Goal: Task Accomplishment & Management: Manage account settings

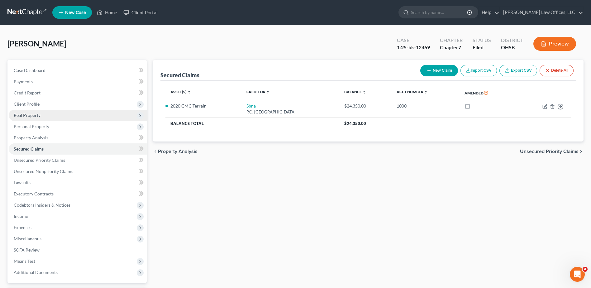
click at [36, 117] on span "Real Property" at bounding box center [27, 115] width 27 height 5
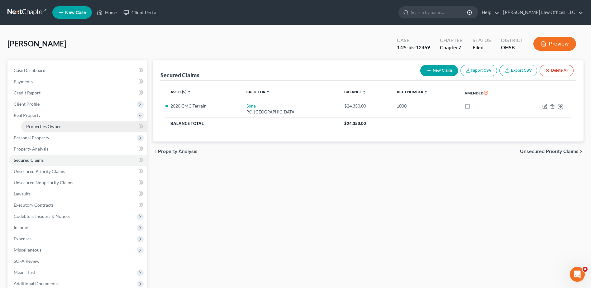
click at [36, 123] on link "Properties Owned" at bounding box center [84, 126] width 126 height 11
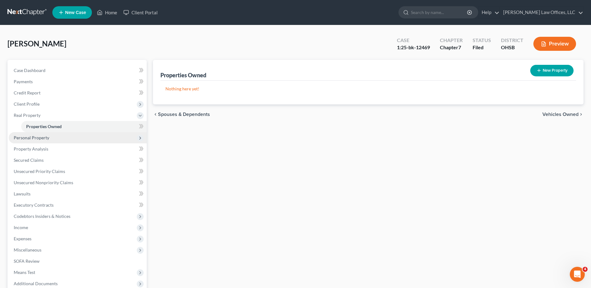
click at [30, 137] on span "Personal Property" at bounding box center [32, 137] width 36 height 5
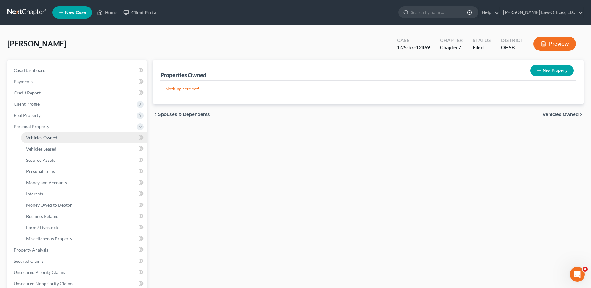
click at [33, 136] on span "Vehicles Owned" at bounding box center [41, 137] width 31 height 5
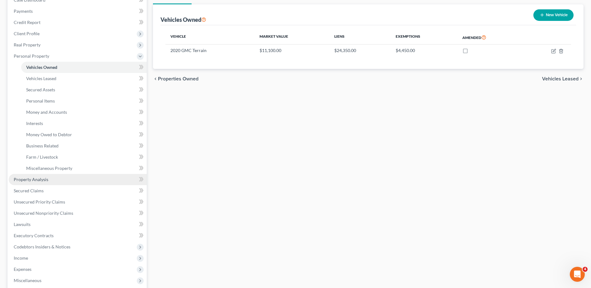
scroll to position [167, 0]
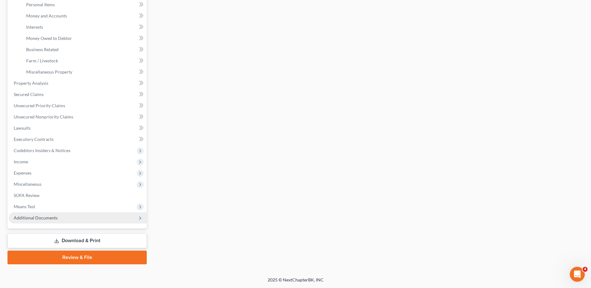
click at [40, 220] on span "Additional Documents" at bounding box center [36, 217] width 44 height 5
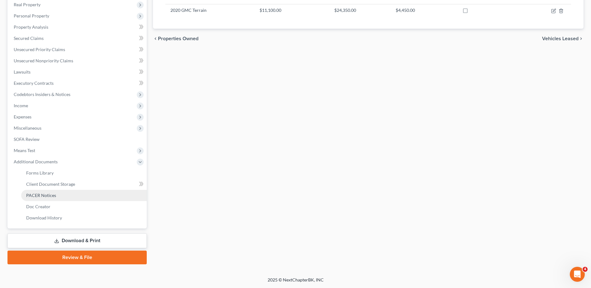
scroll to position [111, 0]
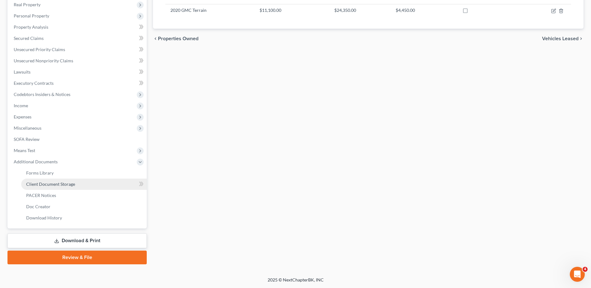
click at [47, 188] on link "Client Document Storage" at bounding box center [84, 184] width 126 height 11
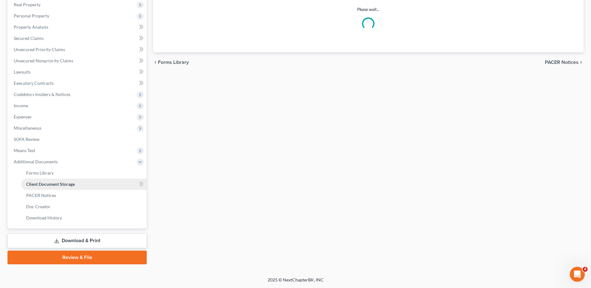
select select "7"
select select "37"
select select "52"
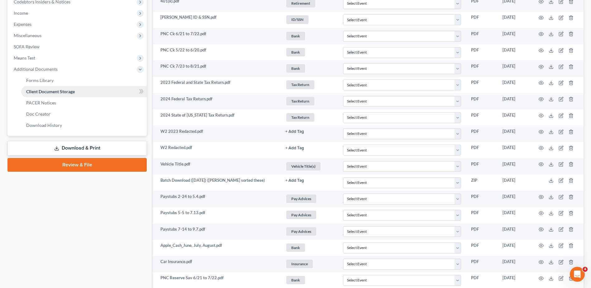
scroll to position [166, 0]
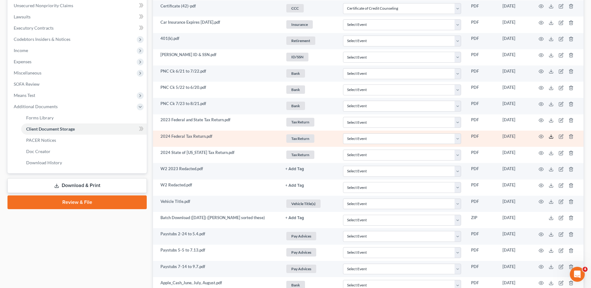
click at [551, 137] on polyline at bounding box center [552, 136] width 2 height 1
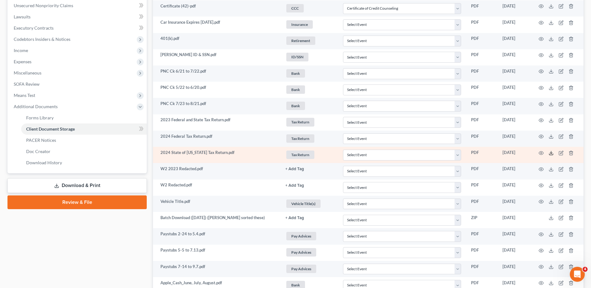
click at [551, 153] on polyline at bounding box center [552, 152] width 2 height 1
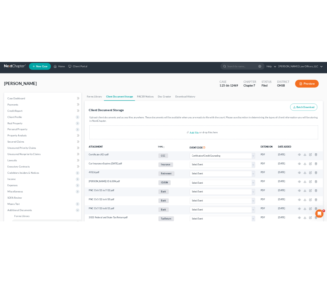
scroll to position [0, 0]
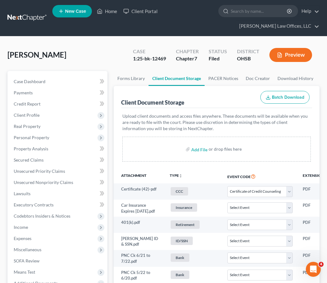
select select "7"
select select "37"
select select "52"
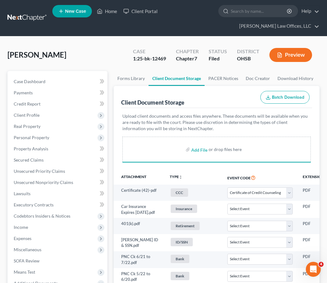
select select "7"
select select "37"
select select "52"
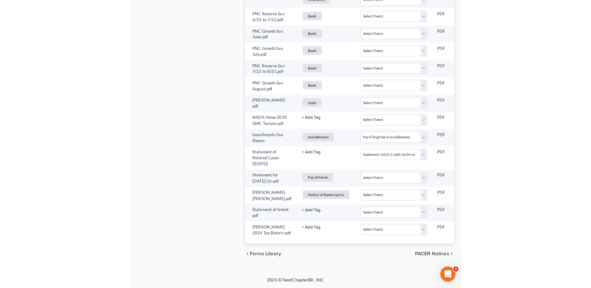
scroll to position [448, 0]
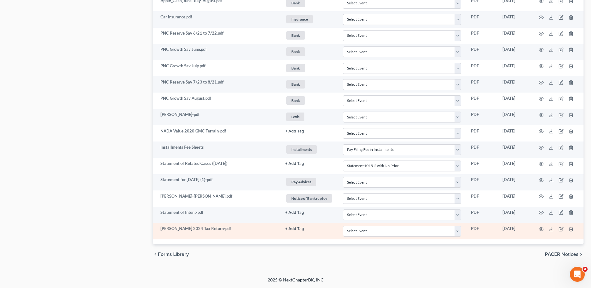
click at [291, 230] on button "+ Add Tag" at bounding box center [295, 229] width 19 height 4
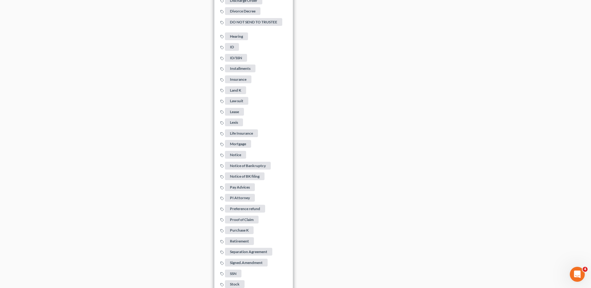
scroll to position [929, 0]
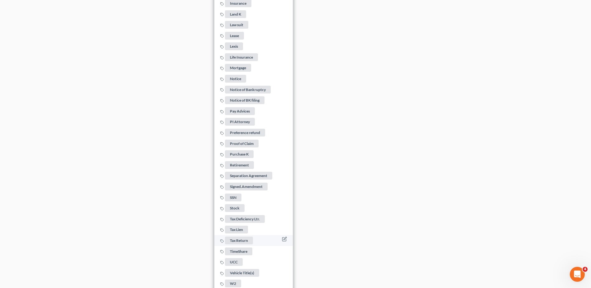
click at [247, 238] on span "Tax Return" at bounding box center [239, 241] width 28 height 8
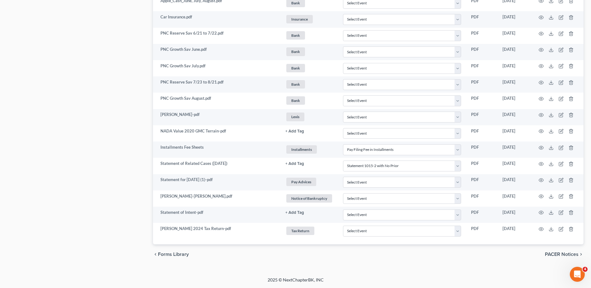
scroll to position [448, 0]
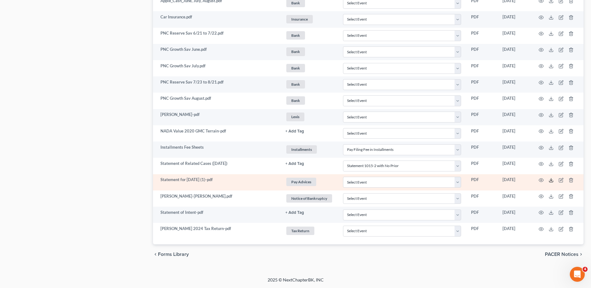
click at [551, 180] on icon at bounding box center [551, 180] width 5 height 5
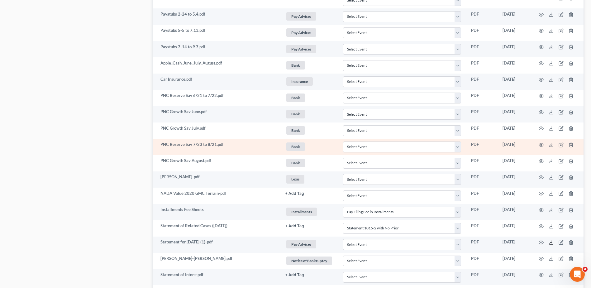
scroll to position [355, 0]
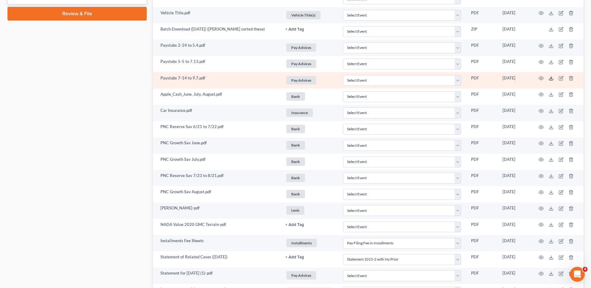
click at [550, 79] on icon at bounding box center [551, 78] width 5 height 5
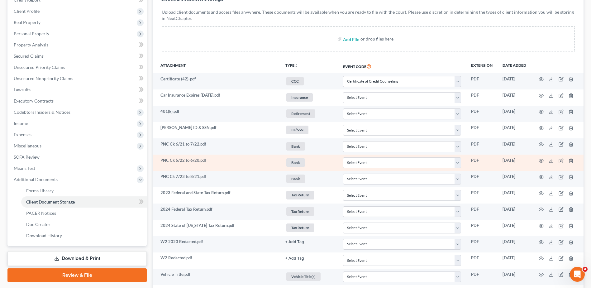
scroll to position [0, 0]
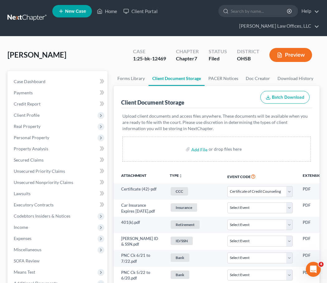
select select "7"
select select "37"
select select "52"
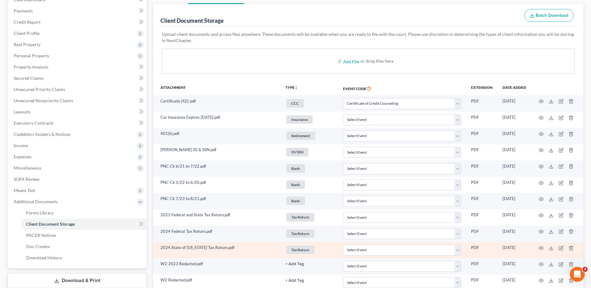
scroll to position [464, 0]
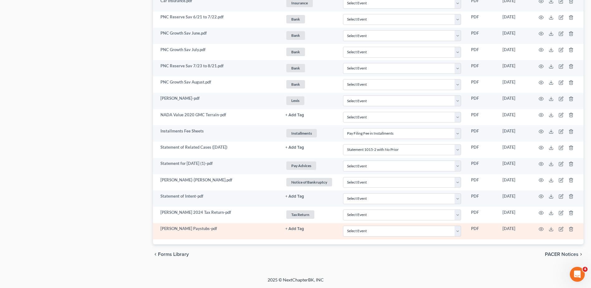
click at [296, 228] on button "+ Add Tag" at bounding box center [295, 229] width 19 height 4
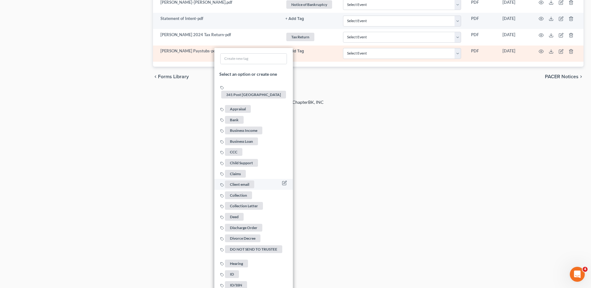
scroll to position [932, 0]
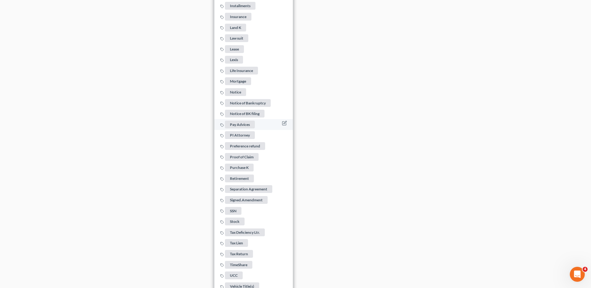
click at [247, 122] on span "Pay Advices" at bounding box center [240, 125] width 30 height 8
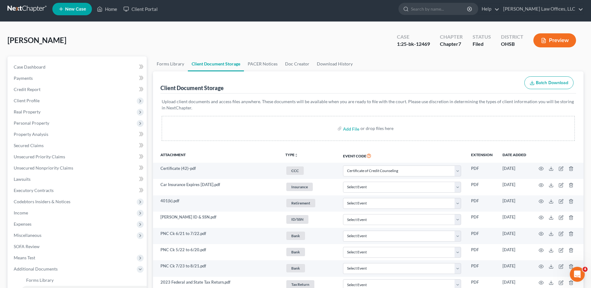
scroll to position [0, 0]
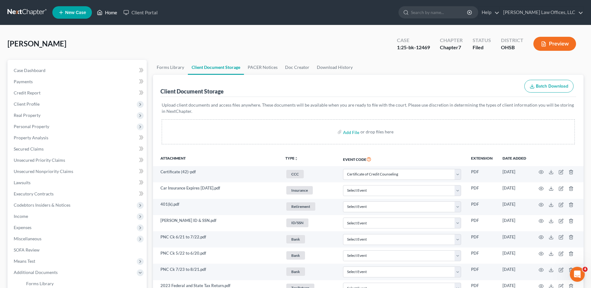
drag, startPoint x: 111, startPoint y: 12, endPoint x: 203, endPoint y: 46, distance: 98.3
click at [111, 12] on link "Home" at bounding box center [107, 12] width 27 height 11
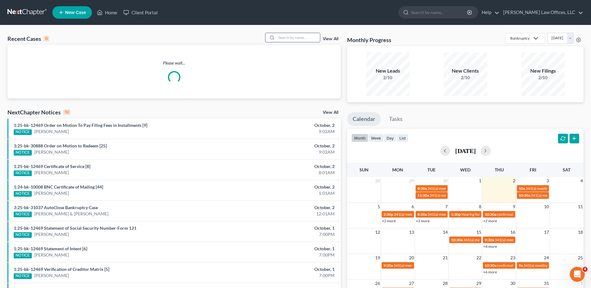
click at [295, 36] on input "search" at bounding box center [299, 37] width 44 height 9
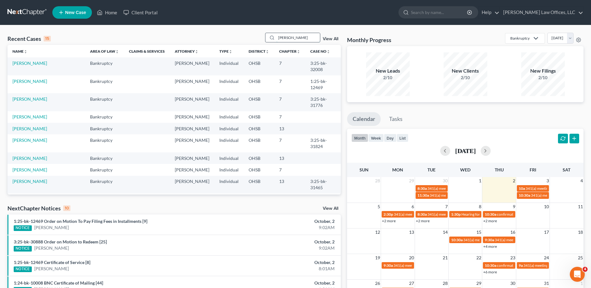
type input "thomas"
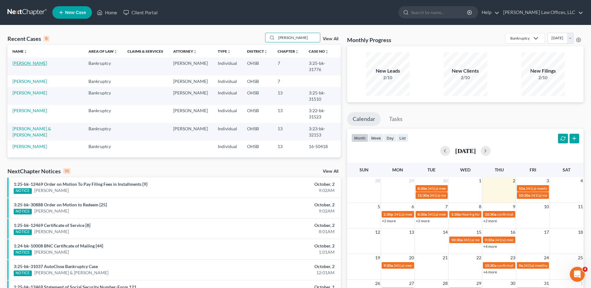
click at [31, 63] on link "[PERSON_NAME]" at bounding box center [29, 62] width 35 height 5
select select "0"
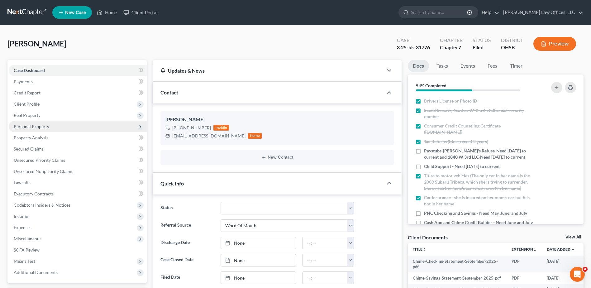
scroll to position [218, 0]
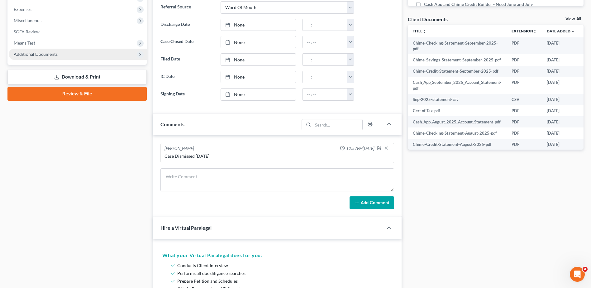
click at [38, 55] on span "Additional Documents" at bounding box center [36, 53] width 44 height 5
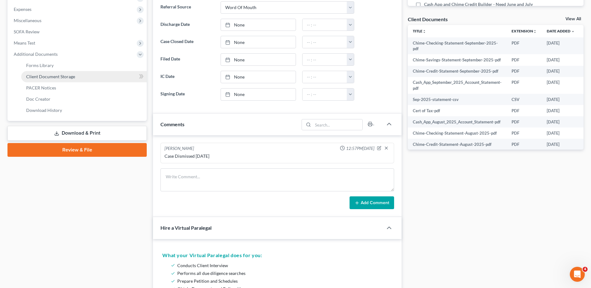
click at [41, 77] on span "Client Document Storage" at bounding box center [50, 76] width 49 height 5
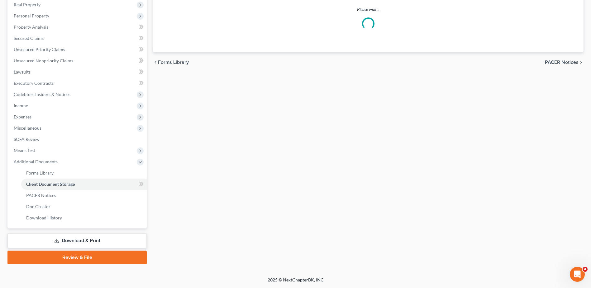
scroll to position [87, 0]
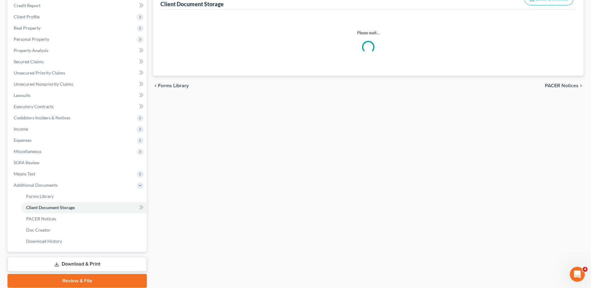
select select "7"
select select "37"
select select "53"
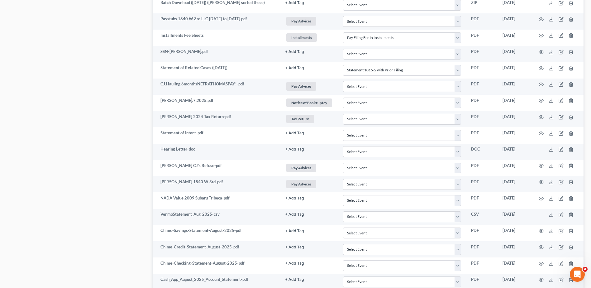
scroll to position [1051, 0]
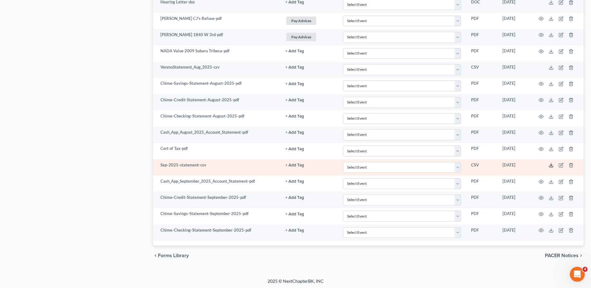
click at [552, 165] on line at bounding box center [552, 164] width 0 height 2
click at [561, 164] on icon "button" at bounding box center [562, 164] width 3 height 3
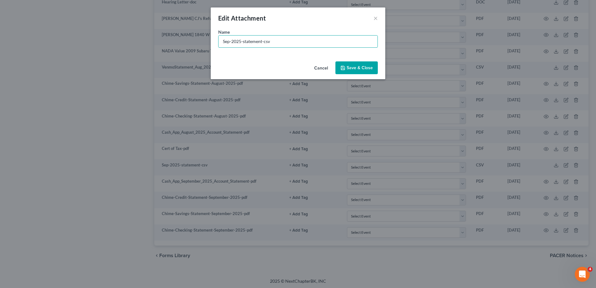
drag, startPoint x: 263, startPoint y: 41, endPoint x: 186, endPoint y: 45, distance: 77.1
click at [186, 45] on div "Edit Attachment × Name * Sep-2025-statement-csv Cancel Save & Close" at bounding box center [298, 144] width 596 height 288
click at [316, 69] on button "Cancel" at bounding box center [321, 68] width 24 height 12
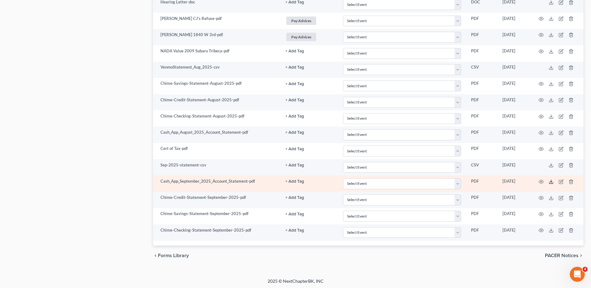
click at [550, 181] on icon at bounding box center [551, 181] width 5 height 5
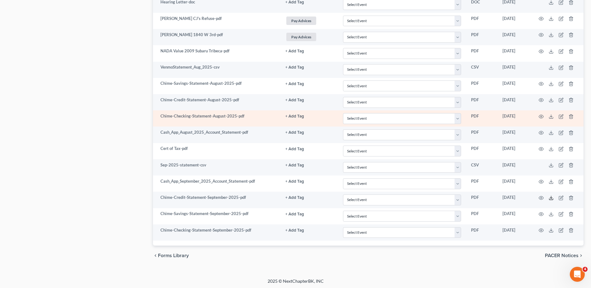
drag, startPoint x: 551, startPoint y: 196, endPoint x: 441, endPoint y: 123, distance: 132.1
click at [551, 196] on icon at bounding box center [551, 197] width 5 height 5
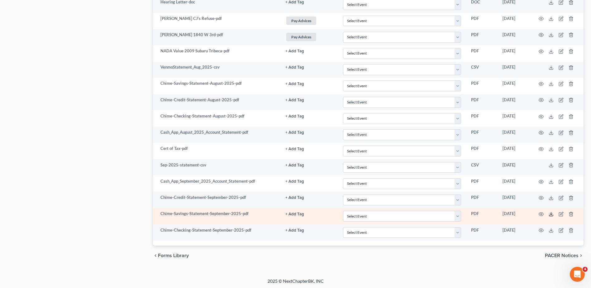
click at [552, 212] on icon at bounding box center [551, 214] width 5 height 5
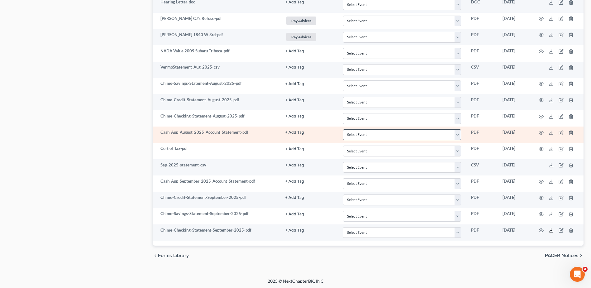
drag, startPoint x: 552, startPoint y: 228, endPoint x: 444, endPoint y: 132, distance: 144.6
click at [552, 228] on icon at bounding box center [551, 230] width 5 height 5
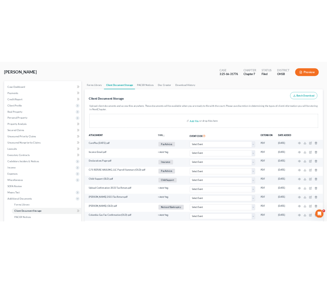
scroll to position [0, 0]
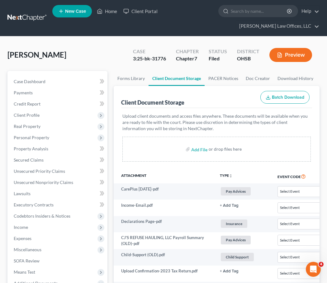
select select "7"
select select "37"
select select "53"
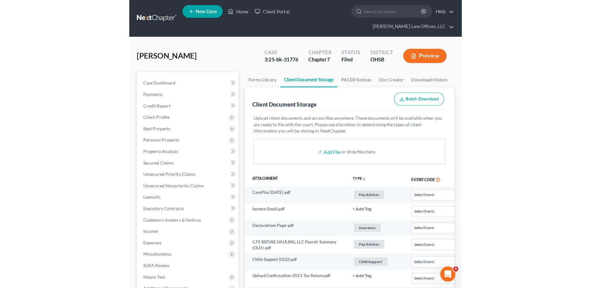
scroll to position [1068, 0]
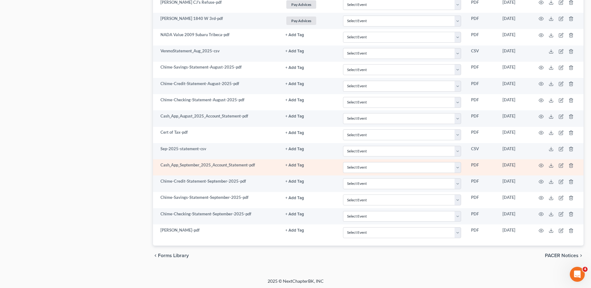
click at [292, 163] on button "+ Add Tag" at bounding box center [295, 165] width 19 height 4
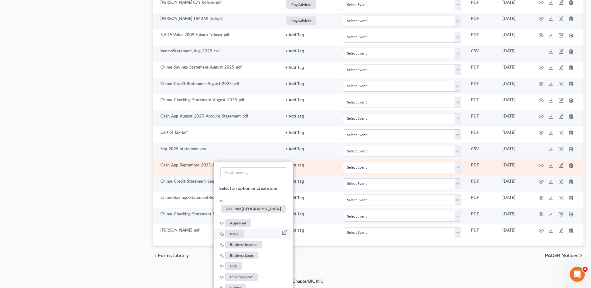
click at [234, 230] on span "Bank" at bounding box center [234, 234] width 19 height 8
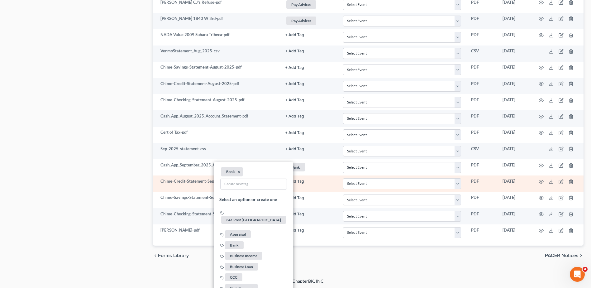
click at [294, 180] on button "+ Add Tag" at bounding box center [295, 182] width 19 height 4
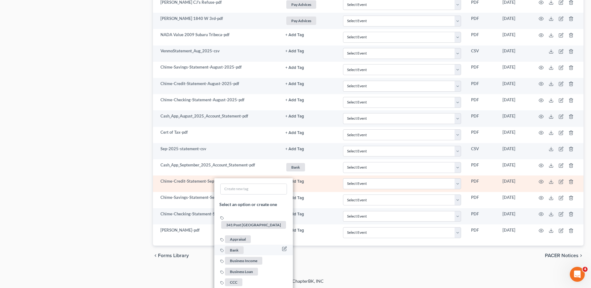
click at [239, 246] on span "Bank" at bounding box center [234, 250] width 19 height 8
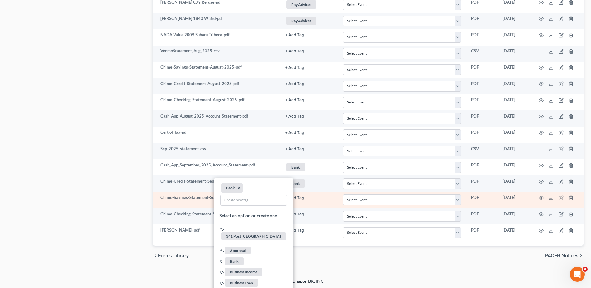
click at [296, 197] on button "+ Add Tag" at bounding box center [295, 198] width 19 height 4
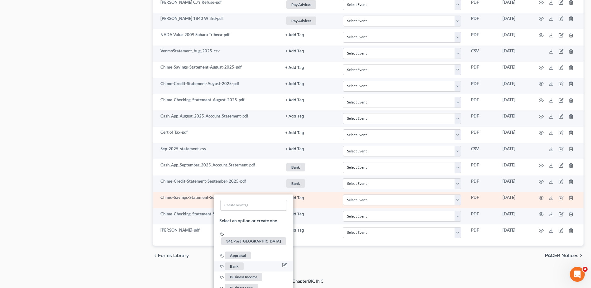
click at [237, 263] on span "Bank" at bounding box center [234, 267] width 19 height 8
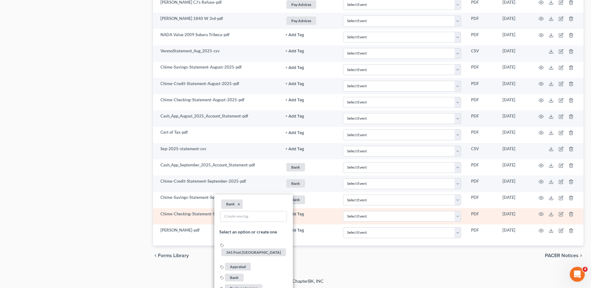
click at [297, 212] on button "+ Add Tag" at bounding box center [295, 214] width 19 height 4
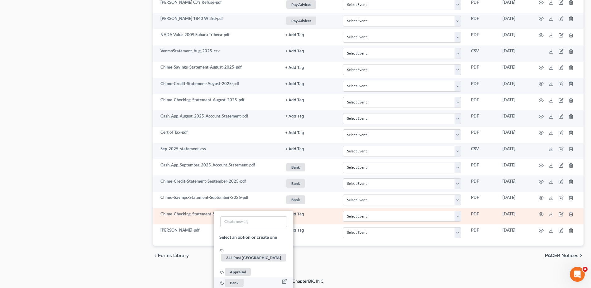
click at [235, 279] on span "Bank" at bounding box center [234, 283] width 19 height 8
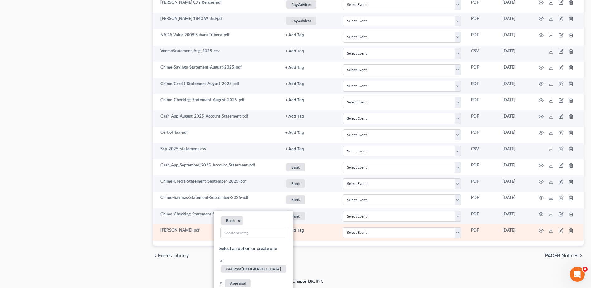
click at [300, 229] on button "+ Add Tag" at bounding box center [295, 231] width 19 height 4
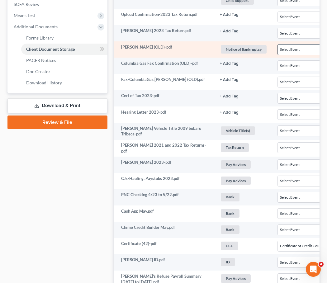
scroll to position [0, 0]
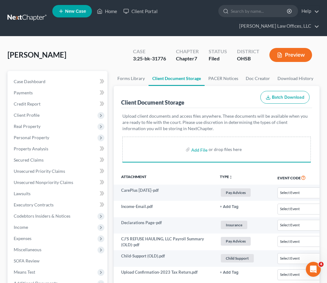
select select "7"
select select "37"
select select "53"
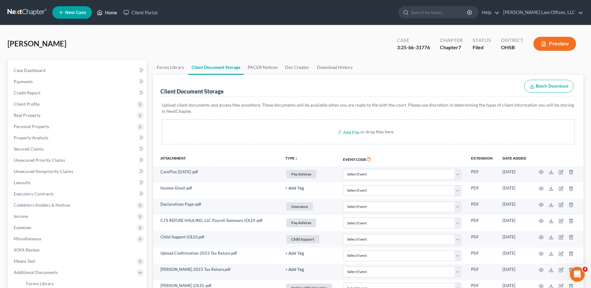
drag, startPoint x: 113, startPoint y: 13, endPoint x: 293, endPoint y: 40, distance: 182.2
click at [113, 13] on link "Home" at bounding box center [107, 12] width 27 height 11
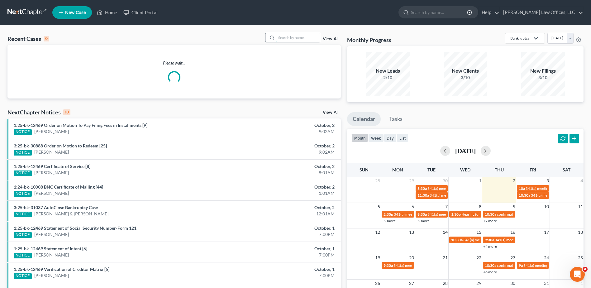
click at [306, 37] on input "search" at bounding box center [299, 37] width 44 height 9
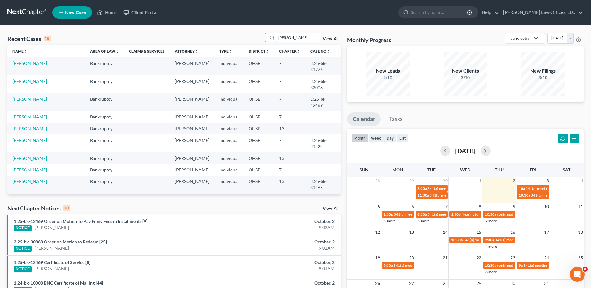
type input "cole"
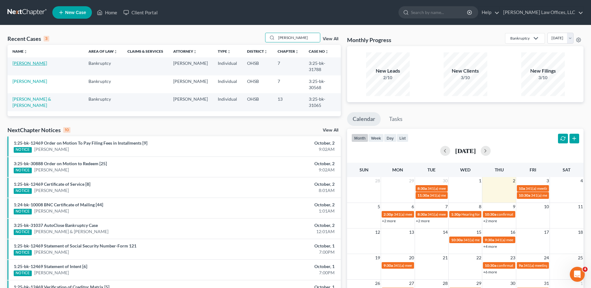
click at [33, 65] on link "[PERSON_NAME]" at bounding box center [29, 62] width 35 height 5
select select "4"
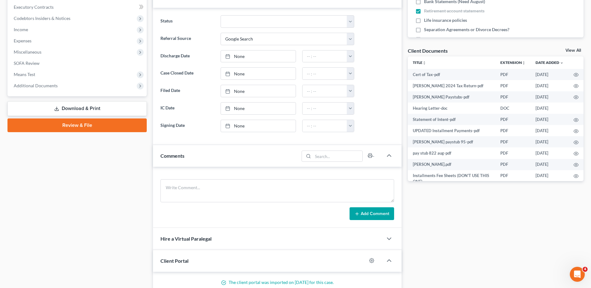
scroll to position [187, 0]
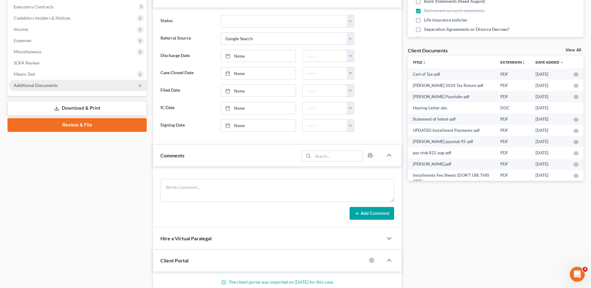
click at [44, 88] on span "Additional Documents" at bounding box center [36, 85] width 44 height 5
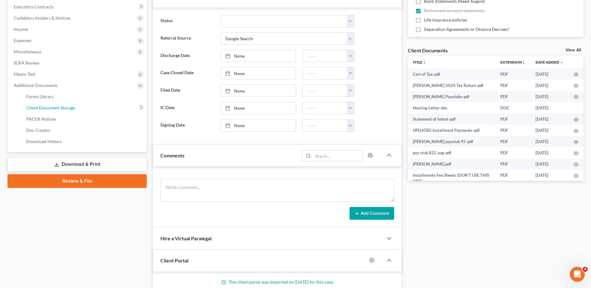
click at [52, 108] on span "Client Document Storage" at bounding box center [50, 107] width 49 height 5
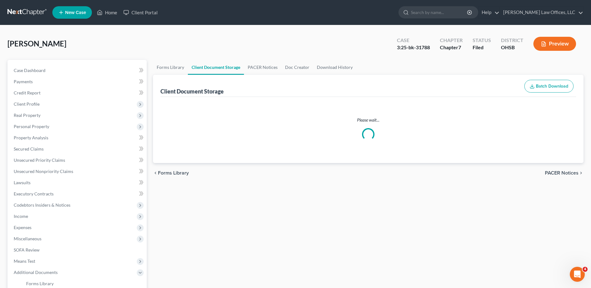
select select "7"
select select "52"
select select "37"
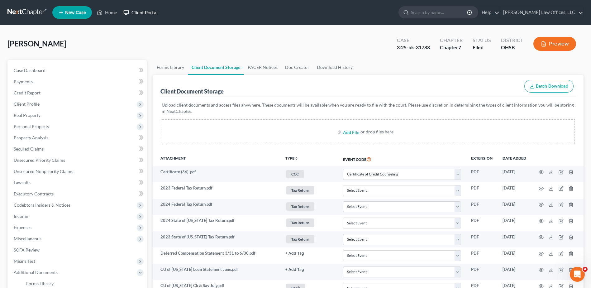
click at [141, 12] on link "Client Portal" at bounding box center [140, 12] width 41 height 11
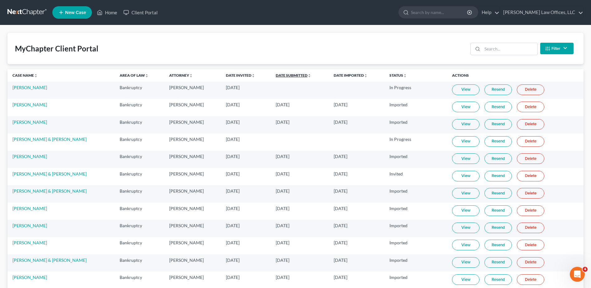
click at [284, 77] on link "Date Submitted unfold_more expand_more expand_less" at bounding box center [294, 75] width 36 height 5
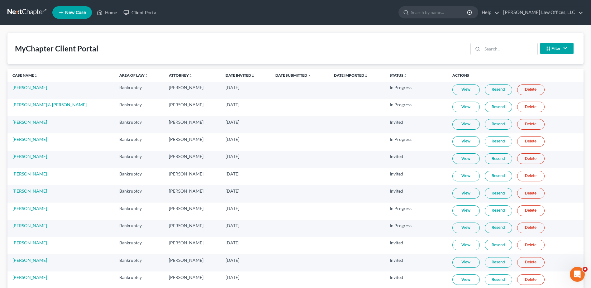
click at [284, 77] on link "Date Submitted unfold_more expand_more expand_less" at bounding box center [294, 75] width 36 height 5
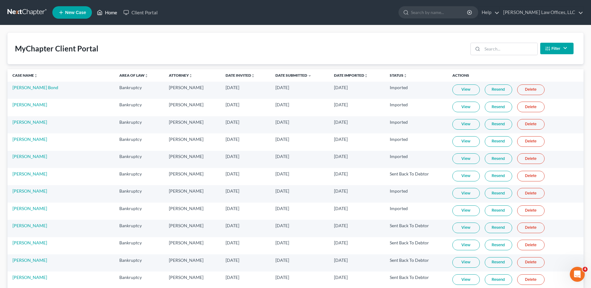
click at [113, 12] on link "Home" at bounding box center [107, 12] width 27 height 11
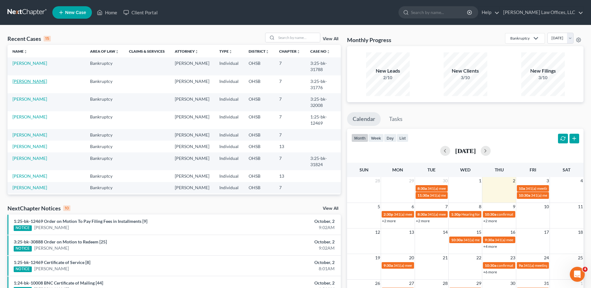
click at [30, 79] on link "[PERSON_NAME]" at bounding box center [29, 81] width 35 height 5
select select "0"
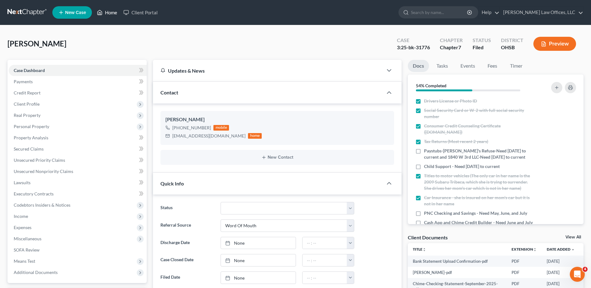
drag, startPoint x: 108, startPoint y: 14, endPoint x: 218, endPoint y: 36, distance: 112.0
click at [108, 14] on link "Home" at bounding box center [107, 12] width 27 height 11
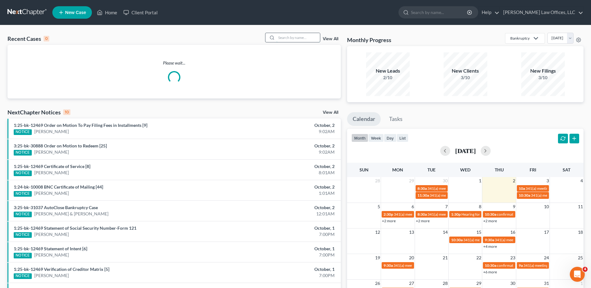
click at [309, 38] on input "search" at bounding box center [299, 37] width 44 height 9
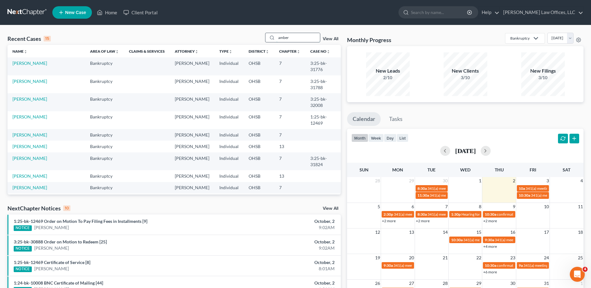
type input "amber"
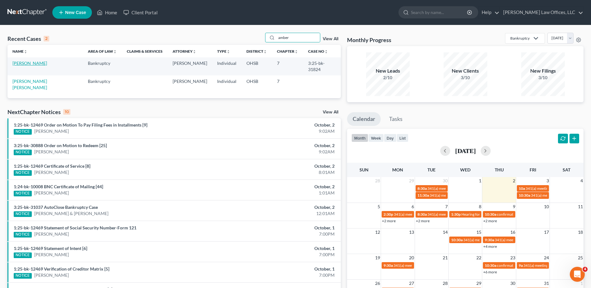
click at [37, 65] on link "[PERSON_NAME]" at bounding box center [29, 62] width 35 height 5
select select "0"
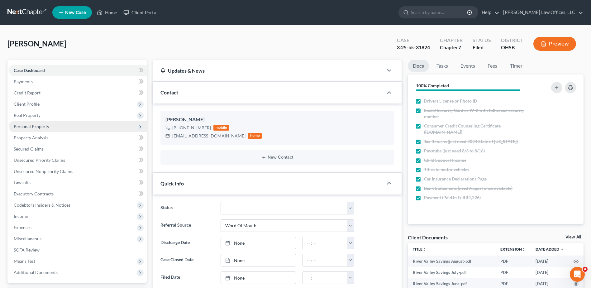
click at [36, 125] on span "Personal Property" at bounding box center [32, 126] width 36 height 5
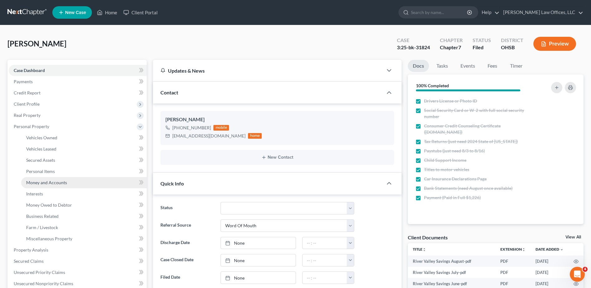
click at [47, 186] on link "Money and Accounts" at bounding box center [84, 182] width 126 height 11
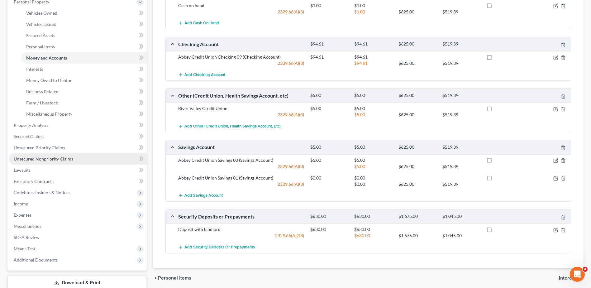
scroll to position [94, 0]
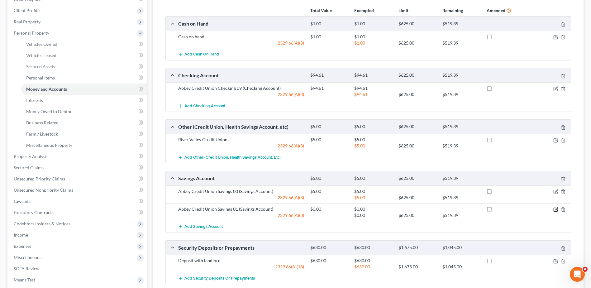
click at [557, 210] on icon "button" at bounding box center [556, 209] width 5 height 5
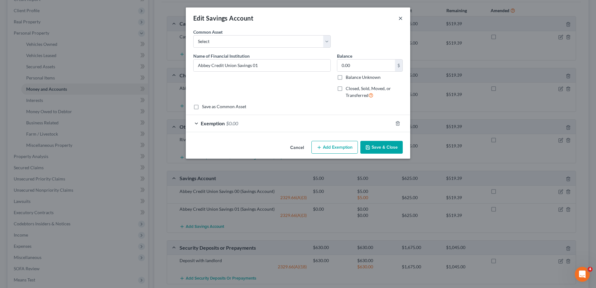
click at [401, 18] on button "×" at bounding box center [400, 17] width 4 height 7
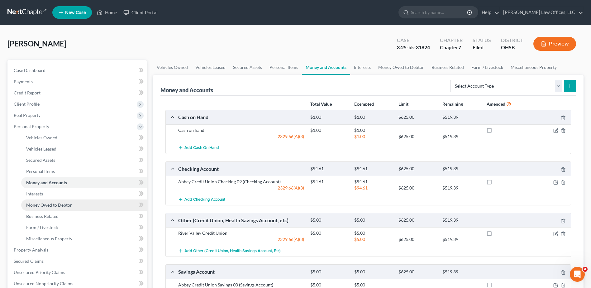
scroll to position [167, 0]
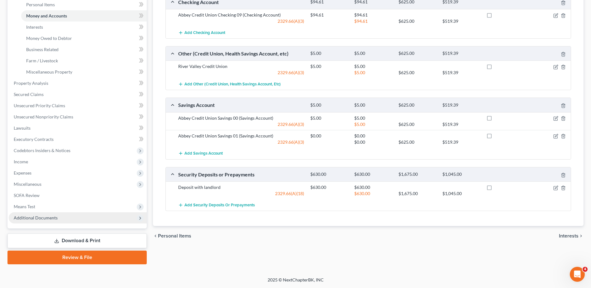
click at [47, 217] on span "Additional Documents" at bounding box center [36, 217] width 44 height 5
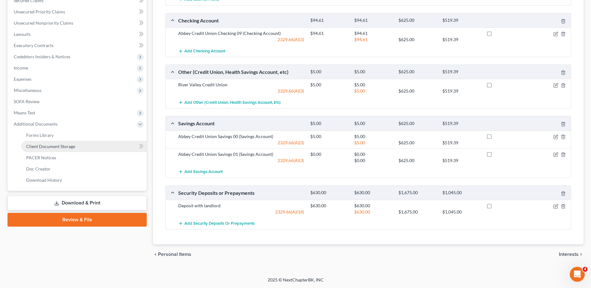
click at [65, 147] on span "Client Document Storage" at bounding box center [50, 146] width 49 height 5
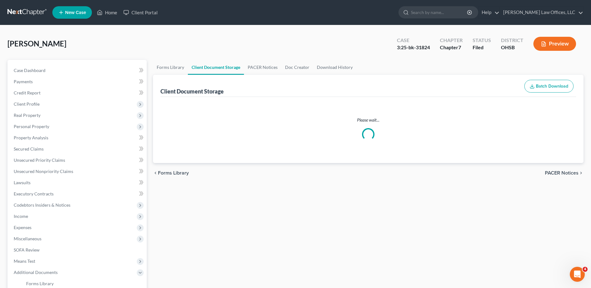
scroll to position [31, 0]
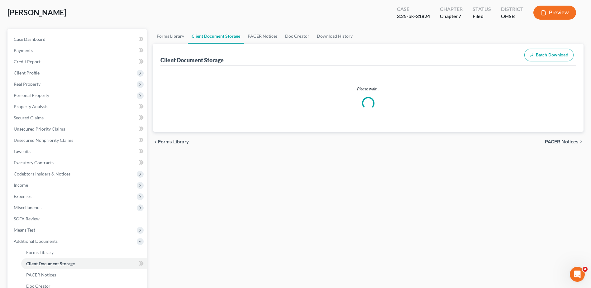
select select "7"
select select "52"
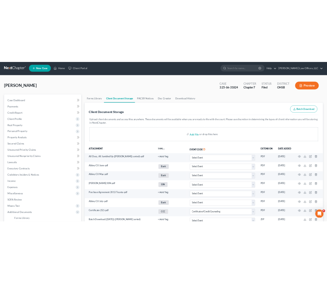
scroll to position [0, 0]
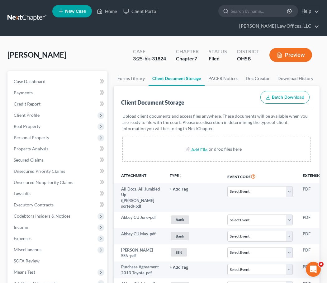
select select "7"
select select "52"
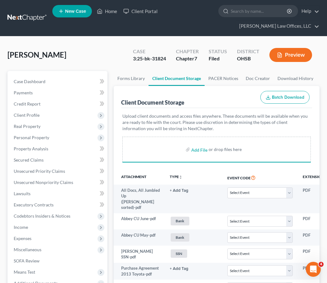
select select "7"
select select "52"
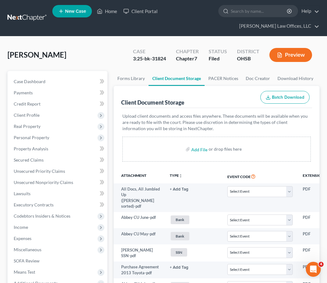
select select "7"
select select "52"
select select "7"
select select "52"
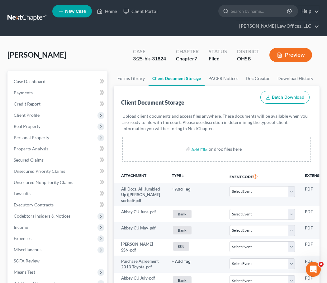
select select "7"
select select "52"
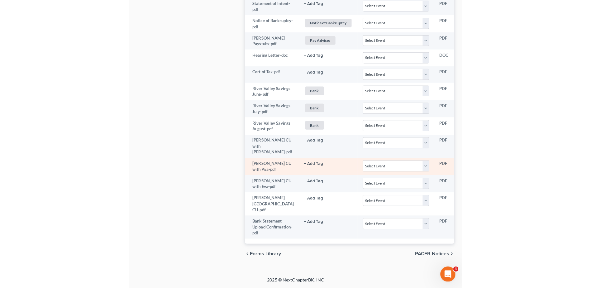
scroll to position [562, 0]
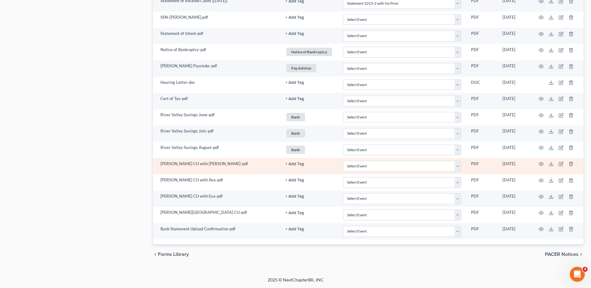
click at [293, 164] on button "+ Add Tag" at bounding box center [295, 164] width 19 height 4
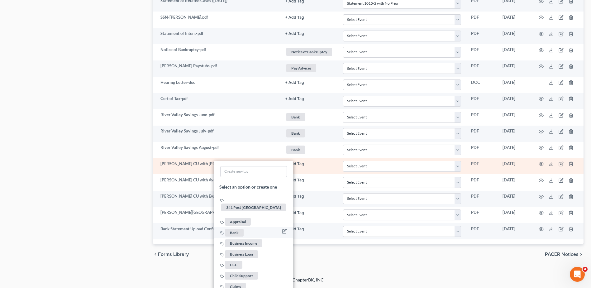
click at [236, 229] on span "Bank" at bounding box center [234, 233] width 19 height 8
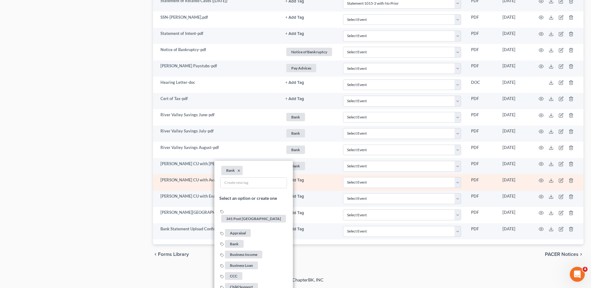
click at [295, 182] on button "+ Add Tag" at bounding box center [295, 180] width 19 height 4
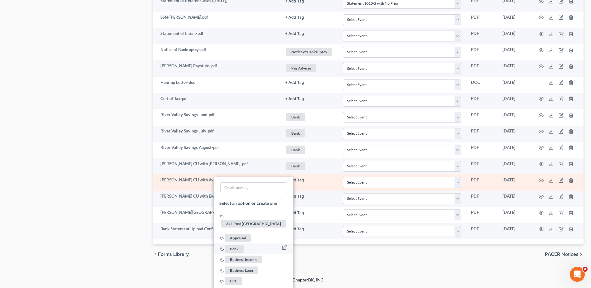
click at [234, 245] on span "Bank" at bounding box center [234, 249] width 19 height 8
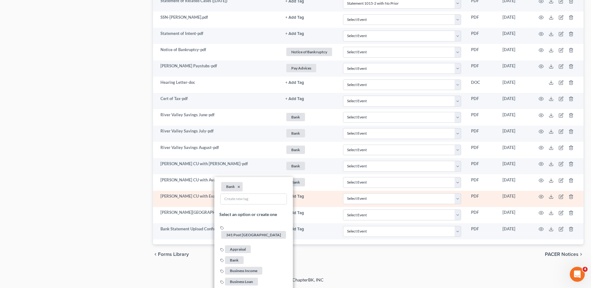
click at [297, 195] on button "+ Add Tag" at bounding box center [295, 197] width 19 height 4
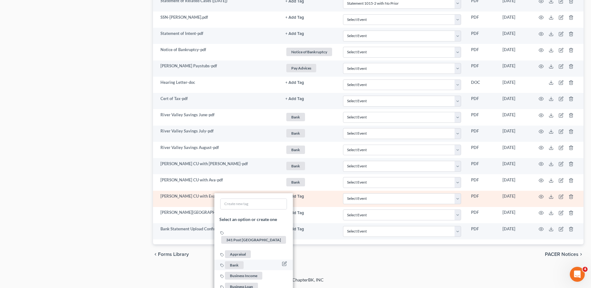
click at [234, 261] on span "Bank" at bounding box center [234, 265] width 19 height 8
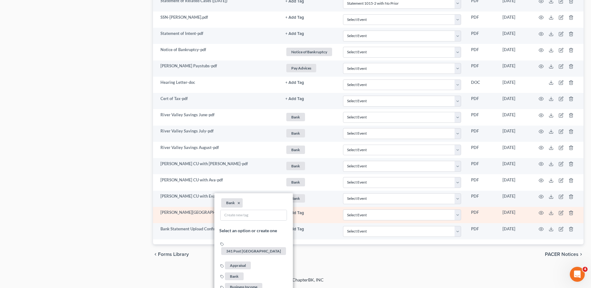
click at [296, 213] on button "+ Add Tag" at bounding box center [295, 213] width 19 height 4
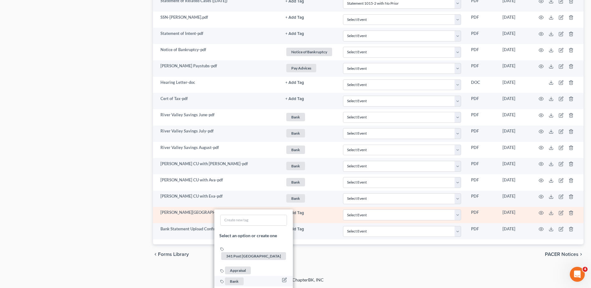
click at [234, 277] on span "Bank" at bounding box center [234, 281] width 19 height 8
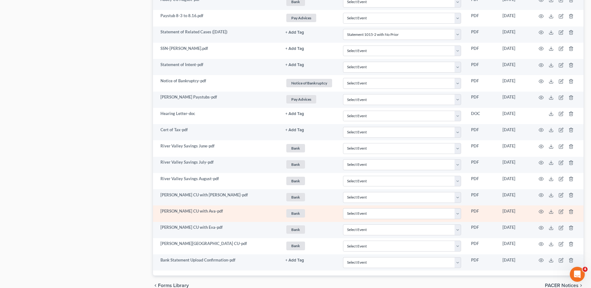
scroll to position [0, 0]
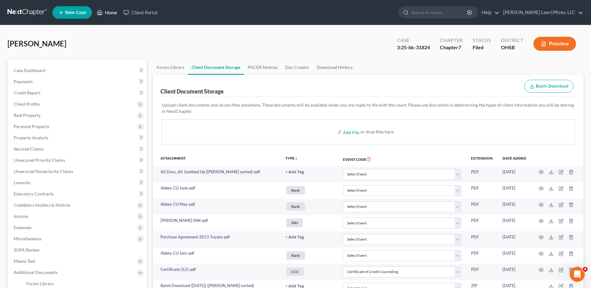
drag, startPoint x: 114, startPoint y: 10, endPoint x: 133, endPoint y: 25, distance: 23.5
click at [114, 10] on link "Home" at bounding box center [107, 12] width 27 height 11
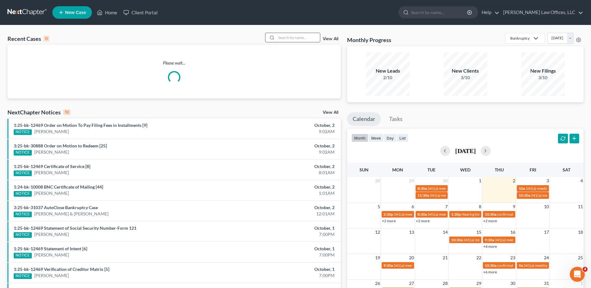
click at [306, 40] on input "search" at bounding box center [299, 37] width 44 height 9
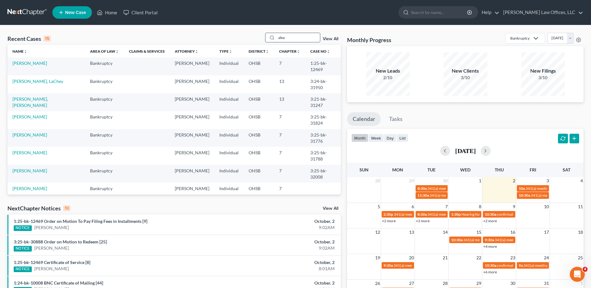
type input "alea"
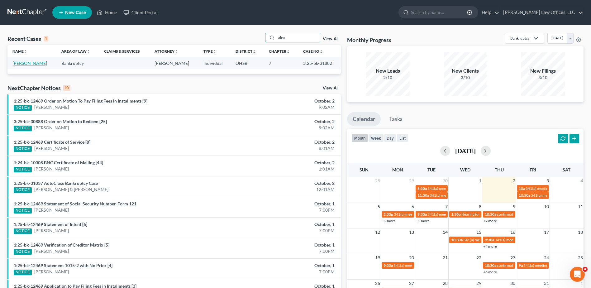
click at [28, 64] on link "[PERSON_NAME]" at bounding box center [29, 62] width 35 height 5
select select "3"
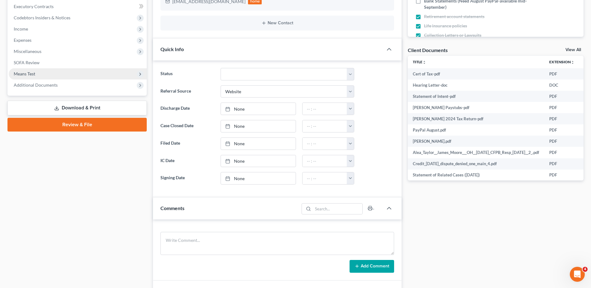
scroll to position [187, 0]
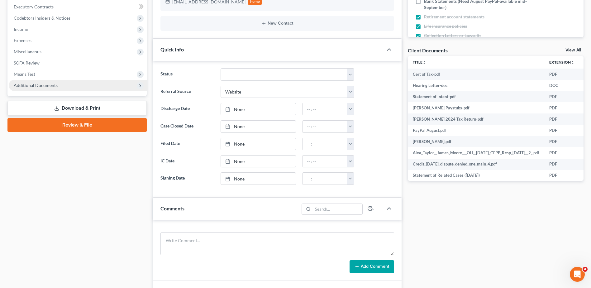
click at [42, 84] on span "Additional Documents" at bounding box center [36, 85] width 44 height 5
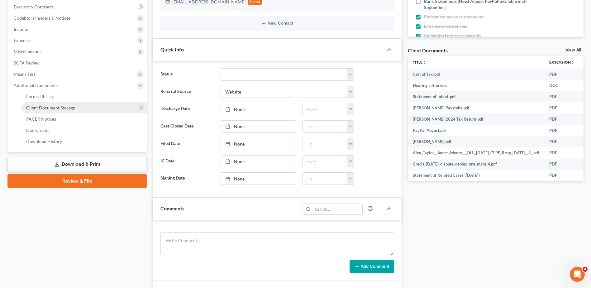
click at [45, 105] on span "Client Document Storage" at bounding box center [50, 107] width 49 height 5
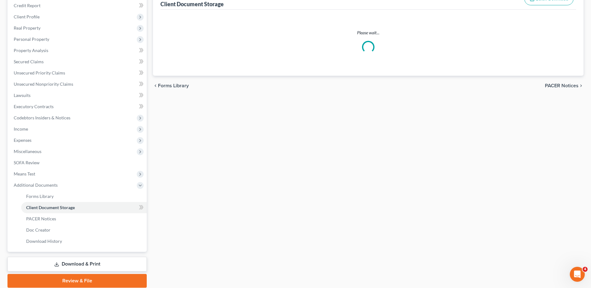
scroll to position [22, 0]
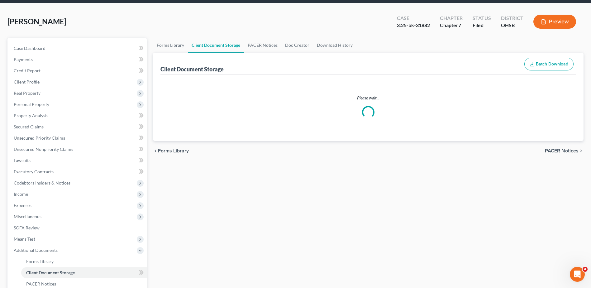
select select "7"
select select "37"
select select "52"
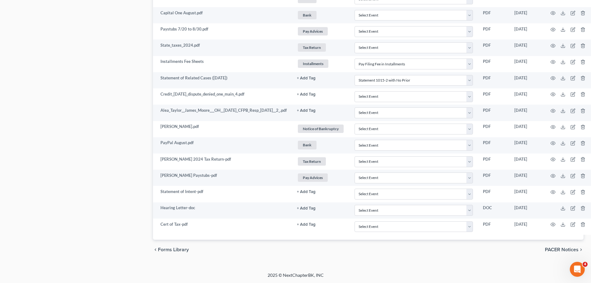
scroll to position [843, 0]
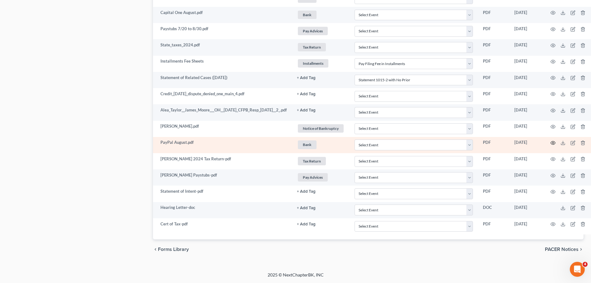
click at [556, 142] on icon "button" at bounding box center [553, 143] width 5 height 5
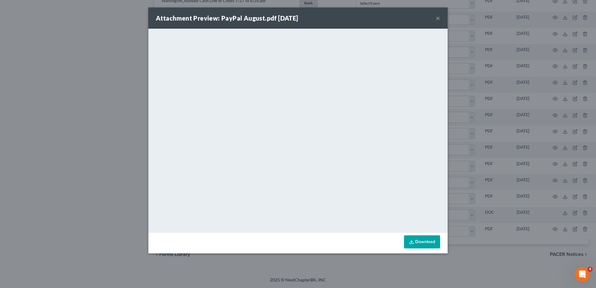
click at [437, 17] on button "×" at bounding box center [438, 17] width 4 height 7
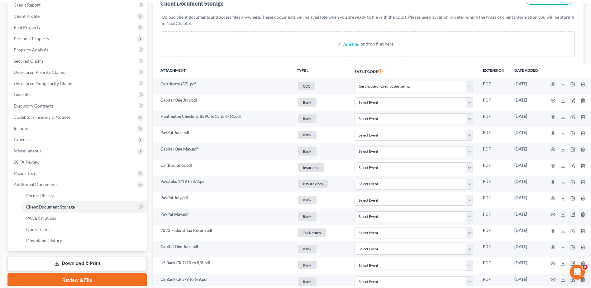
scroll to position [0, 0]
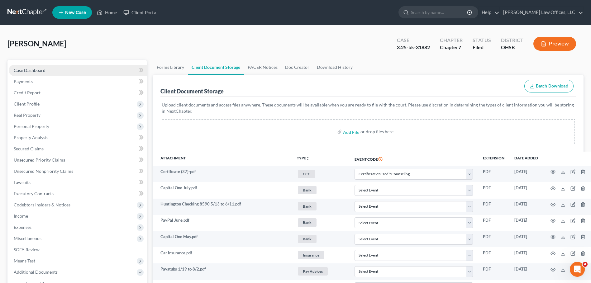
click at [39, 70] on span "Case Dashboard" at bounding box center [30, 70] width 32 height 5
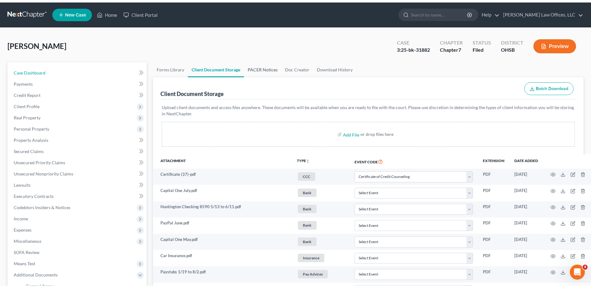
select select "3"
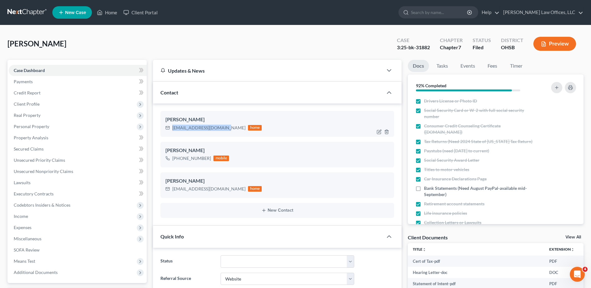
drag, startPoint x: 221, startPoint y: 128, endPoint x: 172, endPoint y: 129, distance: 48.7
click at [172, 129] on div "aleataylor812@gmail.com" at bounding box center [208, 128] width 73 height 6
copy div "aleataylor812@gmail.com"
click at [114, 12] on link "Home" at bounding box center [107, 12] width 27 height 11
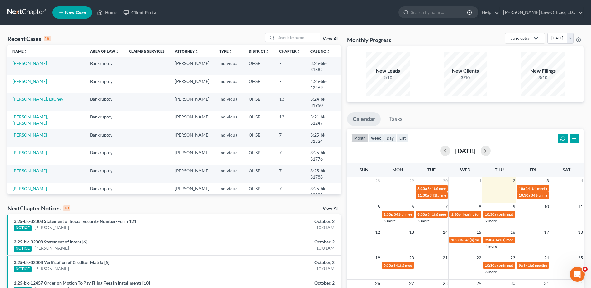
click at [26, 132] on link "[PERSON_NAME]" at bounding box center [29, 134] width 35 height 5
select select "0"
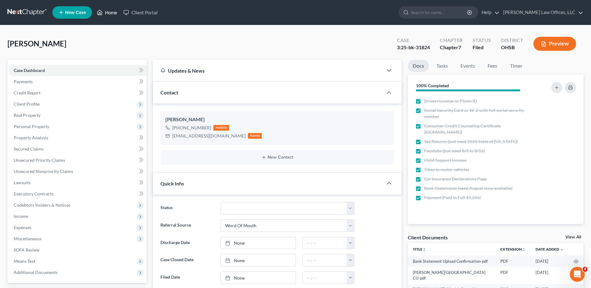
drag, startPoint x: 111, startPoint y: 10, endPoint x: 215, endPoint y: 21, distance: 104.6
click at [111, 10] on link "Home" at bounding box center [107, 12] width 27 height 11
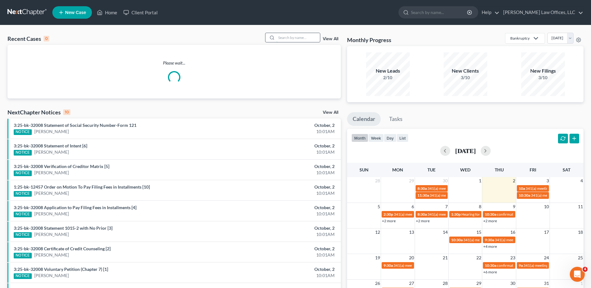
click at [288, 37] on input "search" at bounding box center [299, 37] width 44 height 9
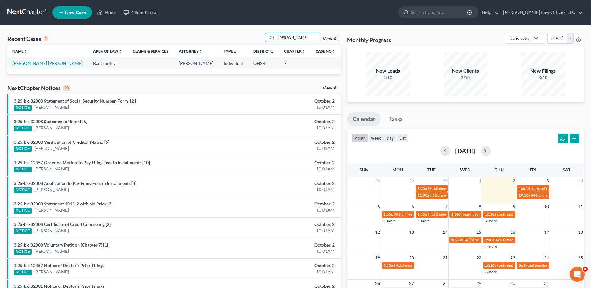
type input "deronde"
click at [38, 65] on link "[PERSON_NAME] [PERSON_NAME]" at bounding box center [47, 62] width 70 height 5
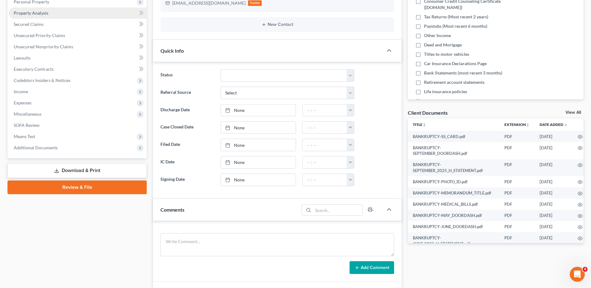
scroll to position [156, 0]
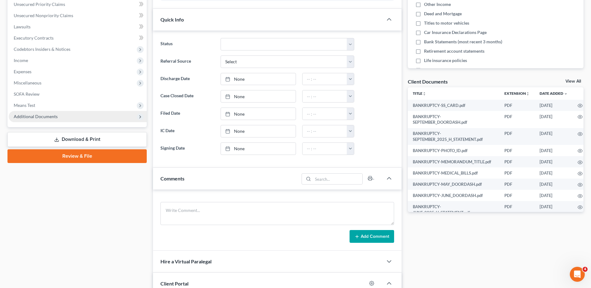
click at [38, 117] on span "Additional Documents" at bounding box center [36, 116] width 44 height 5
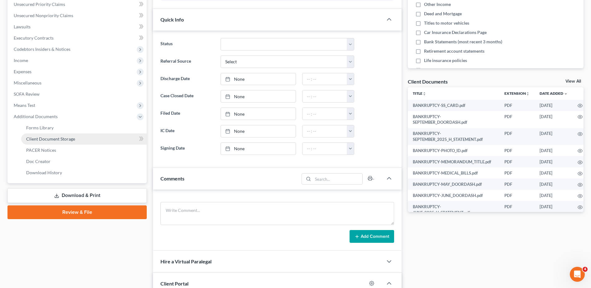
click at [42, 136] on span "Client Document Storage" at bounding box center [50, 138] width 49 height 5
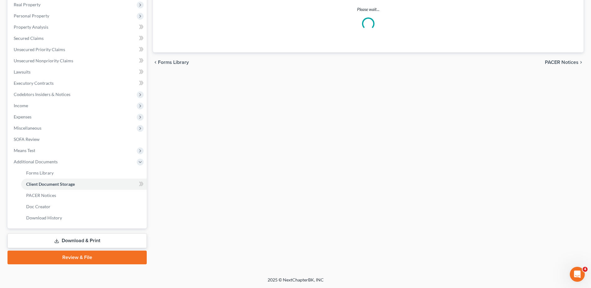
scroll to position [87, 0]
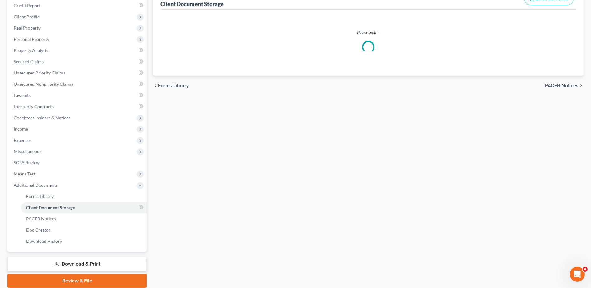
select select "7"
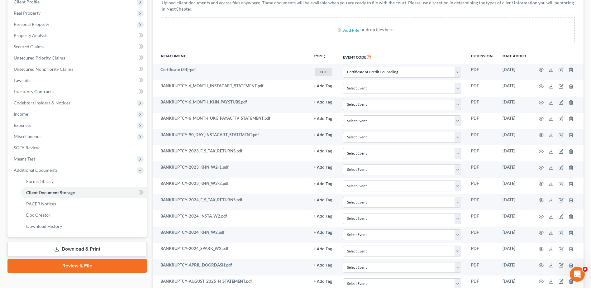
scroll to position [71, 0]
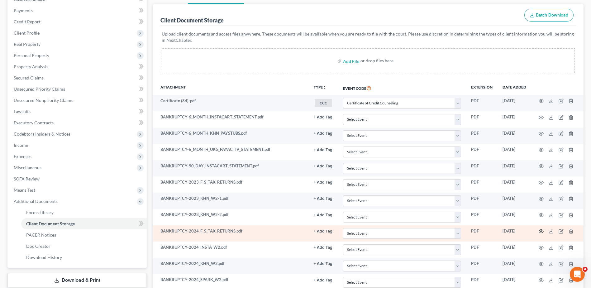
click at [540, 232] on icon "button" at bounding box center [541, 231] width 5 height 5
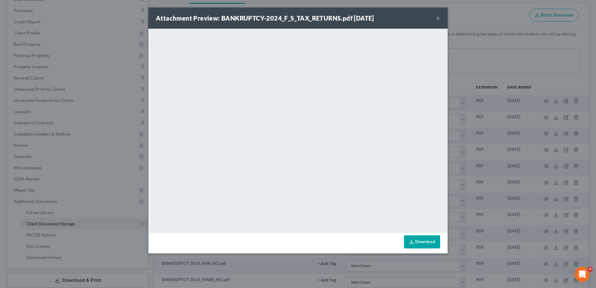
click at [438, 19] on button "×" at bounding box center [438, 17] width 4 height 7
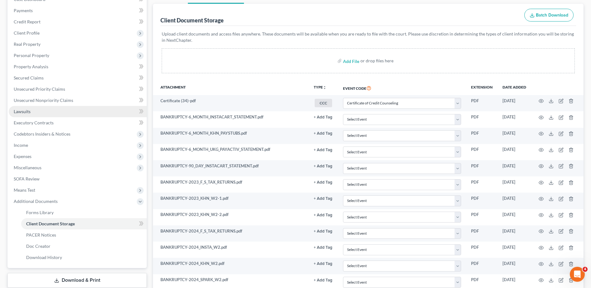
scroll to position [0, 0]
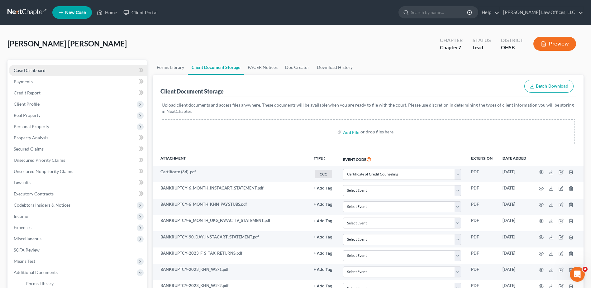
click at [29, 72] on span "Case Dashboard" at bounding box center [30, 70] width 32 height 5
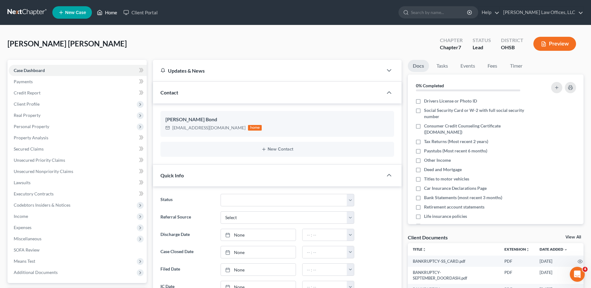
drag, startPoint x: 113, startPoint y: 13, endPoint x: 231, endPoint y: 3, distance: 117.7
click at [113, 13] on link "Home" at bounding box center [107, 12] width 27 height 11
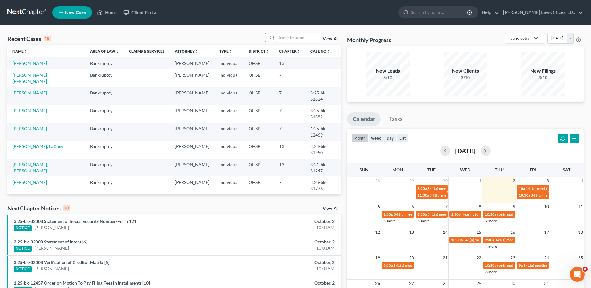
click at [303, 38] on input "search" at bounding box center [299, 37] width 44 height 9
type input "trevon"
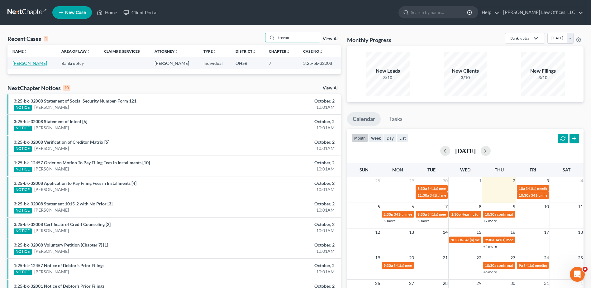
click at [23, 63] on link "[PERSON_NAME]" at bounding box center [29, 62] width 35 height 5
select select "4"
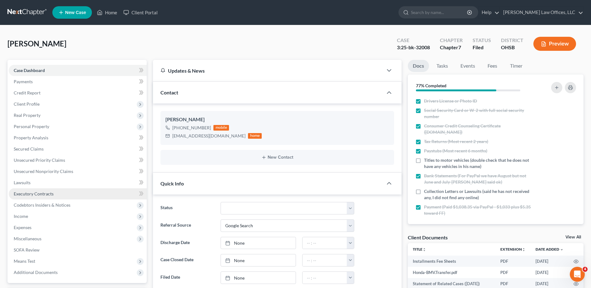
scroll to position [31, 0]
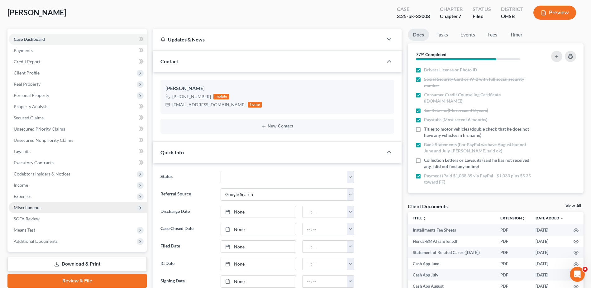
click at [24, 209] on span "Miscellaneous" at bounding box center [28, 207] width 28 height 5
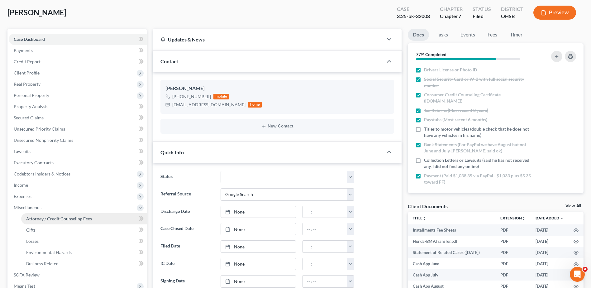
click at [47, 218] on span "Attorney / Credit Counseling Fees" at bounding box center [59, 218] width 66 height 5
select select "1"
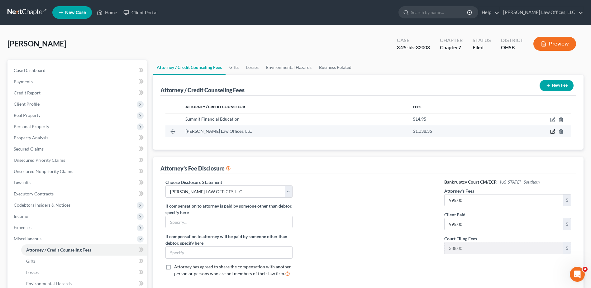
click at [552, 133] on icon "button" at bounding box center [553, 131] width 5 height 5
select select "36"
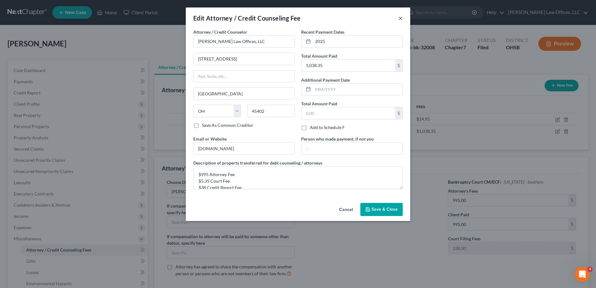
click at [401, 19] on button "×" at bounding box center [400, 17] width 4 height 7
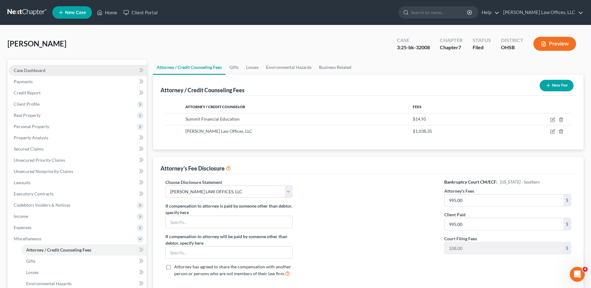
click at [30, 72] on span "Case Dashboard" at bounding box center [30, 70] width 32 height 5
select select "4"
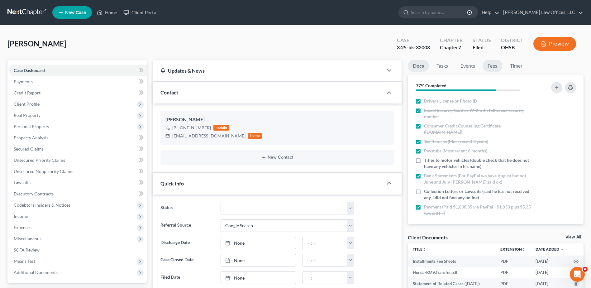
click at [497, 67] on link "Fees" at bounding box center [493, 66] width 20 height 12
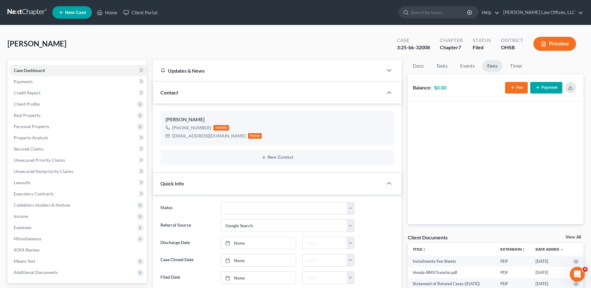
click at [519, 89] on button "Fee" at bounding box center [516, 88] width 23 height 12
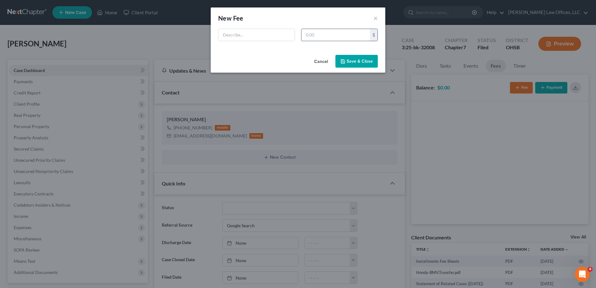
click at [342, 36] on input "text" at bounding box center [336, 35] width 69 height 12
type input "995"
click at [282, 38] on input "text" at bounding box center [257, 35] width 76 height 12
type input "Attorney Fee"
click at [362, 62] on button "Save & Close" at bounding box center [356, 61] width 42 height 13
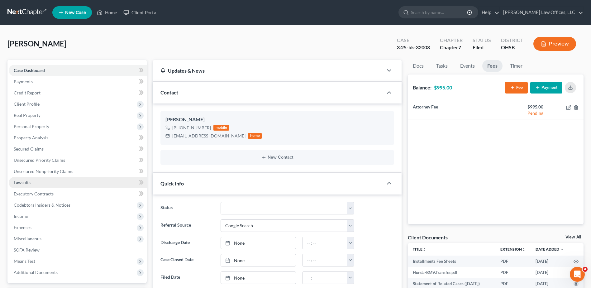
click at [25, 185] on link "Lawsuits" at bounding box center [78, 182] width 138 height 11
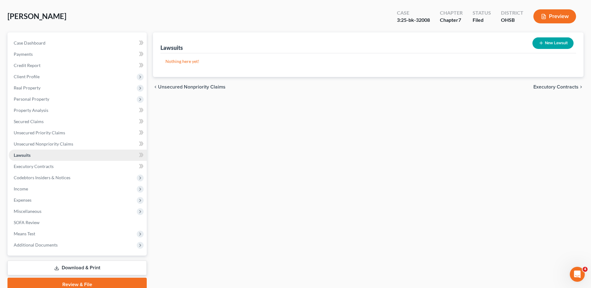
scroll to position [55, 0]
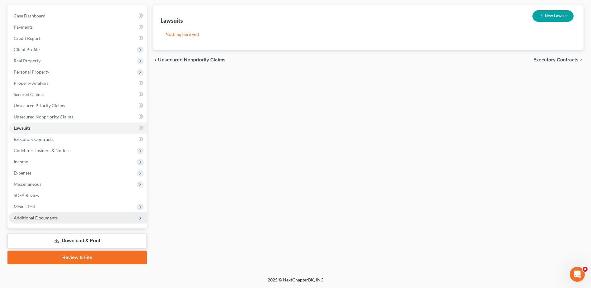
click at [38, 220] on span "Additional Documents" at bounding box center [36, 217] width 44 height 5
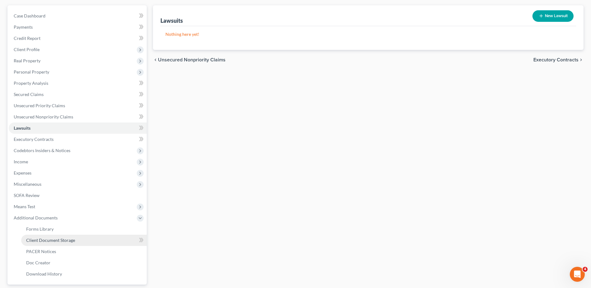
click at [40, 240] on span "Client Document Storage" at bounding box center [50, 240] width 49 height 5
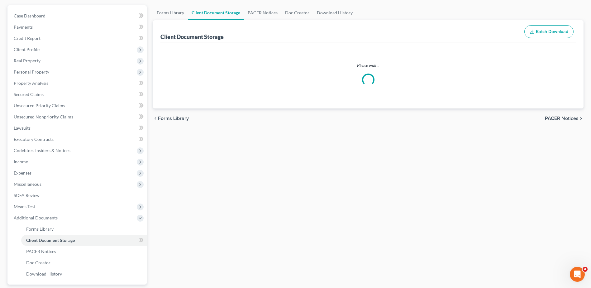
scroll to position [31, 0]
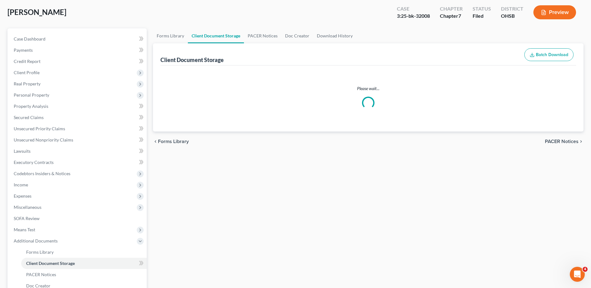
select select "7"
select select "52"
select select "37"
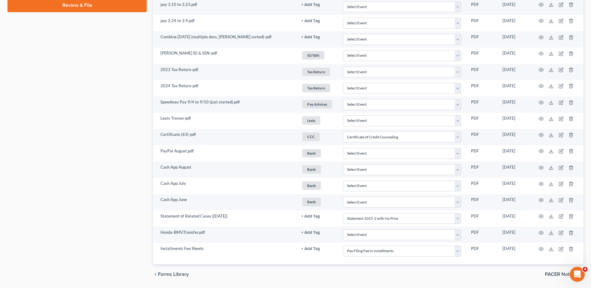
scroll to position [374, 0]
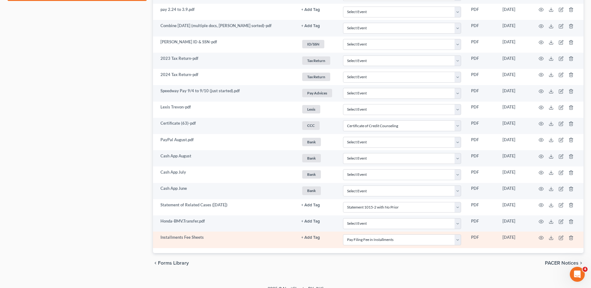
click at [310, 236] on button "+ Add Tag" at bounding box center [311, 238] width 19 height 4
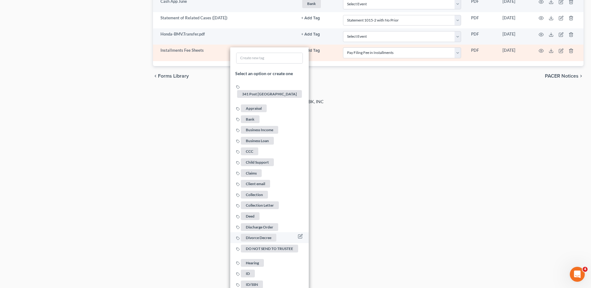
scroll to position [624, 0]
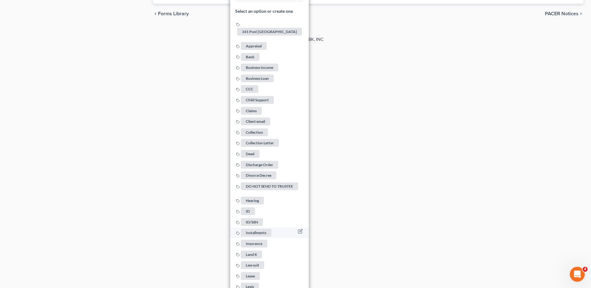
click at [262, 230] on span "Installments" at bounding box center [256, 233] width 31 height 8
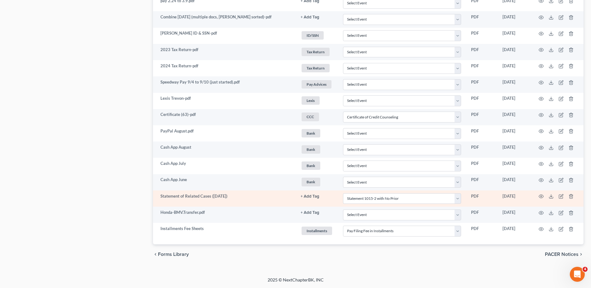
scroll to position [383, 0]
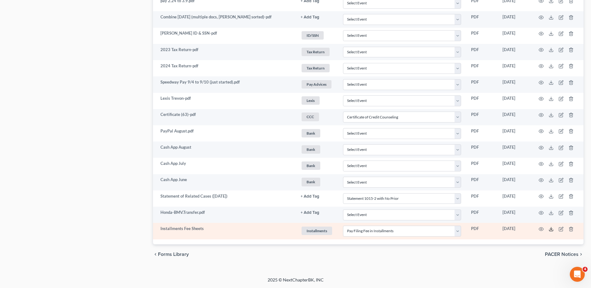
click at [552, 229] on polyline at bounding box center [552, 229] width 2 height 1
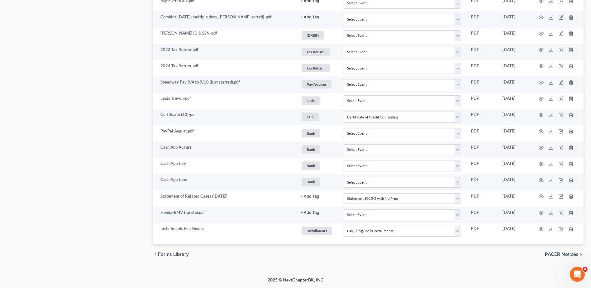
scroll to position [0, 0]
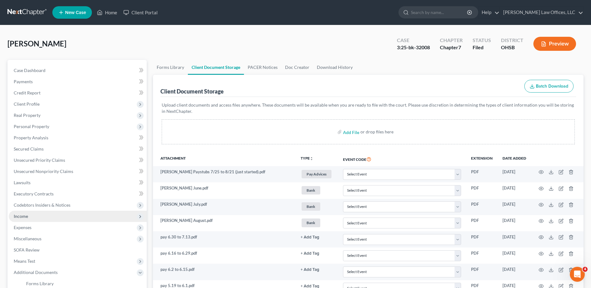
click at [36, 215] on span "Income" at bounding box center [78, 216] width 138 height 11
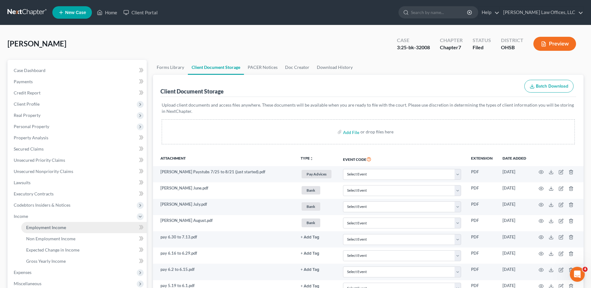
click at [41, 230] on link "Employment Income" at bounding box center [84, 227] width 126 height 11
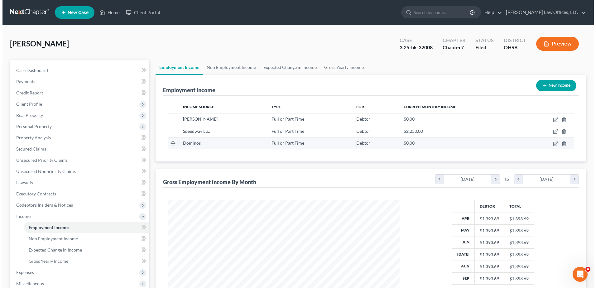
scroll to position [116, 244]
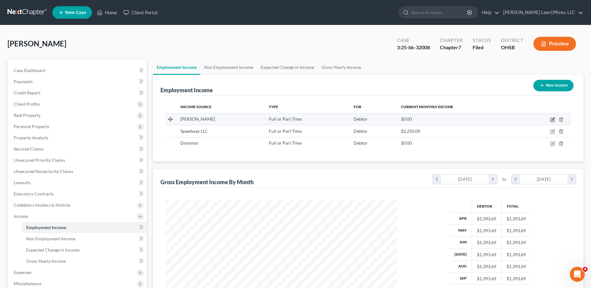
click at [552, 119] on icon "button" at bounding box center [553, 119] width 5 height 5
select select "0"
select select "39"
select select "2"
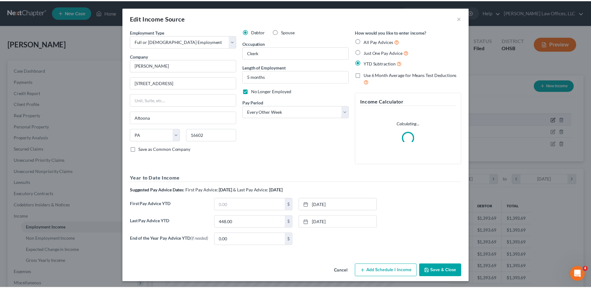
scroll to position [117, 246]
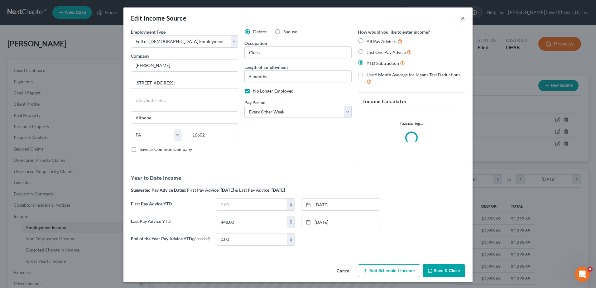
click at [461, 19] on button "×" at bounding box center [463, 17] width 4 height 7
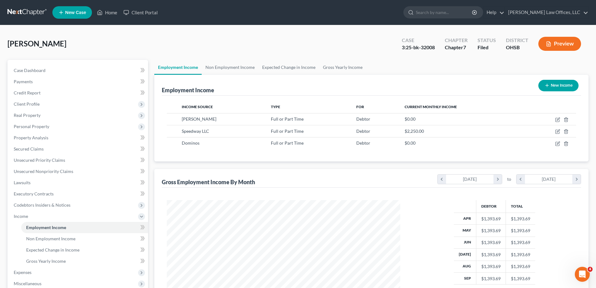
scroll to position [311676, 311547]
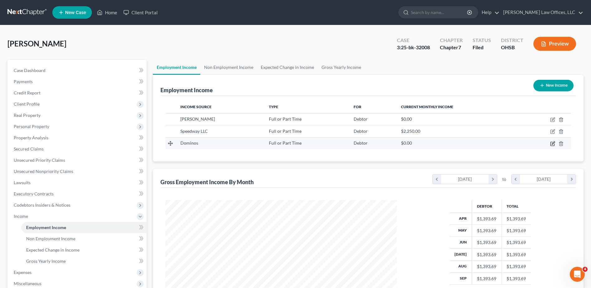
click at [552, 144] on icon "button" at bounding box center [553, 143] width 3 height 3
select select "0"
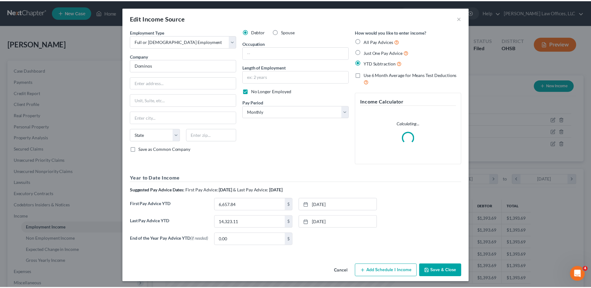
scroll to position [117, 246]
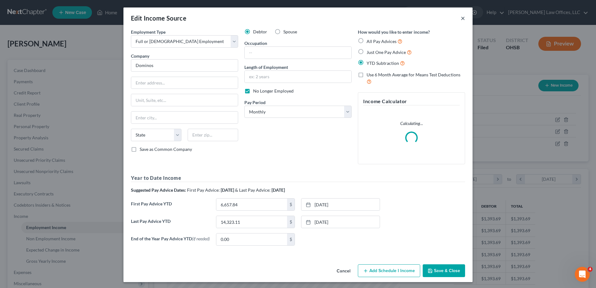
click at [461, 18] on button "×" at bounding box center [463, 17] width 4 height 7
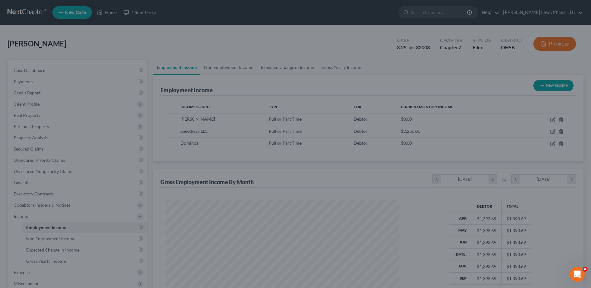
scroll to position [311676, 311547]
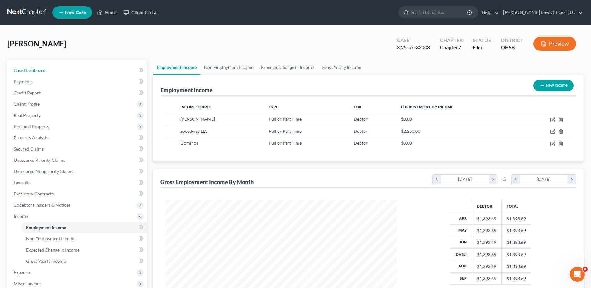
drag, startPoint x: 30, startPoint y: 69, endPoint x: 229, endPoint y: 1, distance: 210.2
click at [30, 69] on span "Case Dashboard" at bounding box center [30, 70] width 32 height 5
select select "4"
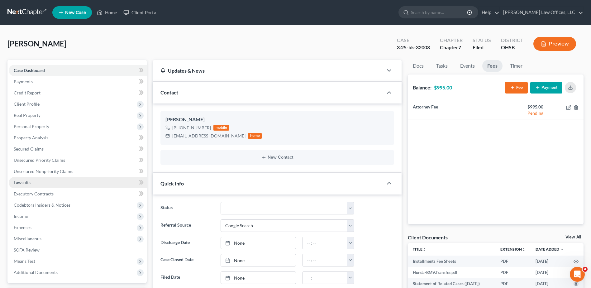
click at [29, 185] on span "Lawsuits" at bounding box center [22, 182] width 17 height 5
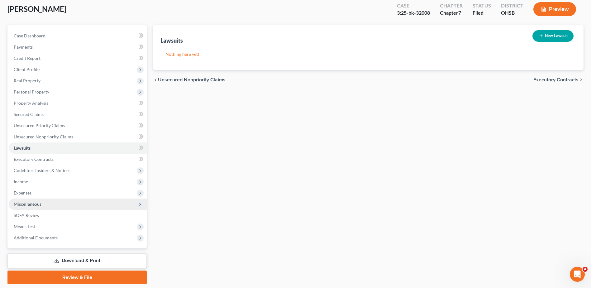
scroll to position [55, 0]
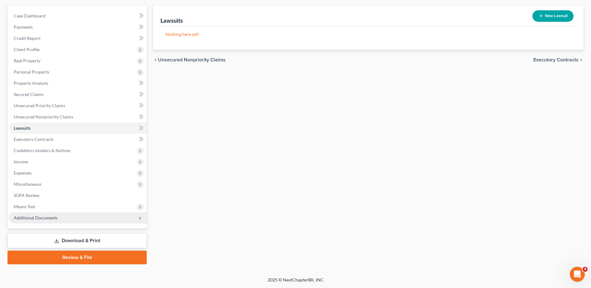
click at [50, 217] on span "Additional Documents" at bounding box center [36, 217] width 44 height 5
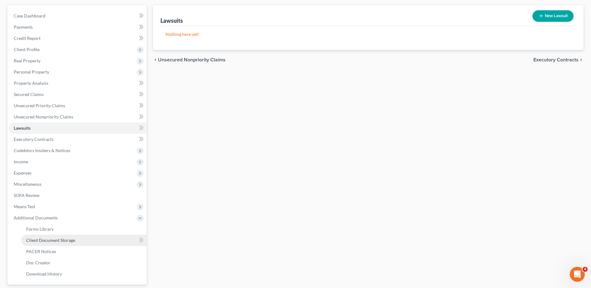
click at [54, 239] on span "Client Document Storage" at bounding box center [50, 240] width 49 height 5
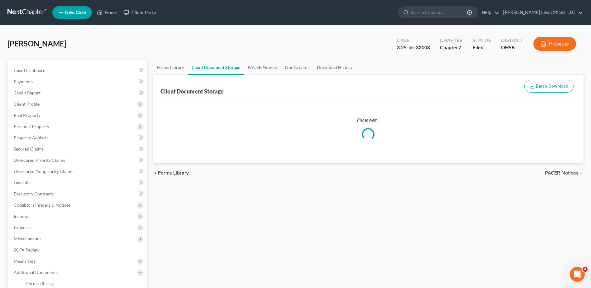
select select "7"
select select "52"
select select "37"
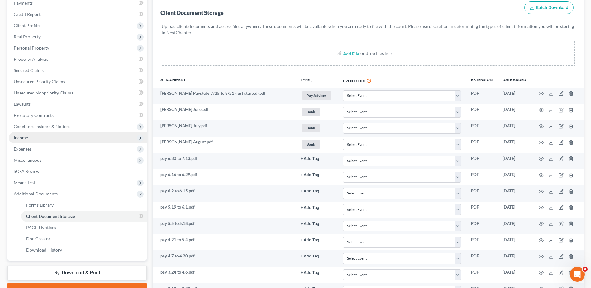
scroll to position [9, 0]
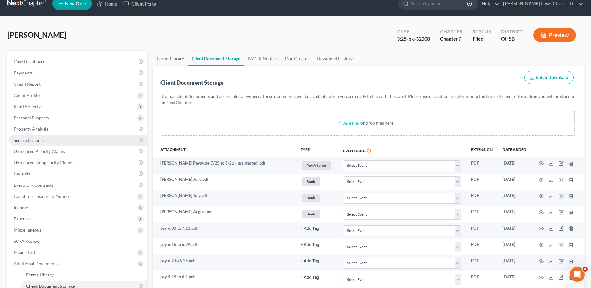
click at [23, 138] on span "Secured Claims" at bounding box center [29, 140] width 30 height 5
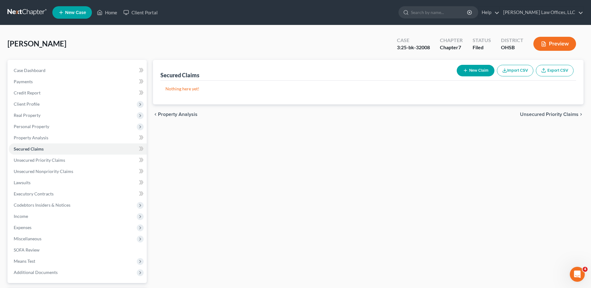
click at [557, 44] on button "Preview" at bounding box center [555, 44] width 43 height 14
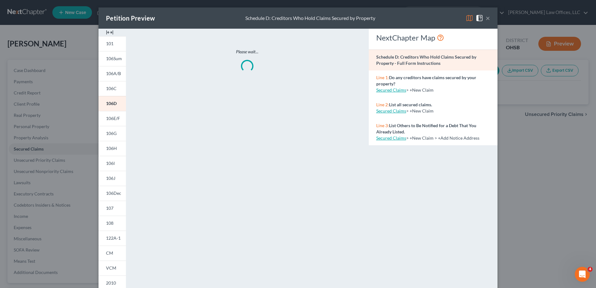
click at [108, 33] on img at bounding box center [109, 32] width 7 height 7
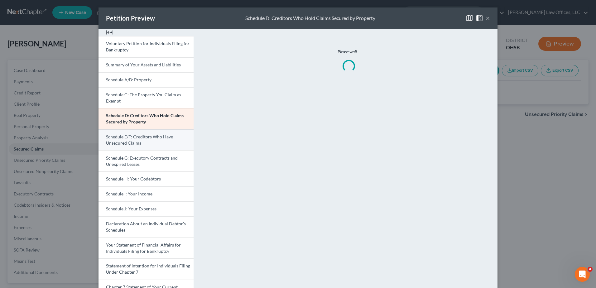
scroll to position [126, 0]
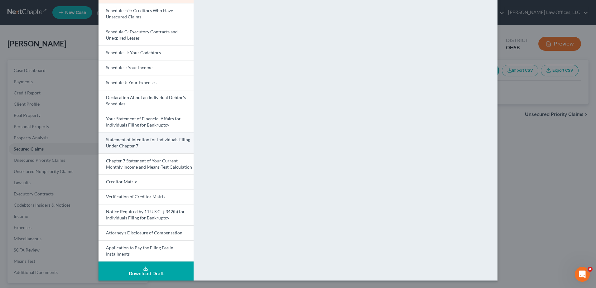
click at [132, 142] on span "Statement of Intention for Individuals Filing Under Chapter 7" at bounding box center [148, 143] width 84 height 12
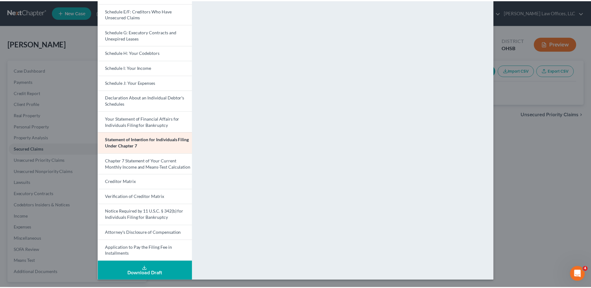
scroll to position [0, 0]
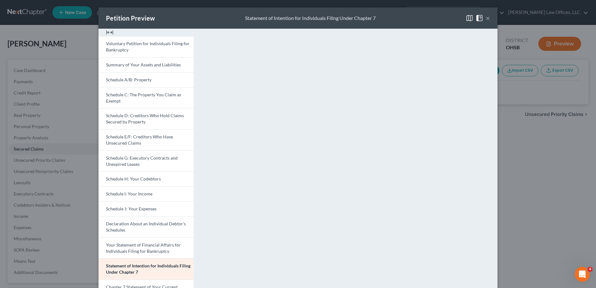
click at [486, 20] on button "×" at bounding box center [488, 17] width 4 height 7
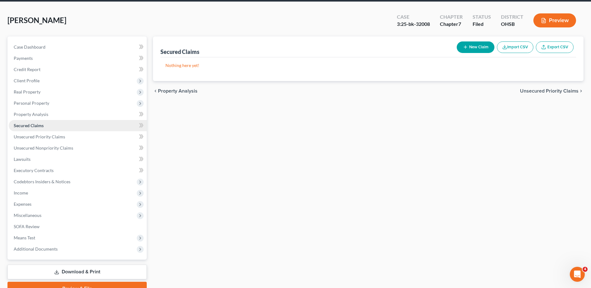
scroll to position [55, 0]
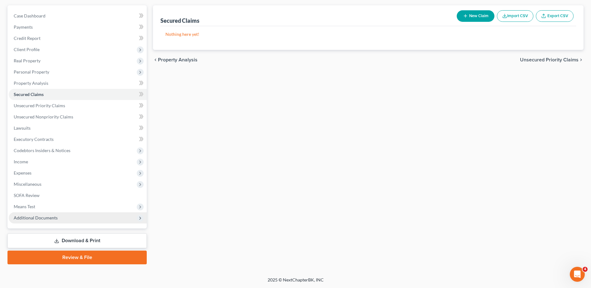
click at [45, 220] on span "Additional Documents" at bounding box center [78, 217] width 138 height 11
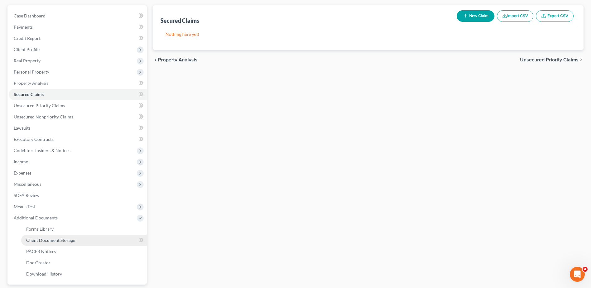
click at [52, 239] on span "Client Document Storage" at bounding box center [50, 240] width 49 height 5
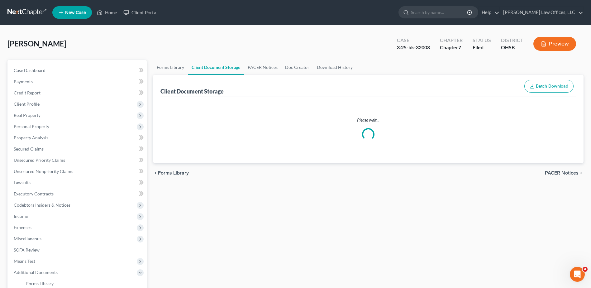
select select "7"
select select "52"
select select "37"
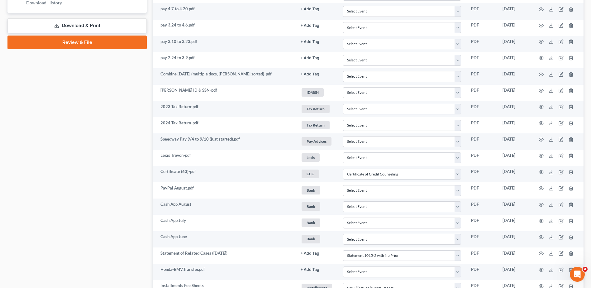
scroll to position [321, 0]
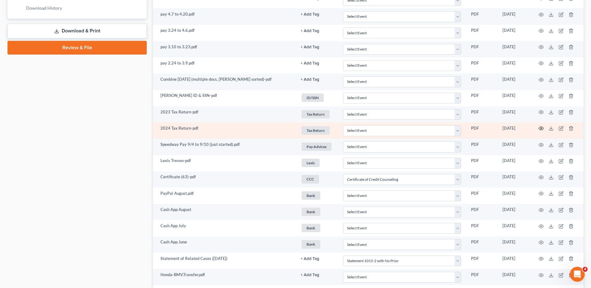
click at [542, 128] on circle "button" at bounding box center [541, 128] width 1 height 1
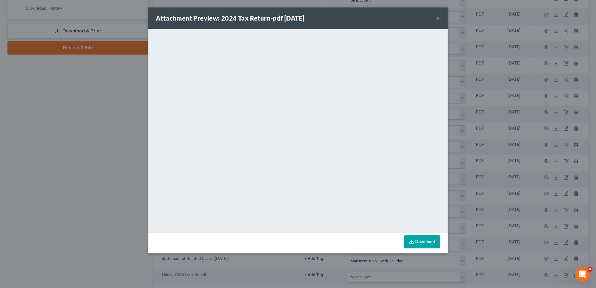
click at [437, 18] on button "×" at bounding box center [438, 17] width 4 height 7
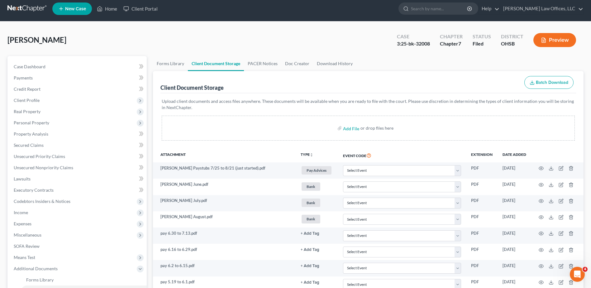
scroll to position [0, 0]
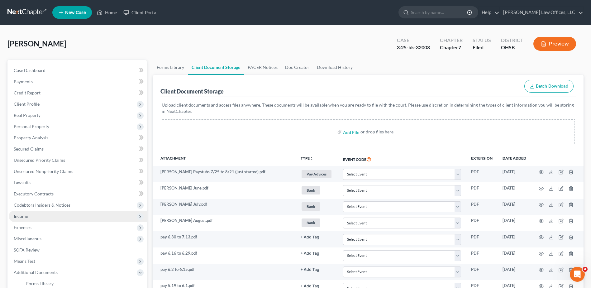
click at [35, 213] on span "Income" at bounding box center [78, 216] width 138 height 11
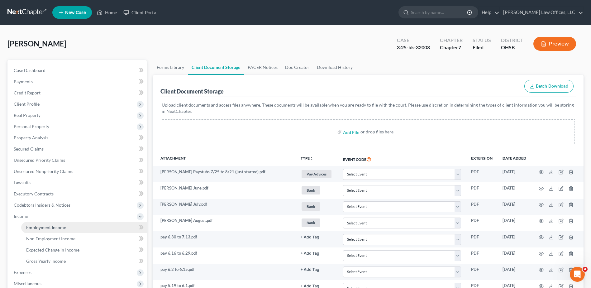
click at [41, 229] on span "Employment Income" at bounding box center [46, 227] width 40 height 5
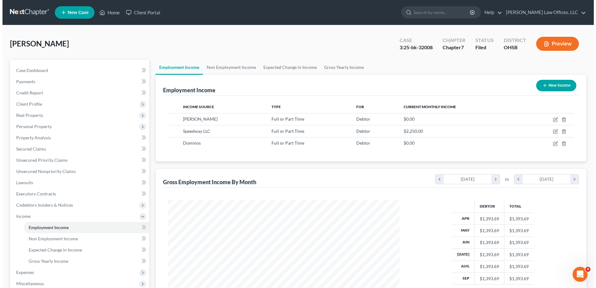
scroll to position [116, 244]
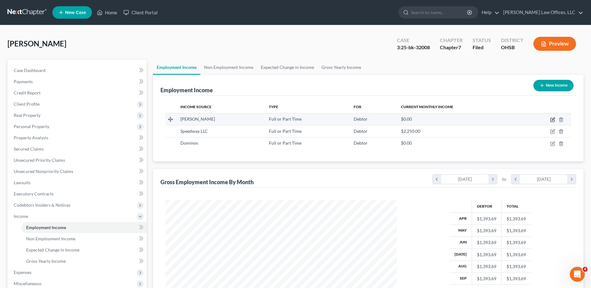
click at [552, 119] on icon "button" at bounding box center [553, 119] width 5 height 5
select select "0"
select select "39"
select select "2"
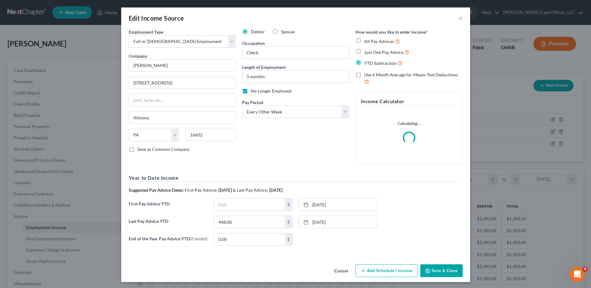
scroll to position [117, 246]
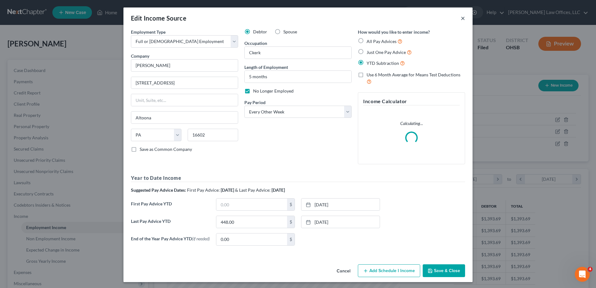
click at [461, 18] on button "×" at bounding box center [463, 17] width 4 height 7
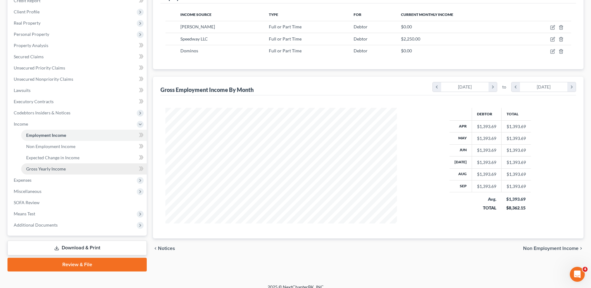
scroll to position [99, 0]
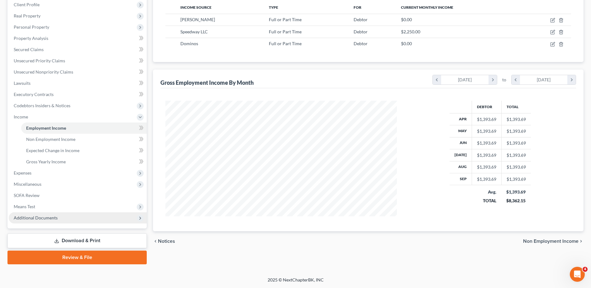
click at [41, 217] on span "Additional Documents" at bounding box center [36, 217] width 44 height 5
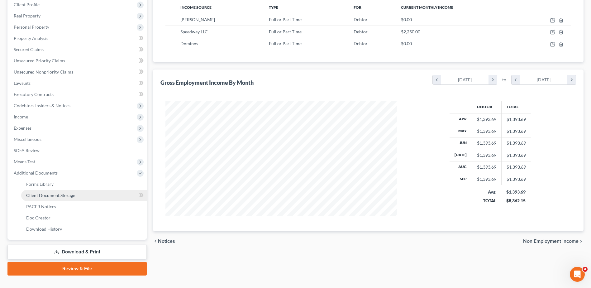
click at [55, 197] on span "Client Document Storage" at bounding box center [50, 195] width 49 height 5
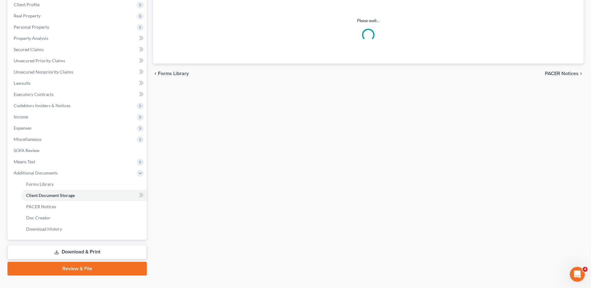
scroll to position [68, 0]
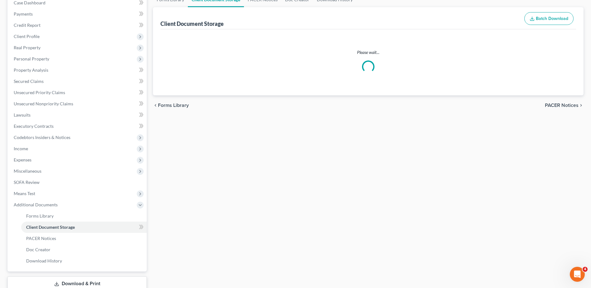
select select "7"
select select "52"
select select "37"
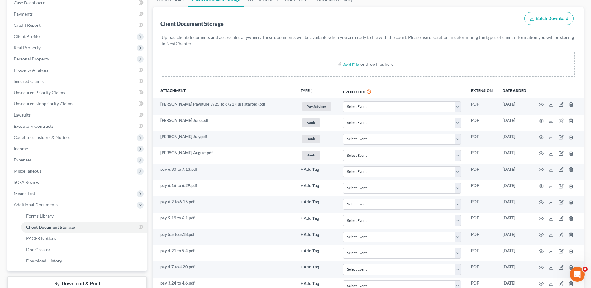
scroll to position [0, 0]
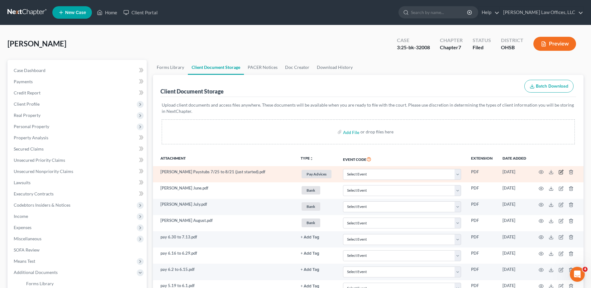
click at [562, 172] on icon "button" at bounding box center [562, 171] width 3 height 3
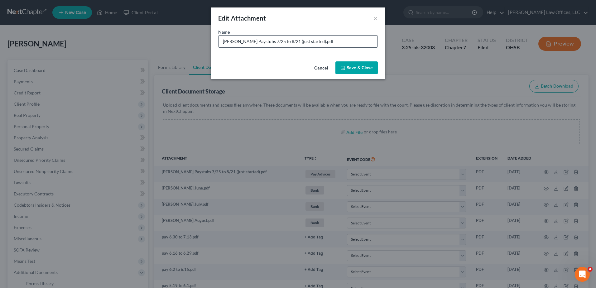
drag, startPoint x: 304, startPoint y: 42, endPoint x: 280, endPoint y: 42, distance: 23.7
click at [280, 42] on input "Sheetz Paystubs 7/25 to 8/21 (just started).pdf" at bounding box center [298, 42] width 159 height 12
type input "[PERSON_NAME] Paystubs 7/25 to 8/21 (no longer employed).pdf"
click at [352, 67] on span "Save & Close" at bounding box center [360, 67] width 26 height 5
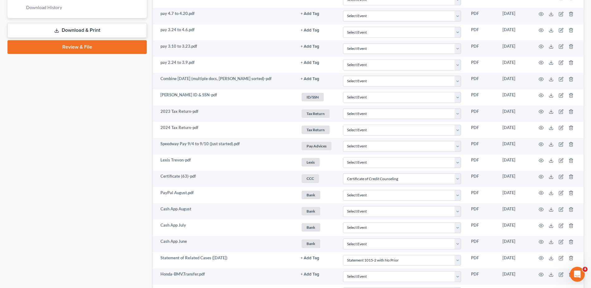
scroll to position [321, 0]
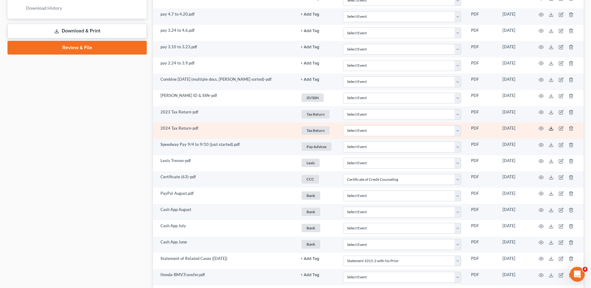
click at [551, 127] on icon at bounding box center [551, 128] width 5 height 5
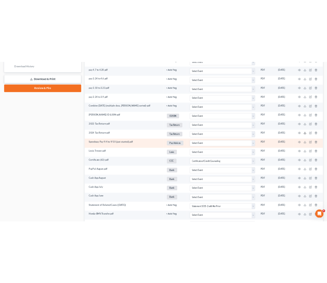
scroll to position [0, 0]
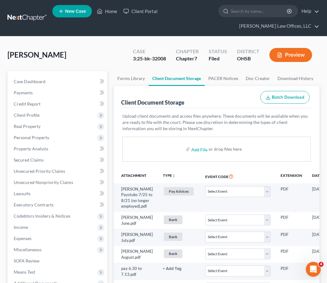
select select "7"
select select "52"
select select "37"
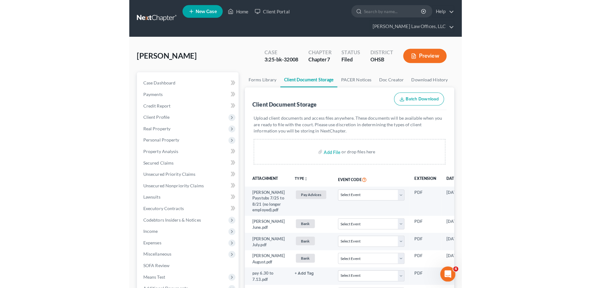
scroll to position [399, 0]
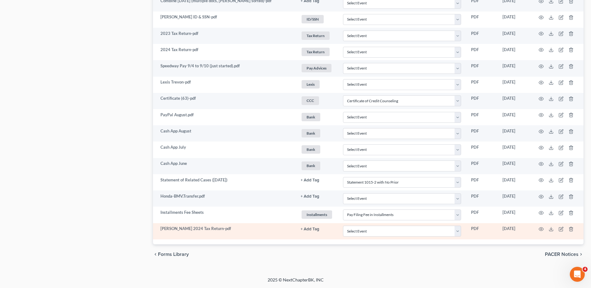
click at [317, 229] on button "+ Add Tag" at bounding box center [310, 229] width 19 height 4
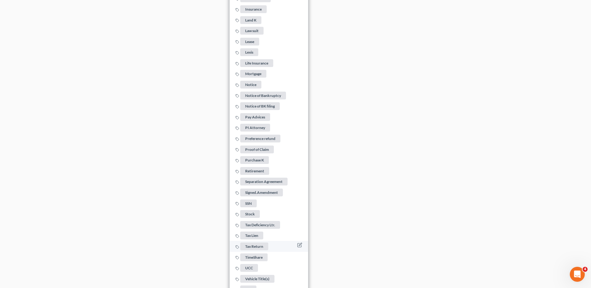
scroll to position [880, 0]
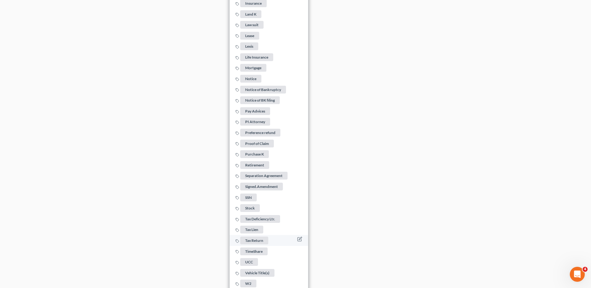
click at [263, 239] on span "Tax Return" at bounding box center [254, 241] width 28 height 8
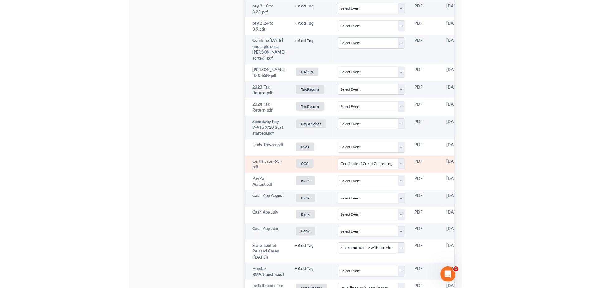
scroll to position [0, 0]
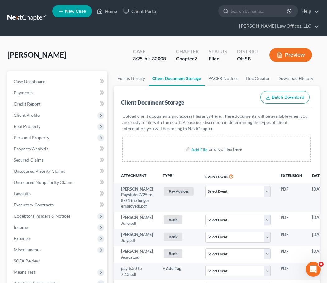
select select "7"
select select "52"
select select "37"
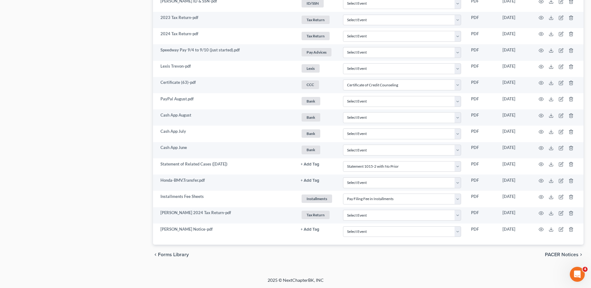
scroll to position [415, 0]
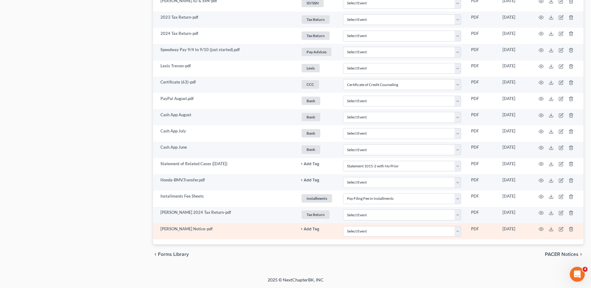
click at [310, 229] on button "+ Add Tag" at bounding box center [310, 229] width 19 height 4
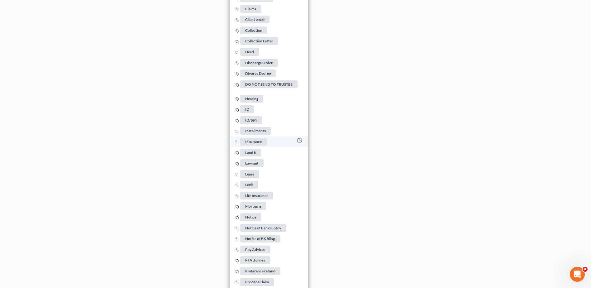
scroll to position [789, 0]
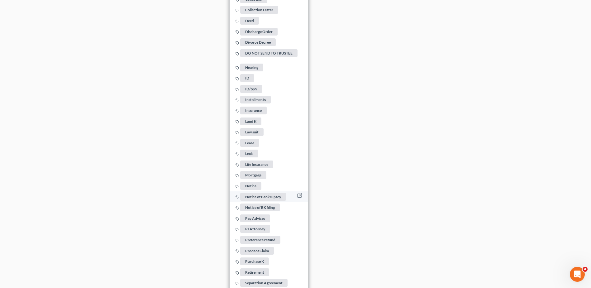
click at [268, 193] on span "Notice of Bankruptcy" at bounding box center [263, 197] width 46 height 8
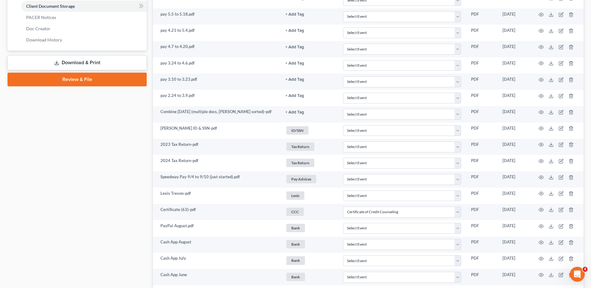
scroll to position [0, 0]
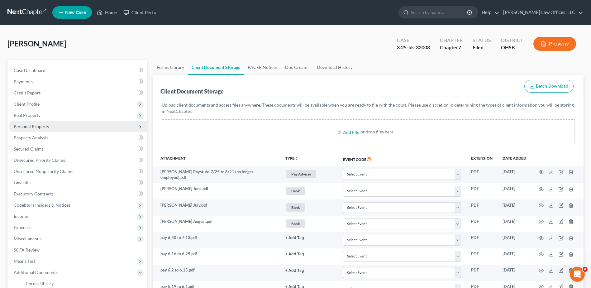
click at [22, 123] on span "Personal Property" at bounding box center [78, 126] width 138 height 11
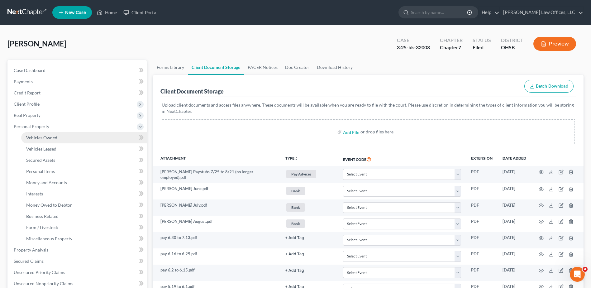
click at [30, 136] on span "Vehicles Owned" at bounding box center [41, 137] width 31 height 5
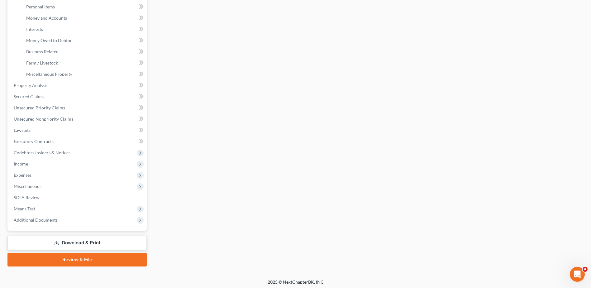
scroll to position [167, 0]
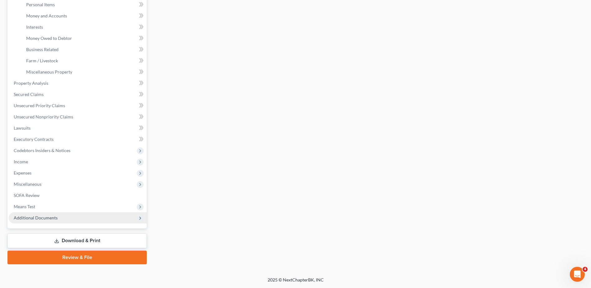
click at [34, 219] on span "Additional Documents" at bounding box center [36, 217] width 44 height 5
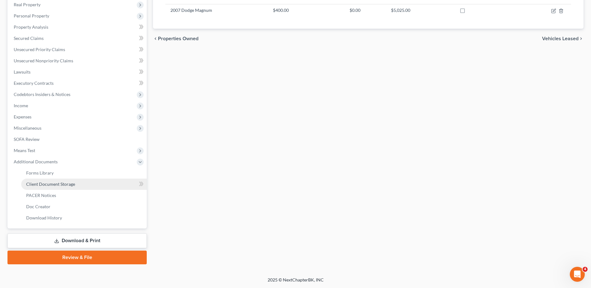
click at [53, 185] on span "Client Document Storage" at bounding box center [50, 183] width 49 height 5
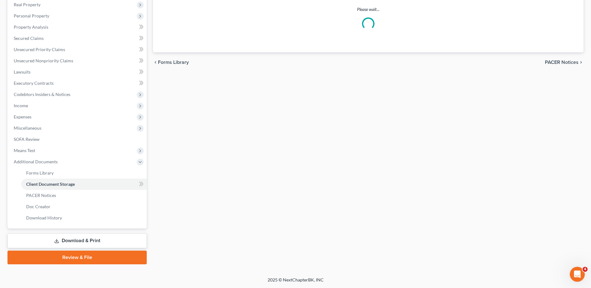
scroll to position [100, 0]
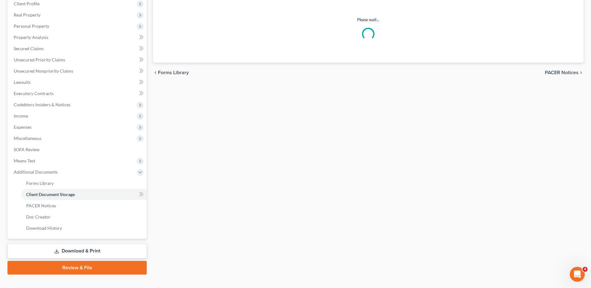
select select "7"
select select "52"
select select "37"
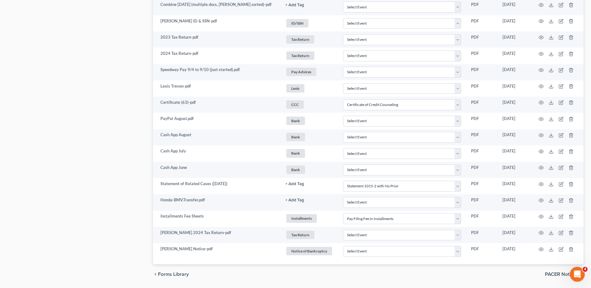
scroll to position [405, 0]
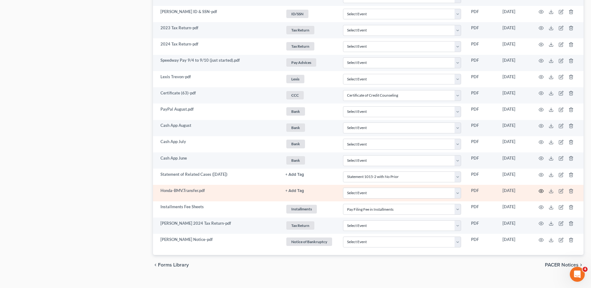
click at [542, 190] on icon "button" at bounding box center [541, 191] width 5 height 5
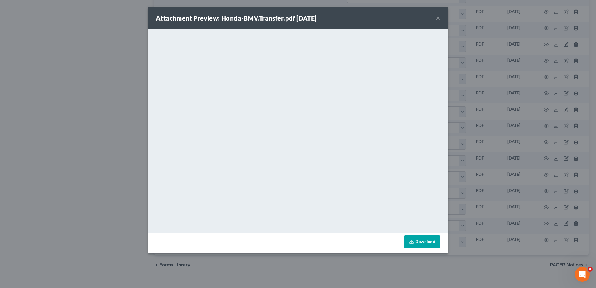
click at [438, 18] on button "×" at bounding box center [438, 17] width 4 height 7
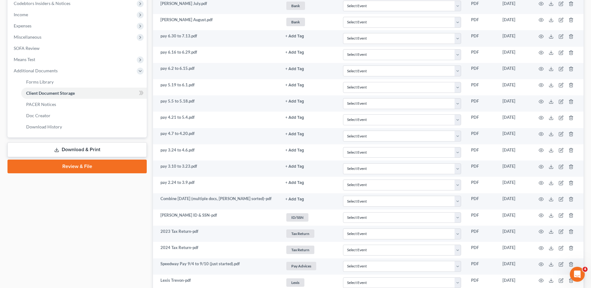
scroll to position [0, 0]
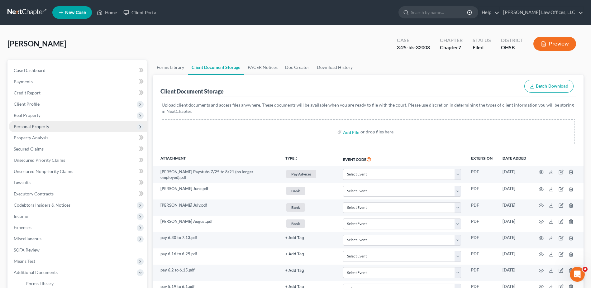
click at [29, 128] on span "Personal Property" at bounding box center [32, 126] width 36 height 5
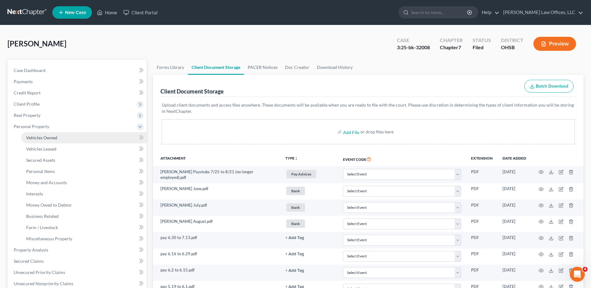
click at [38, 135] on span "Vehicles Owned" at bounding box center [41, 137] width 31 height 5
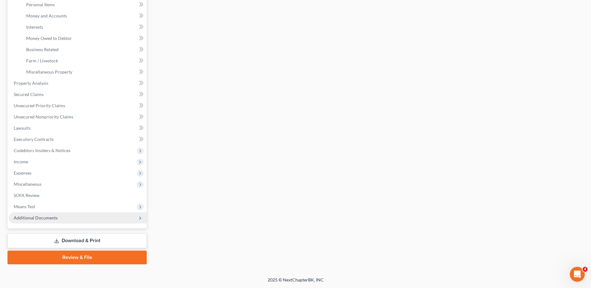
click at [46, 218] on span "Additional Documents" at bounding box center [36, 217] width 44 height 5
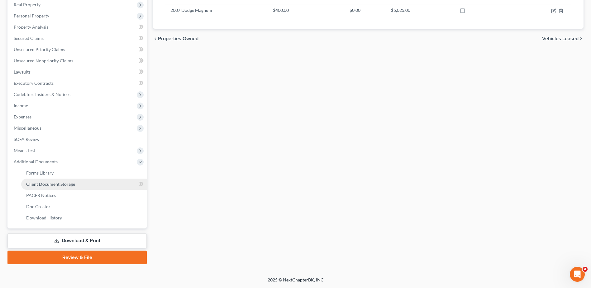
click at [63, 184] on span "Client Document Storage" at bounding box center [50, 183] width 49 height 5
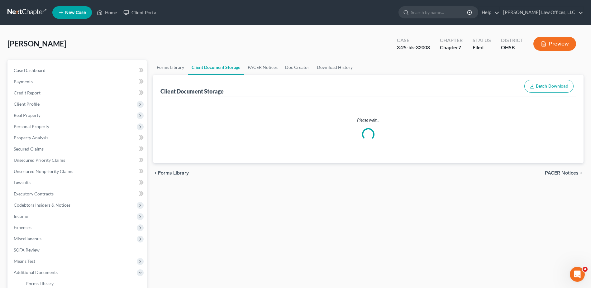
select select "7"
select select "52"
select select "37"
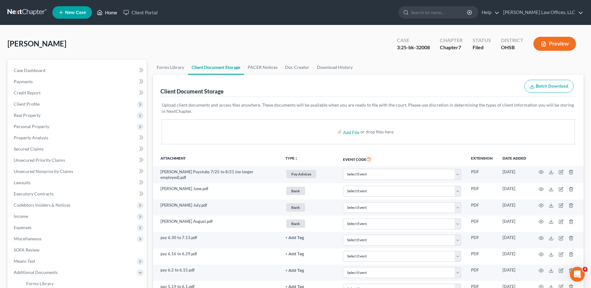
drag, startPoint x: 113, startPoint y: 12, endPoint x: 229, endPoint y: 40, distance: 119.5
click at [113, 12] on link "Home" at bounding box center [107, 12] width 27 height 11
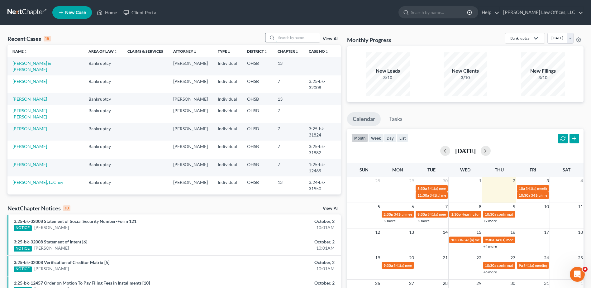
click at [288, 40] on input "search" at bounding box center [299, 37] width 44 height 9
type input "freeman"
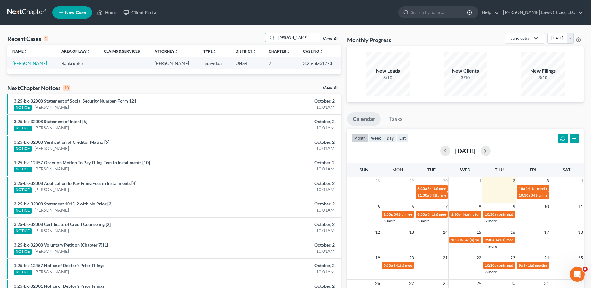
click at [19, 62] on link "[PERSON_NAME]" at bounding box center [29, 62] width 35 height 5
select select "3"
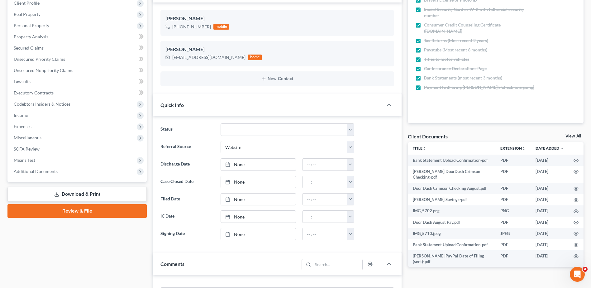
scroll to position [125, 0]
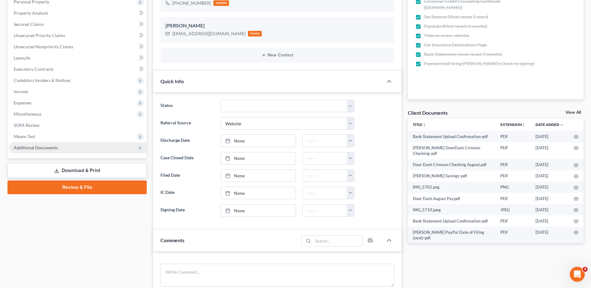
click at [42, 149] on span "Additional Documents" at bounding box center [36, 147] width 44 height 5
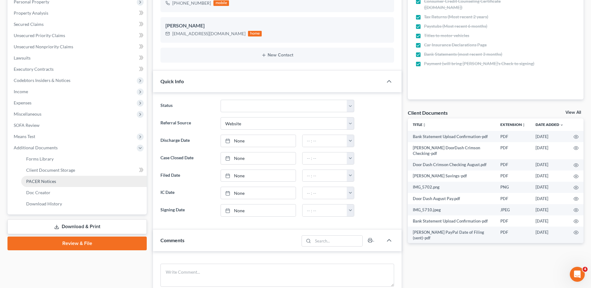
click at [40, 179] on span "PACER Notices" at bounding box center [41, 181] width 30 height 5
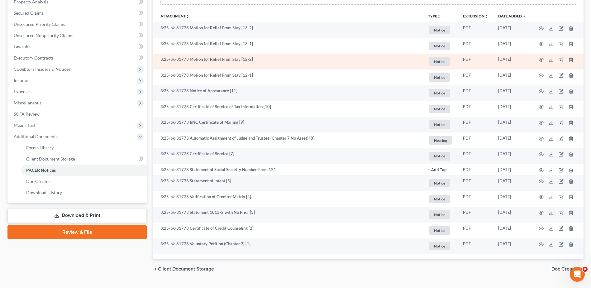
scroll to position [151, 0]
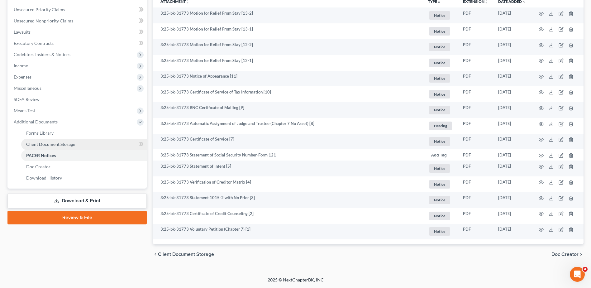
click at [58, 144] on span "Client Document Storage" at bounding box center [50, 144] width 49 height 5
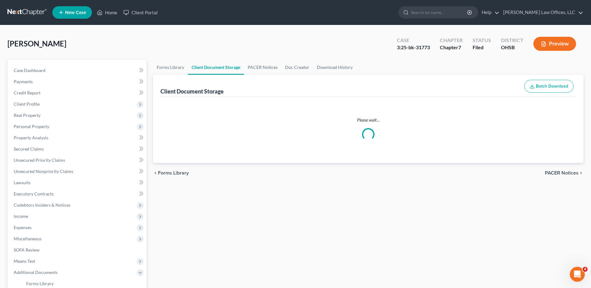
select select "7"
select select "52"
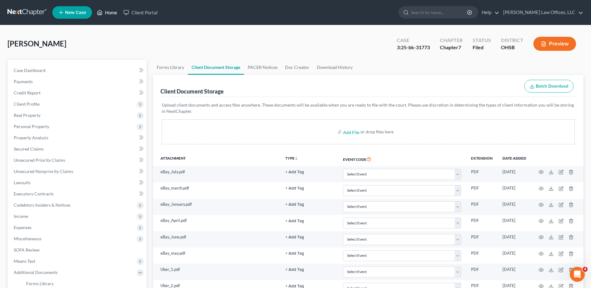
click at [111, 14] on link "Home" at bounding box center [107, 12] width 27 height 11
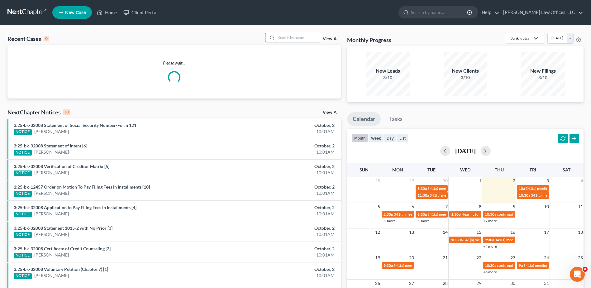
click at [314, 37] on input "search" at bounding box center [299, 37] width 44 height 9
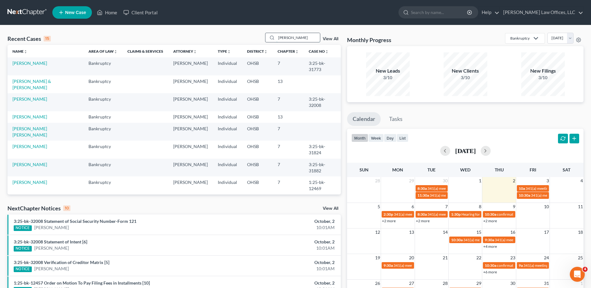
type input "cole"
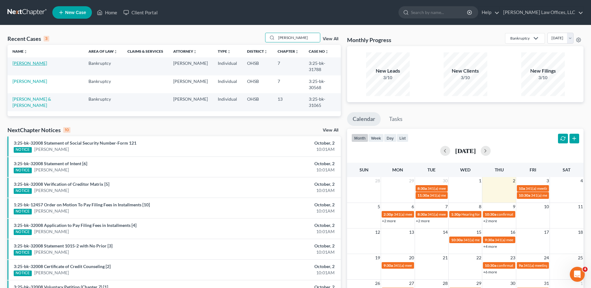
click at [29, 64] on link "[PERSON_NAME]" at bounding box center [29, 62] width 35 height 5
select select "4"
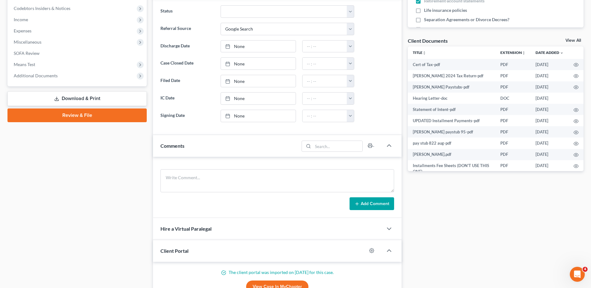
scroll to position [281, 0]
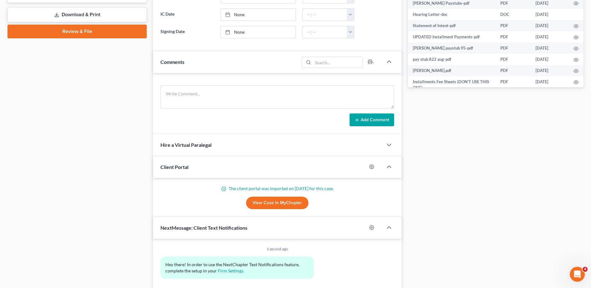
click at [268, 201] on link "View Case in MyChapter" at bounding box center [277, 203] width 62 height 12
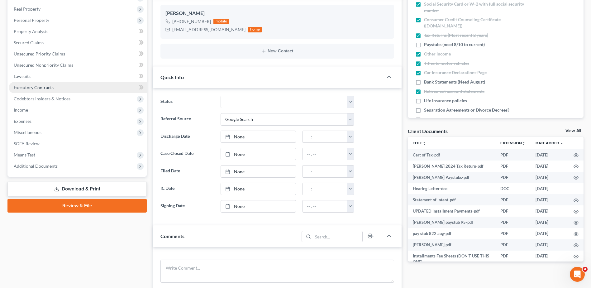
scroll to position [218, 0]
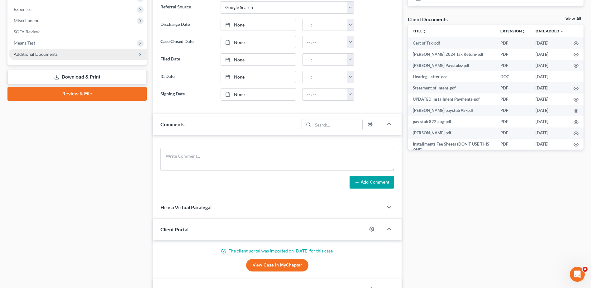
click at [52, 54] on span "Additional Documents" at bounding box center [36, 53] width 44 height 5
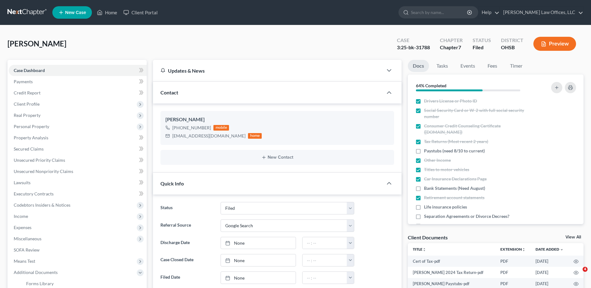
select select "3"
select select "4"
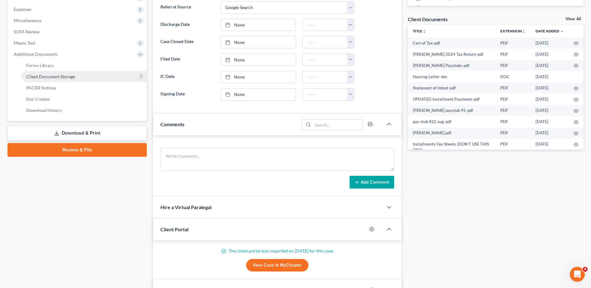
click at [58, 75] on span "Client Document Storage" at bounding box center [50, 76] width 49 height 5
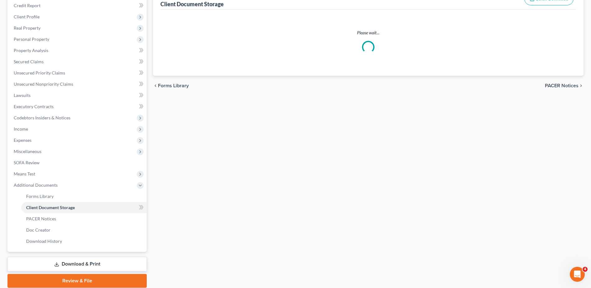
scroll to position [22, 0]
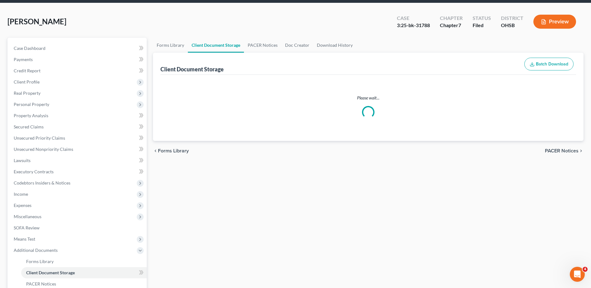
select select "7"
select select "52"
select select "37"
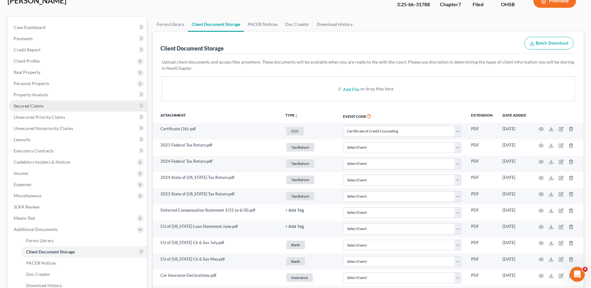
scroll to position [0, 0]
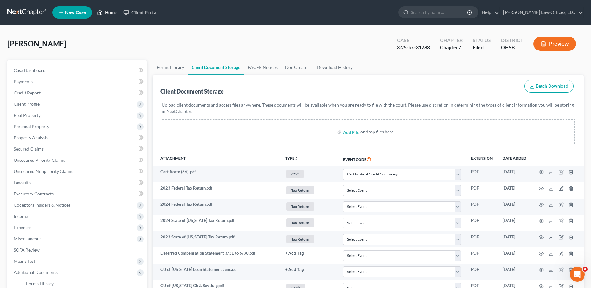
click at [112, 12] on link "Home" at bounding box center [107, 12] width 27 height 11
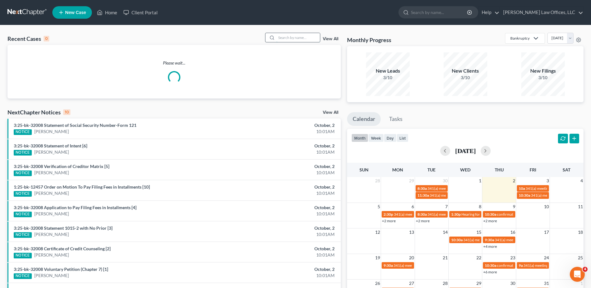
click at [289, 36] on input "search" at bounding box center [299, 37] width 44 height 9
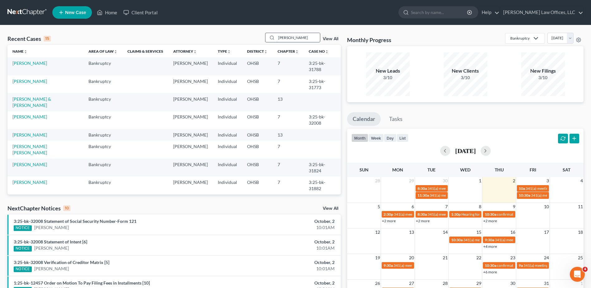
type input "[PERSON_NAME]"
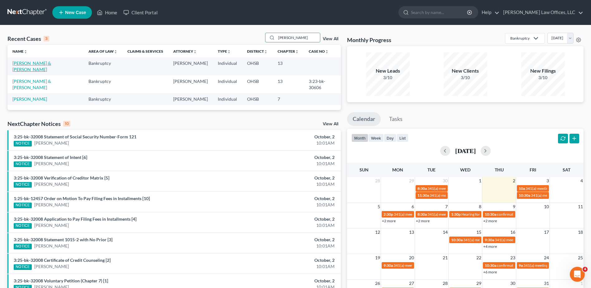
click at [22, 61] on link "[PERSON_NAME] & [PERSON_NAME]" at bounding box center [31, 66] width 39 height 12
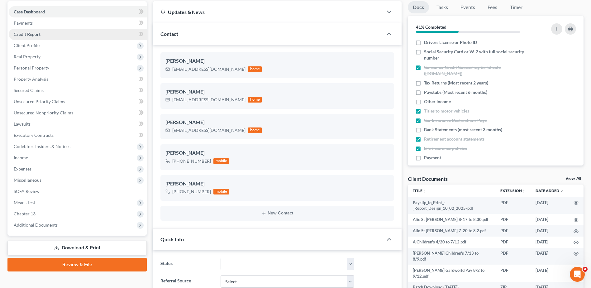
scroll to position [94, 0]
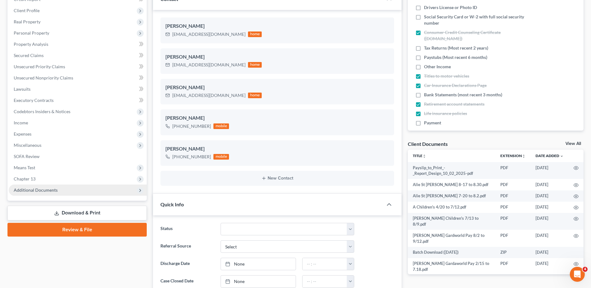
click at [51, 186] on span "Additional Documents" at bounding box center [78, 190] width 138 height 11
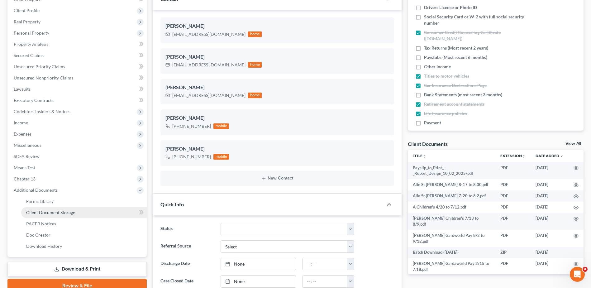
click at [51, 210] on span "Client Document Storage" at bounding box center [50, 212] width 49 height 5
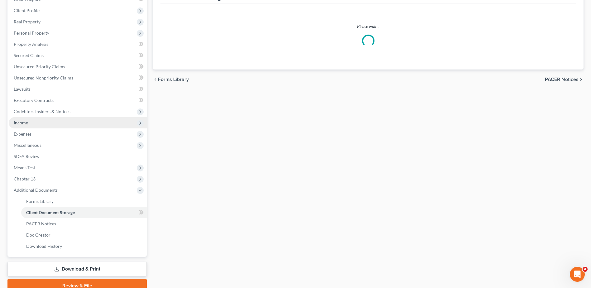
scroll to position [62, 0]
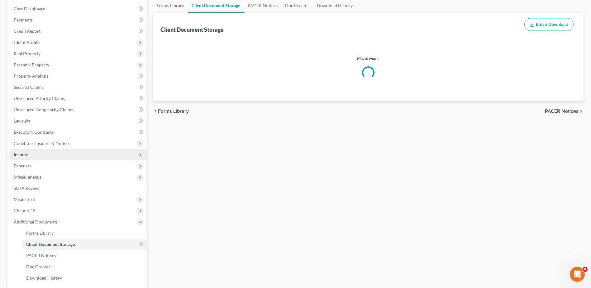
select select "7"
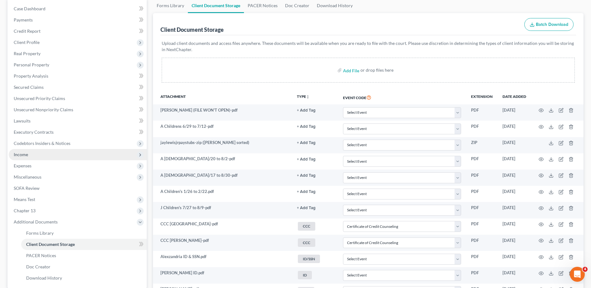
scroll to position [0, 0]
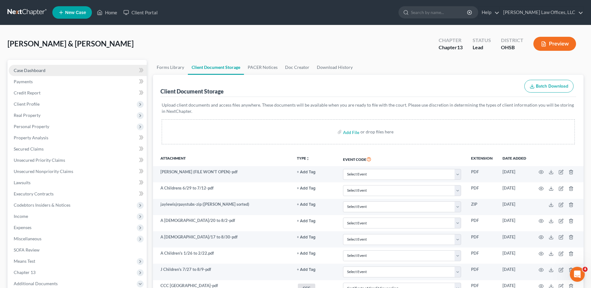
click at [45, 71] on span "Case Dashboard" at bounding box center [30, 70] width 32 height 5
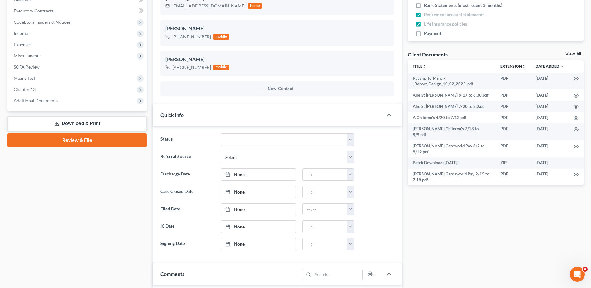
scroll to position [187, 0]
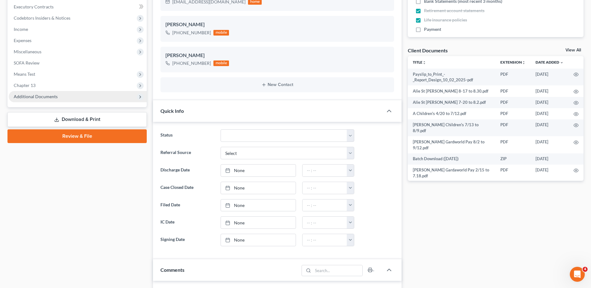
click at [44, 98] on span "Additional Documents" at bounding box center [36, 96] width 44 height 5
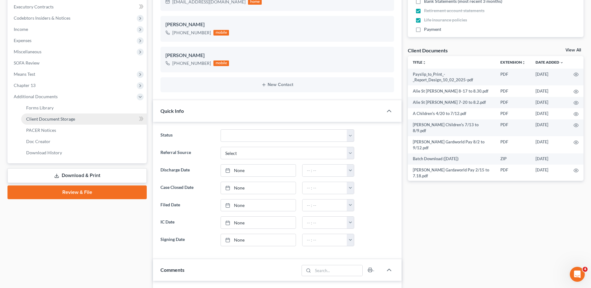
click at [53, 119] on span "Client Document Storage" at bounding box center [50, 118] width 49 height 5
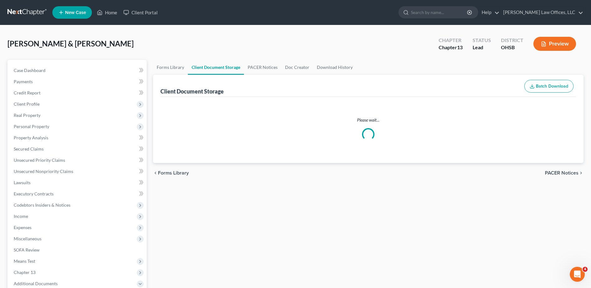
select select "7"
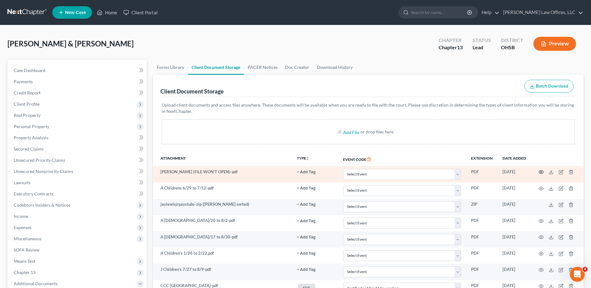
click at [541, 172] on circle "button" at bounding box center [541, 171] width 1 height 1
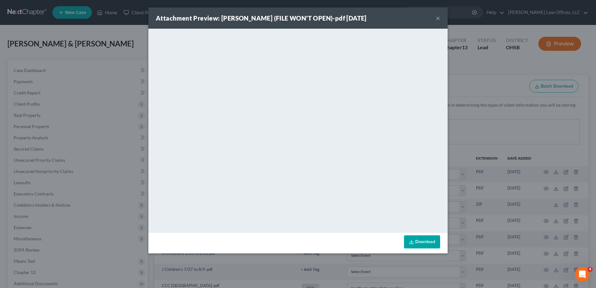
click at [436, 17] on div "Attachment Preview: [PERSON_NAME] (FILE WON'T OPEN)-pdf [DATE] ×" at bounding box center [297, 17] width 299 height 21
click at [437, 18] on button "×" at bounding box center [438, 17] width 4 height 7
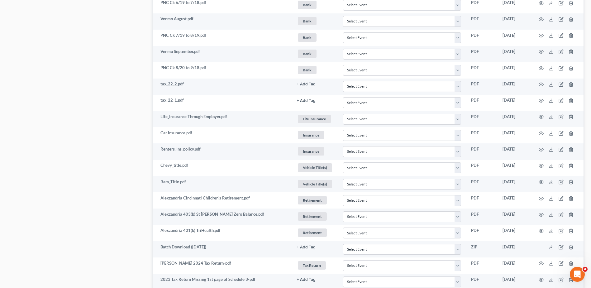
scroll to position [855, 0]
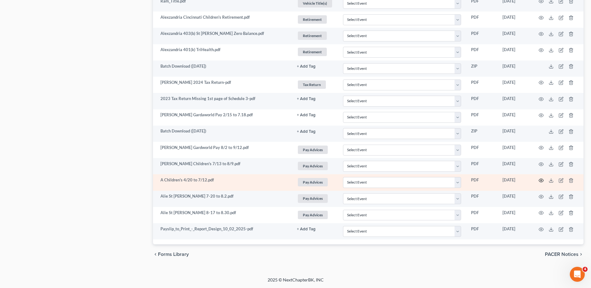
click at [542, 181] on circle "button" at bounding box center [541, 180] width 1 height 1
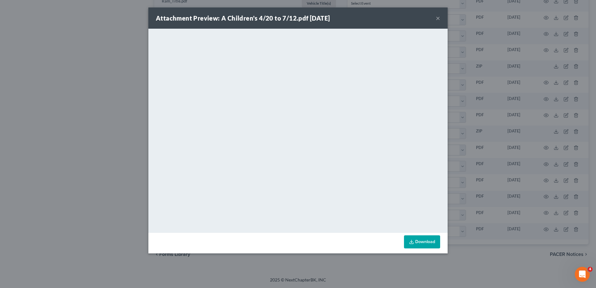
click at [438, 17] on button "×" at bounding box center [438, 17] width 4 height 7
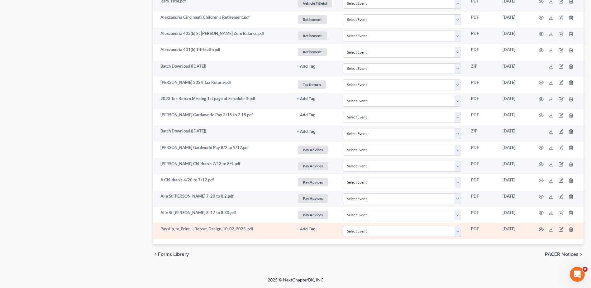
click at [541, 229] on icon "button" at bounding box center [541, 229] width 5 height 5
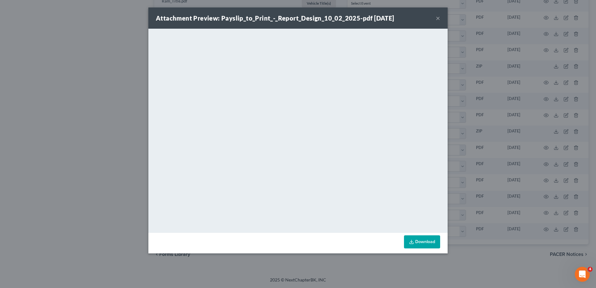
click at [438, 19] on button "×" at bounding box center [438, 17] width 4 height 7
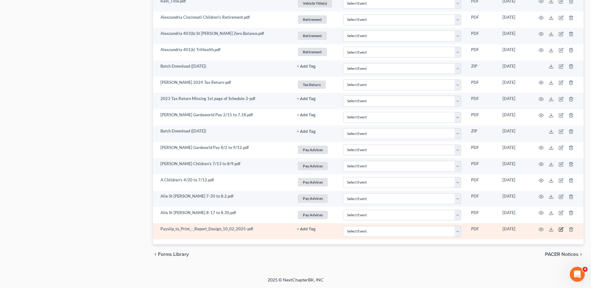
click at [561, 229] on icon "button" at bounding box center [561, 229] width 5 height 5
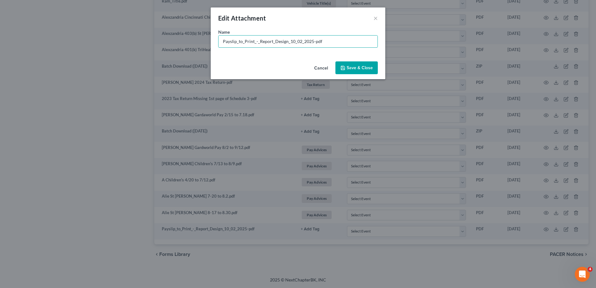
drag, startPoint x: 311, startPoint y: 40, endPoint x: 200, endPoint y: 41, distance: 111.6
click at [200, 41] on div "Edit Attachment × Name * Payslip_to_Print_-_Report_Design_10_02_2025-pdf Cancel…" at bounding box center [298, 144] width 596 height 288
type input "Alie St [PERSON_NAME] 8/31 to 9/13-pdf"
click at [354, 70] on span "Save & Close" at bounding box center [360, 67] width 26 height 5
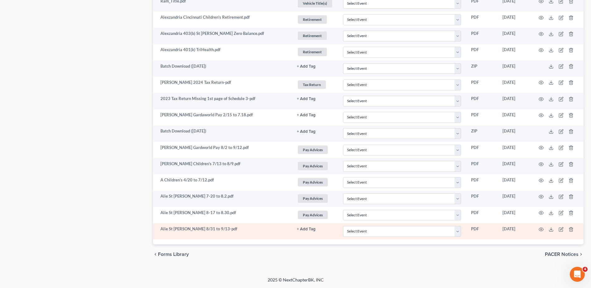
click at [310, 229] on button "+ Add Tag" at bounding box center [306, 229] width 19 height 4
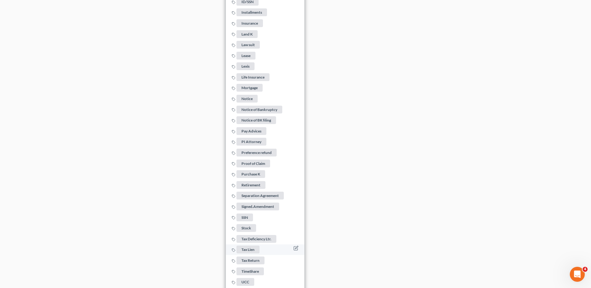
scroll to position [1305, 0]
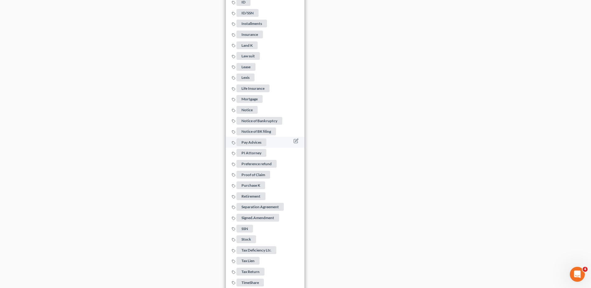
click at [258, 139] on span "Pay Advices" at bounding box center [252, 142] width 30 height 8
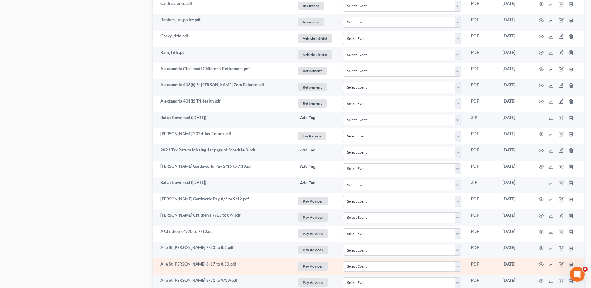
scroll to position [793, 0]
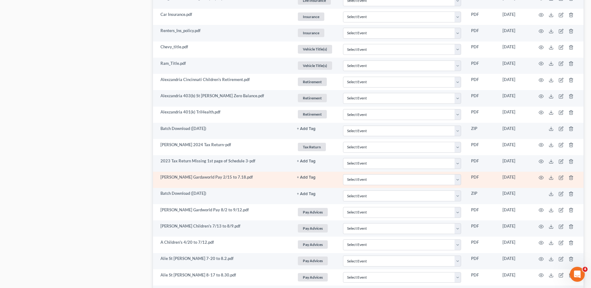
click at [306, 178] on button "+ Add Tag" at bounding box center [306, 178] width 19 height 4
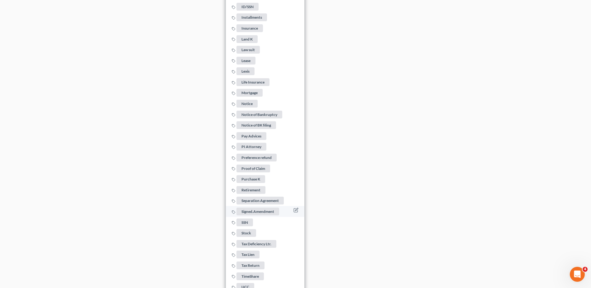
scroll to position [1198, 0]
click at [258, 133] on span "Pay Advices" at bounding box center [252, 136] width 30 height 8
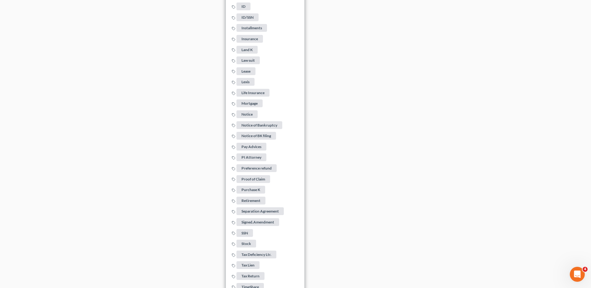
drag, startPoint x: 352, startPoint y: 164, endPoint x: 348, endPoint y: 164, distance: 3.8
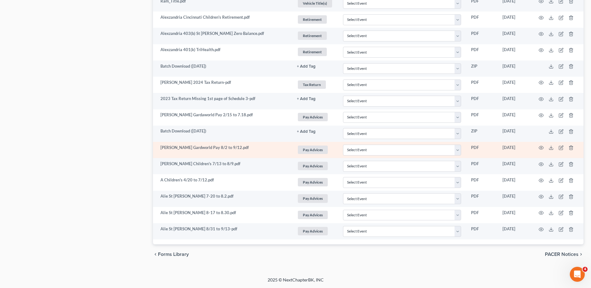
scroll to position [824, 0]
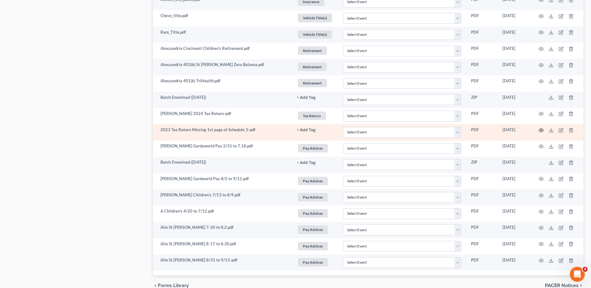
click at [542, 130] on icon "button" at bounding box center [541, 130] width 5 height 5
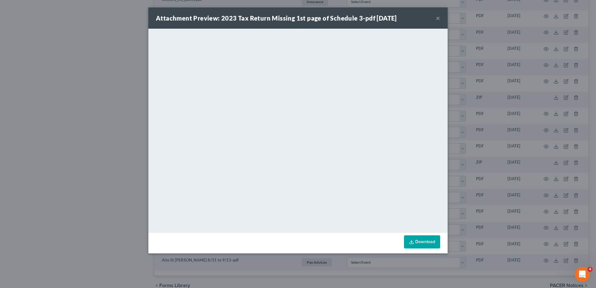
click at [438, 18] on button "×" at bounding box center [438, 17] width 4 height 7
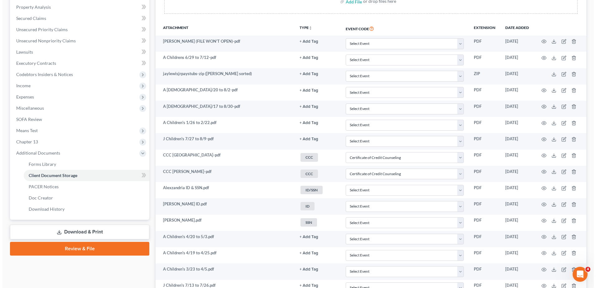
scroll to position [0, 0]
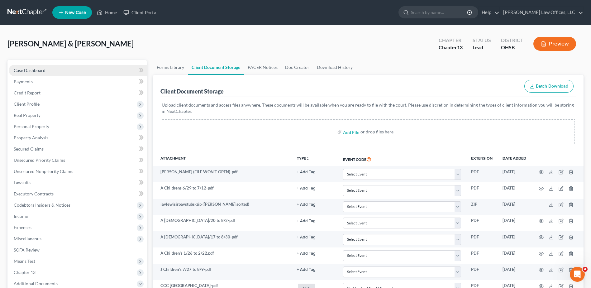
click at [28, 70] on span "Case Dashboard" at bounding box center [30, 70] width 32 height 5
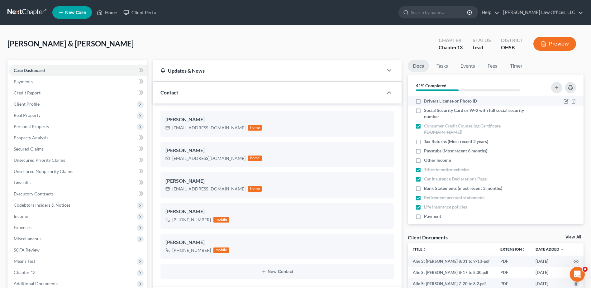
click at [424, 100] on label "Drivers License or Photo ID" at bounding box center [450, 101] width 53 height 6
click at [427, 100] on input "Drivers License or Photo ID" at bounding box center [429, 100] width 4 height 4
checkbox input "true"
click at [424, 110] on label "Social Security Card or W-2 with full social security number" at bounding box center [479, 113] width 110 height 12
click at [427, 110] on input "Social Security Card or W-2 with full social security number" at bounding box center [429, 109] width 4 height 4
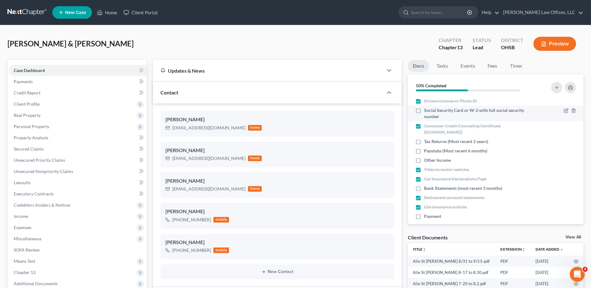
checkbox input "true"
click at [564, 140] on icon "button" at bounding box center [566, 142] width 4 height 4
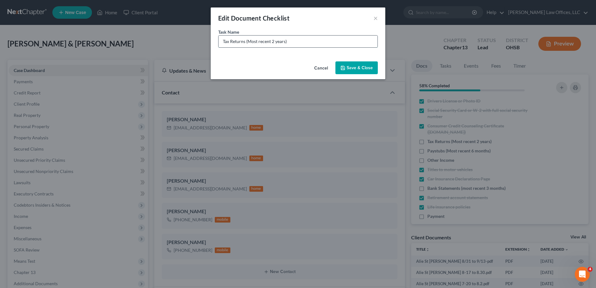
drag, startPoint x: 285, startPoint y: 41, endPoint x: 248, endPoint y: 44, distance: 36.6
click at [248, 44] on input "Tax Returns (Most recent 2 years)" at bounding box center [298, 42] width 159 height 12
type input "Tax Returns (2022 is missing the 2nd page and the Schedules, 2023 is missing th…"
click at [351, 68] on button "Save & Close" at bounding box center [356, 67] width 42 height 13
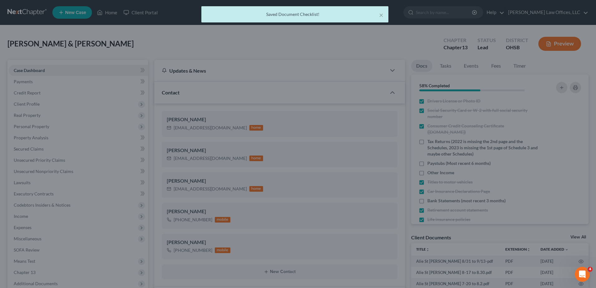
scroll to position [0, 0]
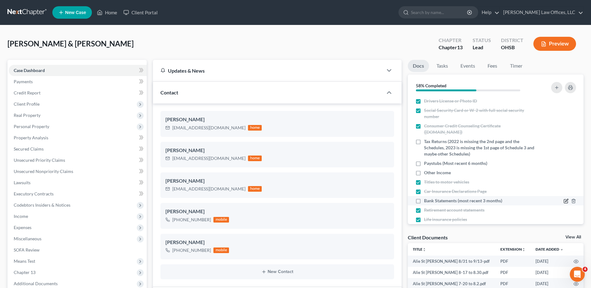
click at [564, 200] on icon "button" at bounding box center [566, 202] width 4 height 4
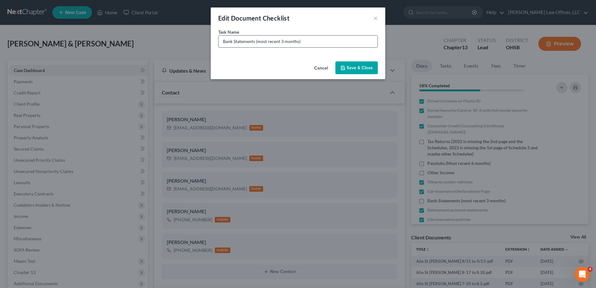
drag, startPoint x: 298, startPoint y: 42, endPoint x: 259, endPoint y: 43, distance: 39.3
click at [259, 43] on input "Bank Statements (most recent 3 months)" at bounding box center [298, 42] width 159 height 12
type input "Bank Statements (Do they have a PNC Savings?)"
click at [359, 67] on button "Save & Close" at bounding box center [356, 67] width 42 height 13
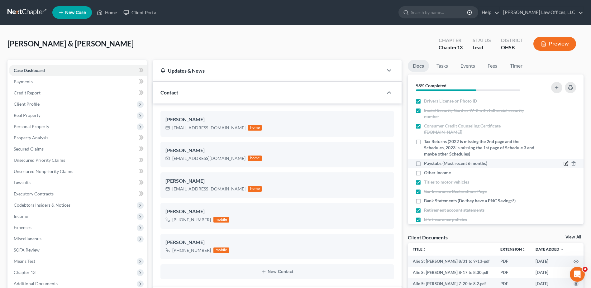
click at [566, 164] on icon "button" at bounding box center [567, 163] width 3 height 3
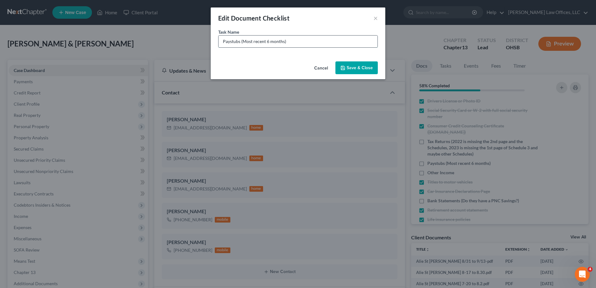
drag, startPoint x: 283, startPoint y: 42, endPoint x: 244, endPoint y: 43, distance: 39.6
click at [244, 43] on input "Paystubs (Most recent 6 months)" at bounding box center [298, 42] width 159 height 12
type input "Paystubs (Missing Alie St [PERSON_NAME] from 8/31 to 9/13 and Alie Children's f…"
click at [366, 67] on button "Save & Close" at bounding box center [356, 67] width 42 height 13
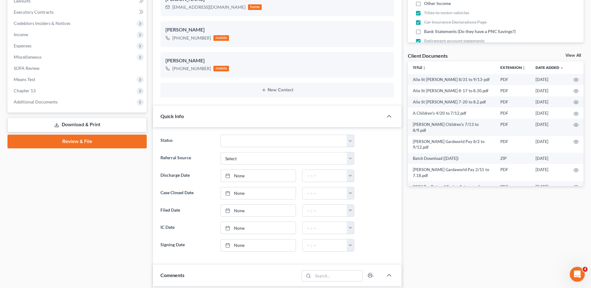
scroll to position [187, 0]
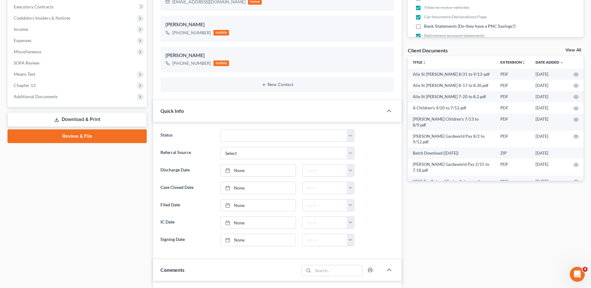
drag, startPoint x: 47, startPoint y: 98, endPoint x: 54, endPoint y: 113, distance: 16.5
click at [47, 98] on span "Additional Documents" at bounding box center [36, 96] width 44 height 5
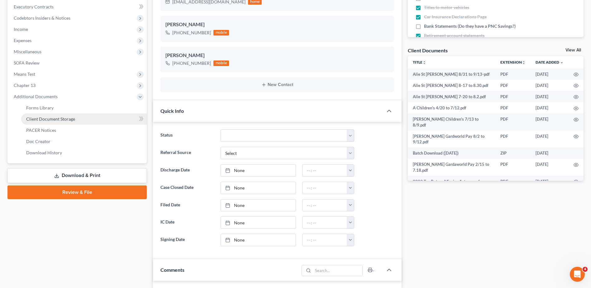
click at [56, 118] on span "Client Document Storage" at bounding box center [50, 118] width 49 height 5
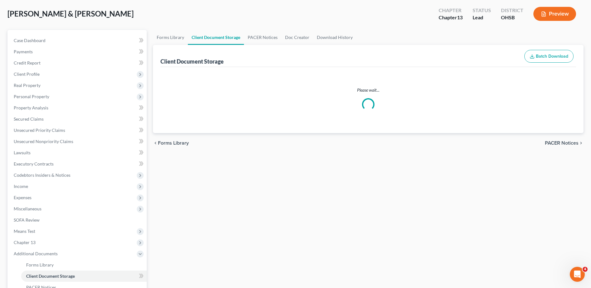
scroll to position [0, 0]
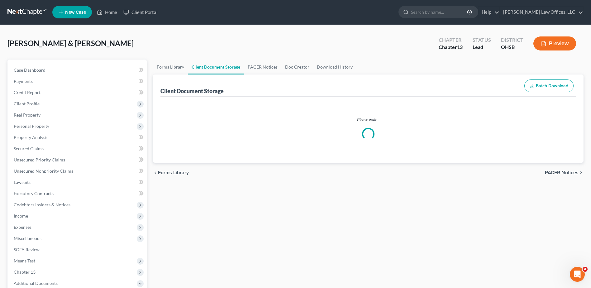
select select "7"
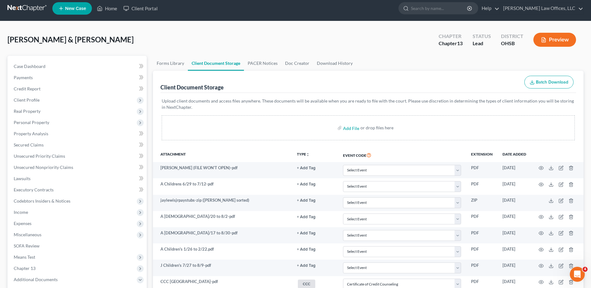
scroll to position [0, 0]
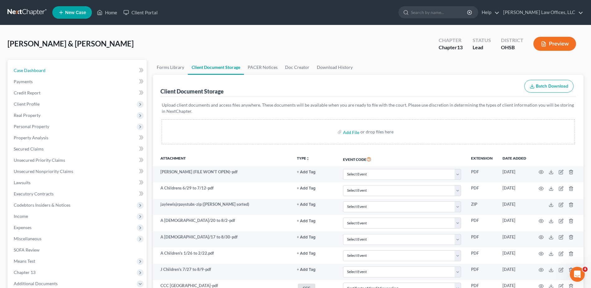
drag, startPoint x: 28, startPoint y: 69, endPoint x: 360, endPoint y: 129, distance: 337.8
click at [28, 69] on span "Case Dashboard" at bounding box center [30, 70] width 32 height 5
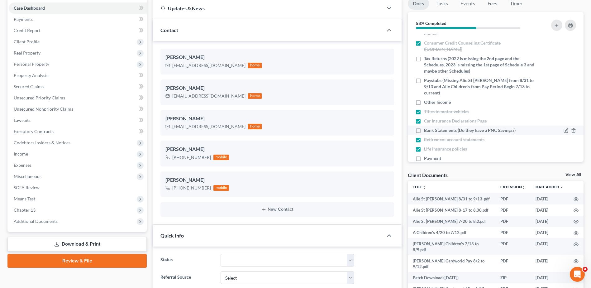
scroll to position [32, 0]
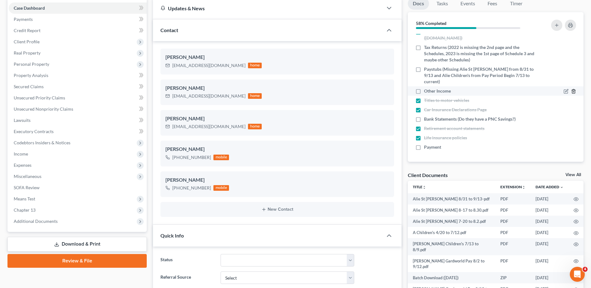
click at [572, 91] on icon "button" at bounding box center [574, 91] width 5 height 5
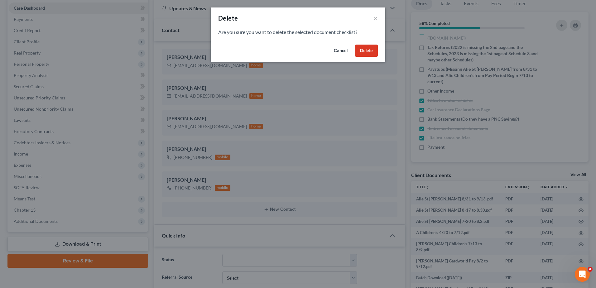
click at [361, 47] on button "Delete" at bounding box center [366, 51] width 23 height 12
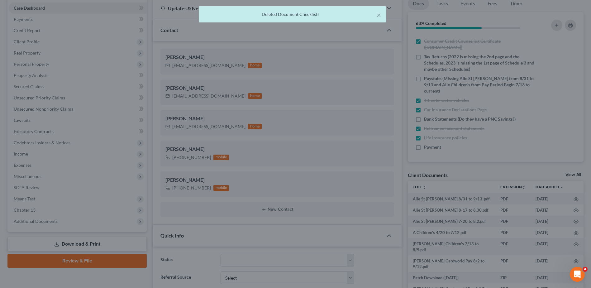
scroll to position [22, 0]
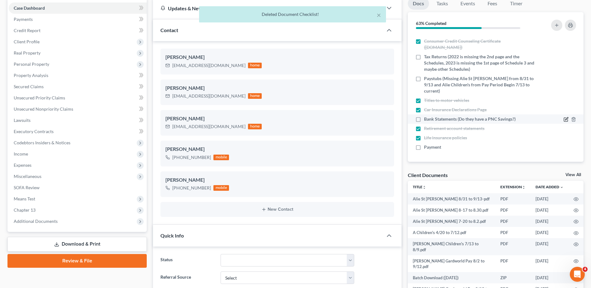
click at [564, 118] on icon "button" at bounding box center [566, 119] width 5 height 5
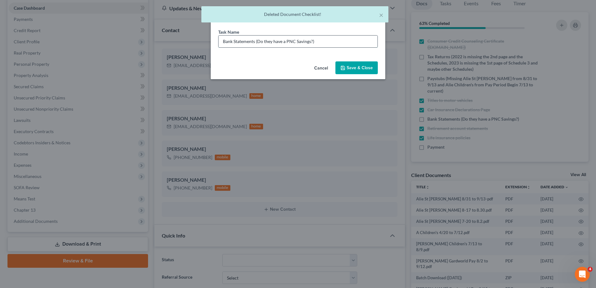
click at [310, 41] on input "Bank Statements (Do they have a PNC Savings?)" at bounding box center [298, 42] width 159 height 12
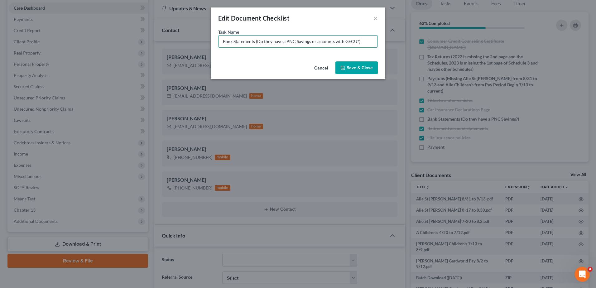
type input "Bank Statements (Do they have a PNC Savings or accounts with GECU?)"
click at [367, 68] on button "Save & Close" at bounding box center [356, 67] width 42 height 13
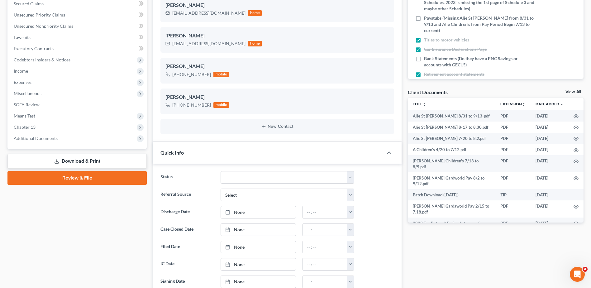
scroll to position [156, 0]
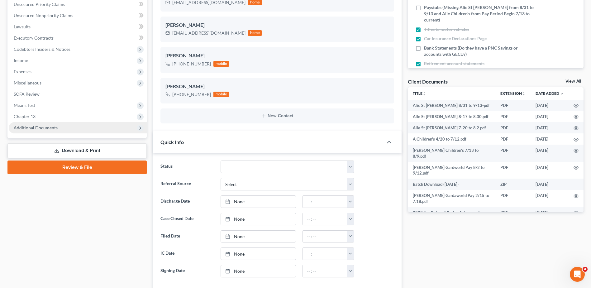
click at [44, 129] on span "Additional Documents" at bounding box center [36, 127] width 44 height 5
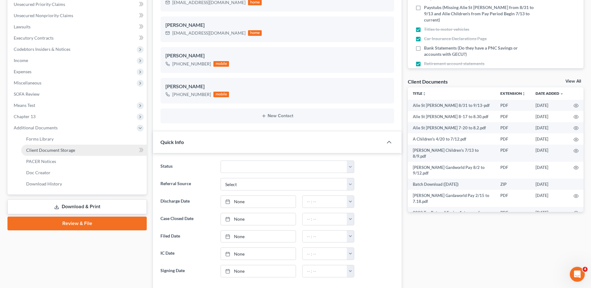
click at [45, 150] on span "Client Document Storage" at bounding box center [50, 149] width 49 height 5
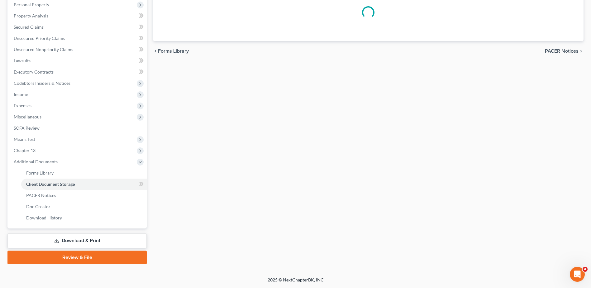
scroll to position [99, 0]
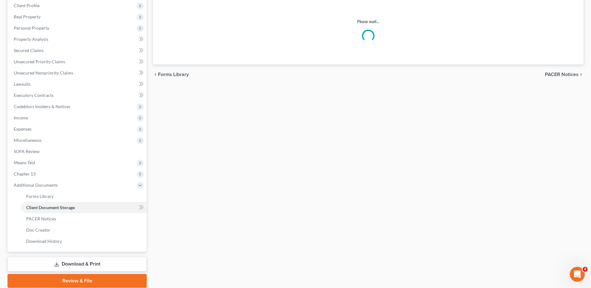
select select "7"
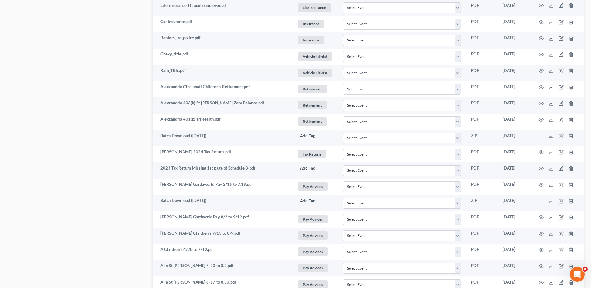
scroll to position [855, 0]
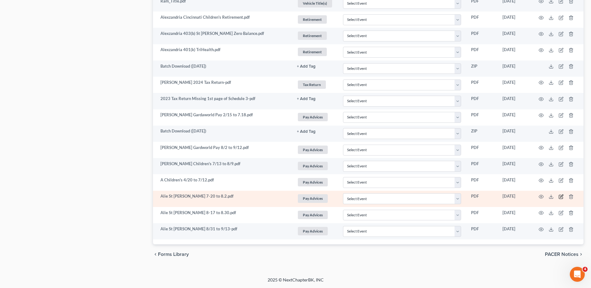
click at [562, 196] on icon "button" at bounding box center [561, 196] width 5 height 5
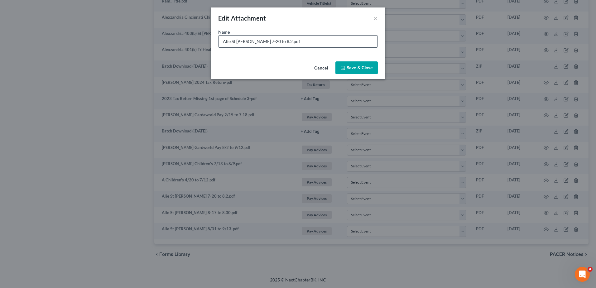
click at [259, 41] on input "Alie St [PERSON_NAME] 7-20 to 8.2.pdf" at bounding box center [298, 42] width 159 height 12
click at [273, 42] on input "Alie St [PERSON_NAME] 7/20 to 8.2.pdf" at bounding box center [298, 42] width 159 height 12
type input "Alie St [PERSON_NAME] 7/20 to 8/2.pdf"
click at [367, 67] on span "Save & Close" at bounding box center [360, 67] width 26 height 5
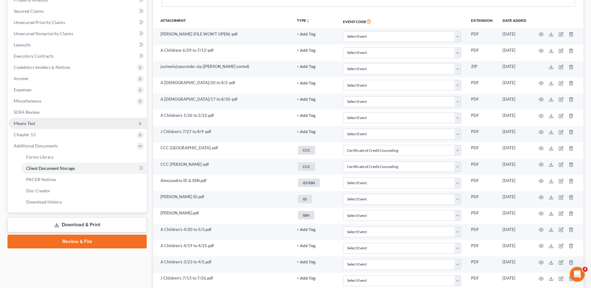
scroll to position [0, 0]
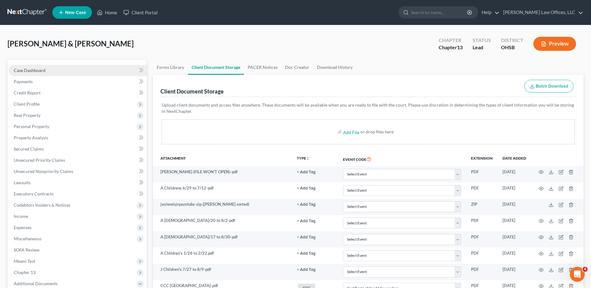
click at [41, 70] on span "Case Dashboard" at bounding box center [30, 70] width 32 height 5
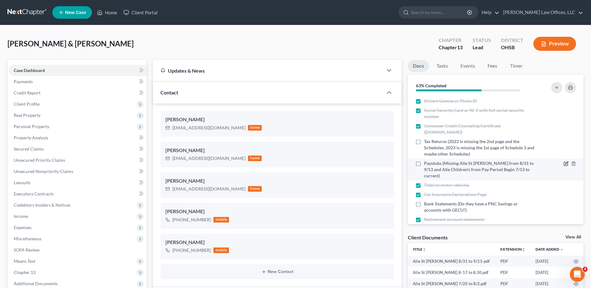
click at [564, 163] on icon "button" at bounding box center [566, 163] width 5 height 5
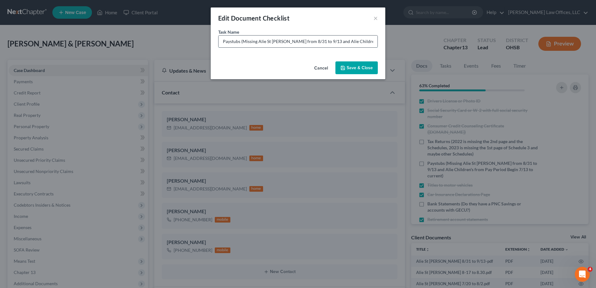
drag, startPoint x: 323, startPoint y: 41, endPoint x: 303, endPoint y: 41, distance: 20.3
click at [303, 41] on input "Paystubs (Missing Alie St [PERSON_NAME] from 8/31 to 9/13 and Alie Children's f…" at bounding box center [298, 42] width 159 height 12
type input "Paystubs (Missing Alie St [PERSON_NAME] from 8/3 to 8/16 and Alie Children's fr…"
click at [368, 69] on button "Save & Close" at bounding box center [356, 67] width 42 height 13
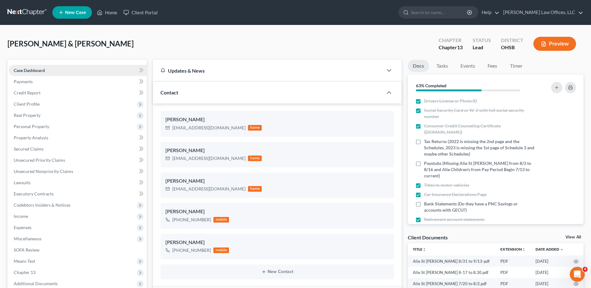
click at [26, 73] on link "Case Dashboard" at bounding box center [78, 70] width 138 height 11
drag, startPoint x: 113, startPoint y: 11, endPoint x: 291, endPoint y: 20, distance: 178.0
click at [113, 11] on link "Home" at bounding box center [107, 12] width 27 height 11
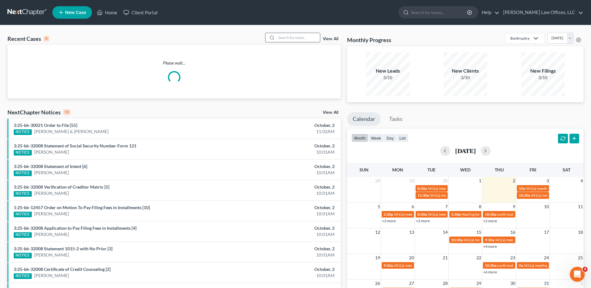
click at [308, 40] on input "search" at bounding box center [299, 37] width 44 height 9
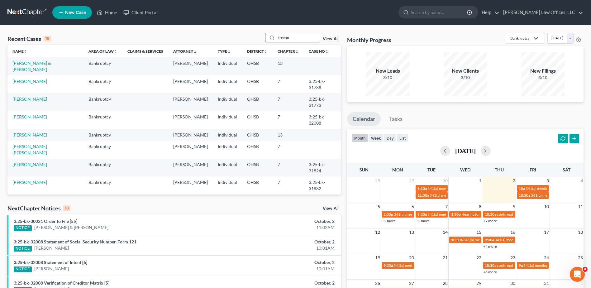
type input "trevon"
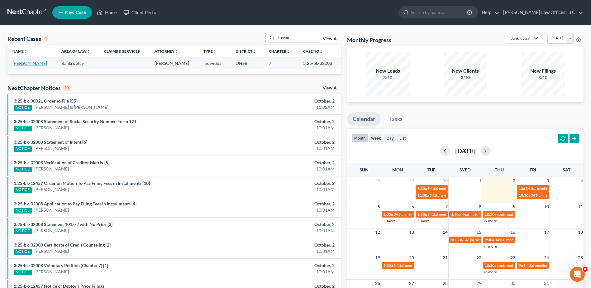
click at [24, 66] on link "[PERSON_NAME]" at bounding box center [29, 62] width 35 height 5
select select "4"
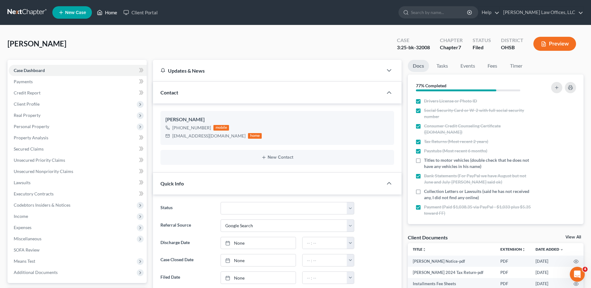
click at [112, 13] on link "Home" at bounding box center [107, 12] width 27 height 11
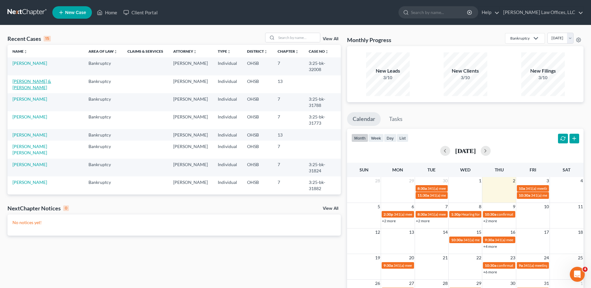
click at [51, 79] on link "[PERSON_NAME] & [PERSON_NAME]" at bounding box center [31, 85] width 39 height 12
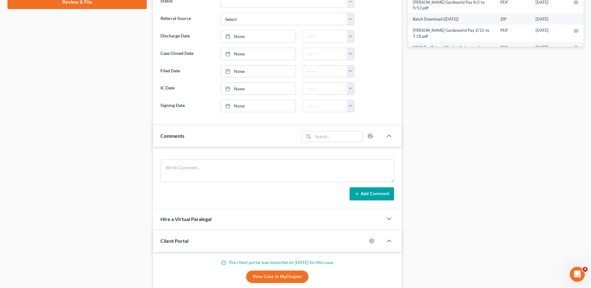
scroll to position [374, 0]
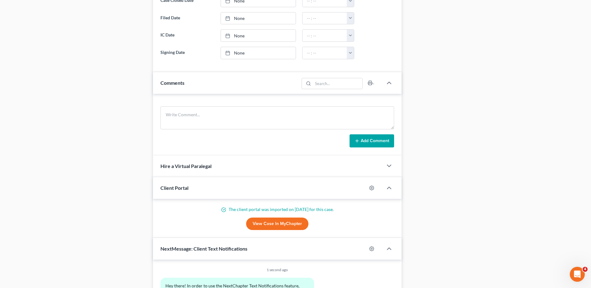
click at [274, 224] on link "View Case in MyChapter" at bounding box center [277, 224] width 62 height 12
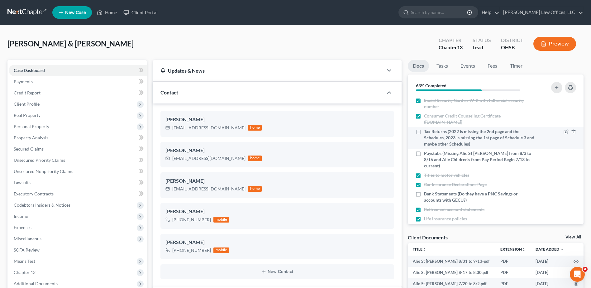
scroll to position [0, 0]
